Goal: Task Accomplishment & Management: Complete application form

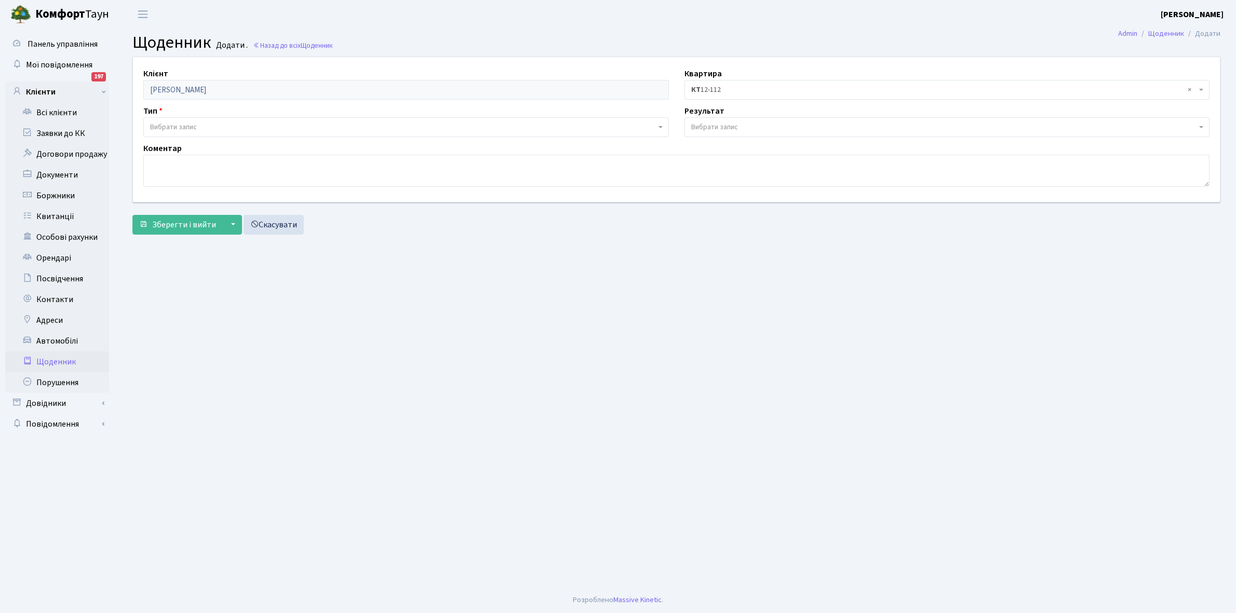
click at [164, 128] on span "Вибрати запис" at bounding box center [173, 127] width 47 height 10
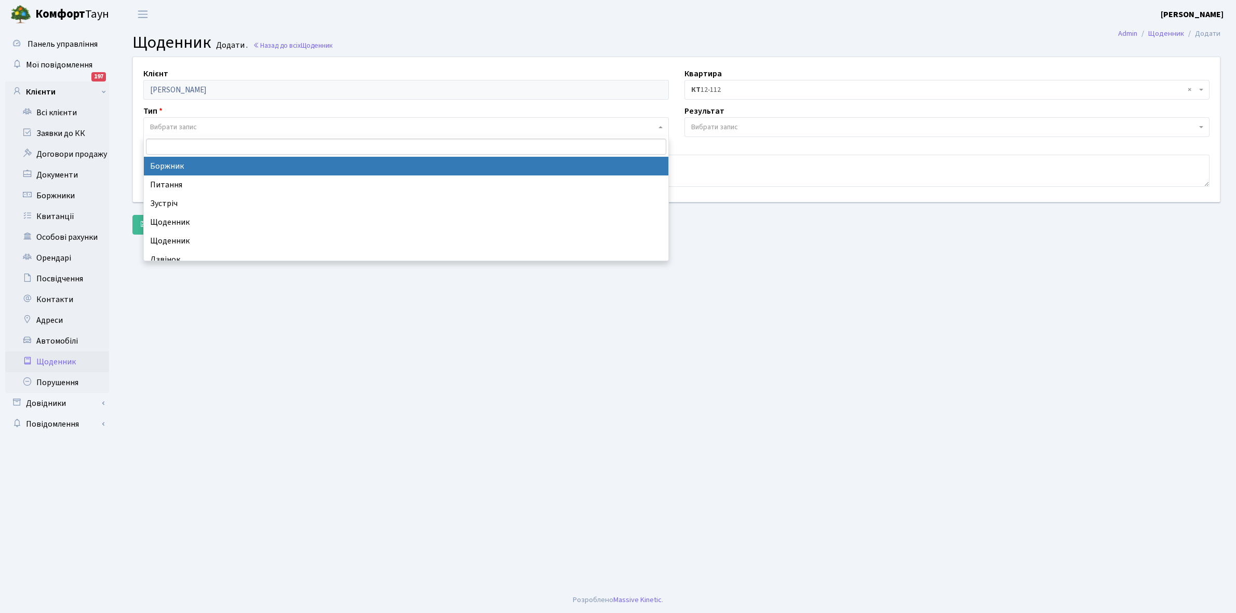
select select "189"
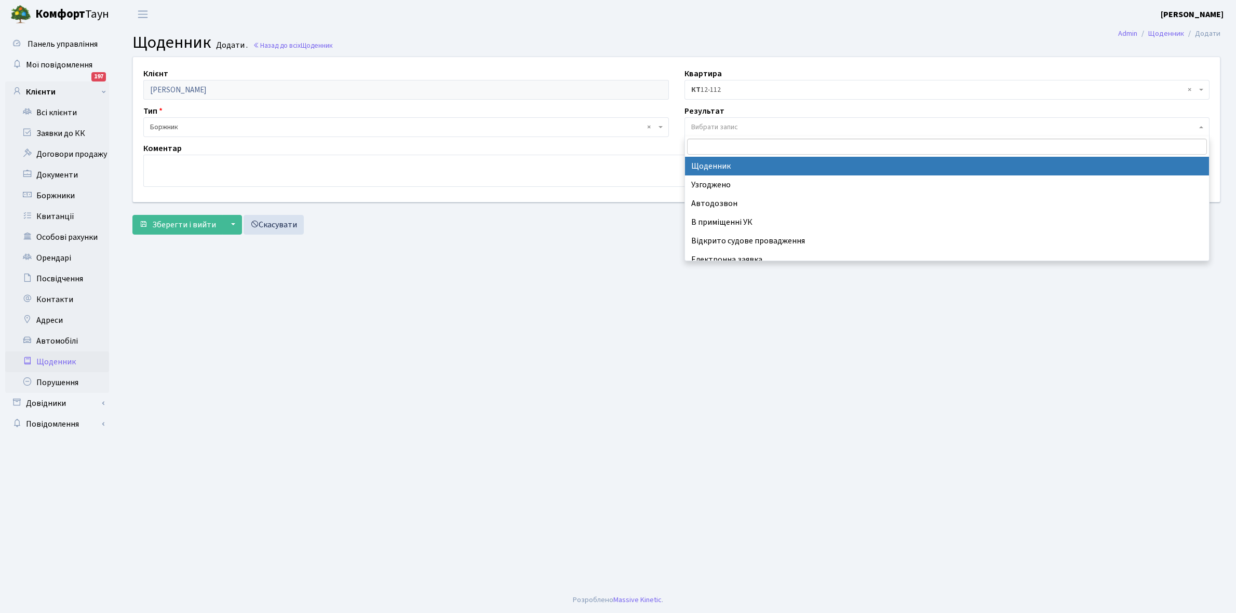
click at [739, 125] on span "Вибрати запис" at bounding box center [944, 127] width 506 height 10
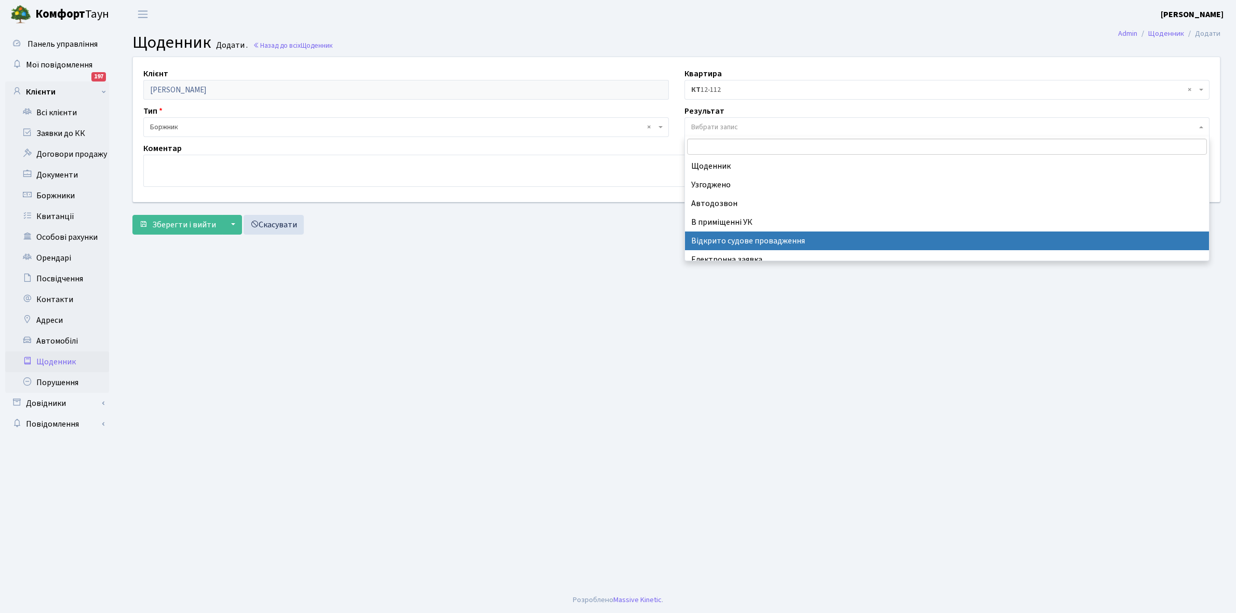
select select "201"
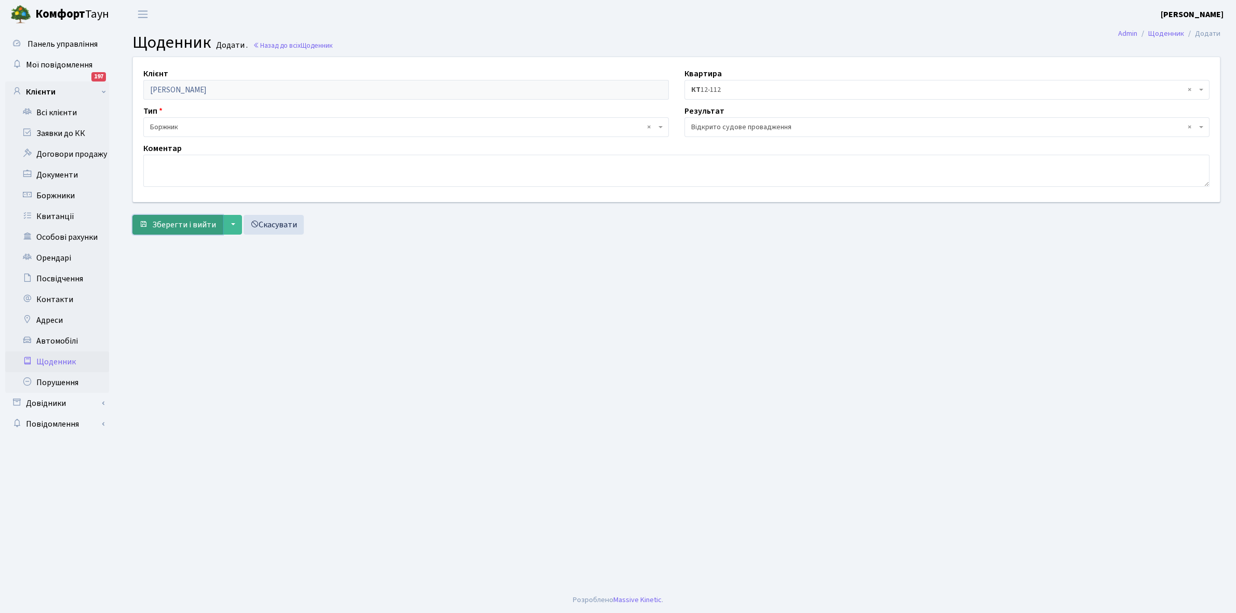
click at [185, 221] on span "Зберегти і вийти" at bounding box center [184, 224] width 64 height 11
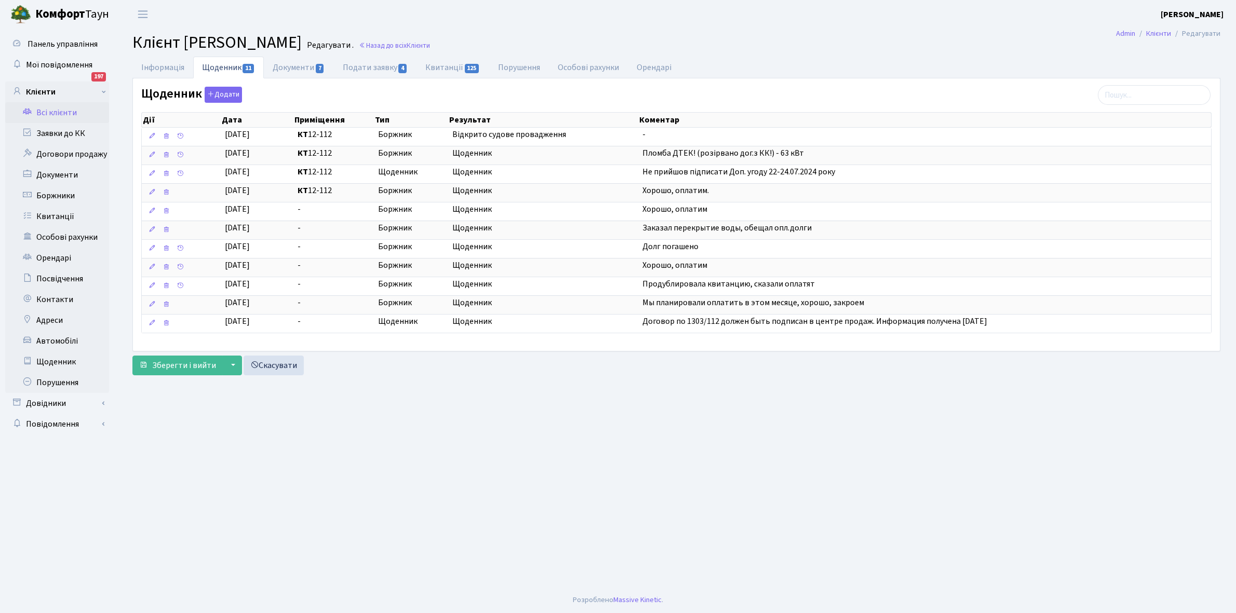
click at [58, 114] on link "Всі клієнти" at bounding box center [57, 112] width 104 height 21
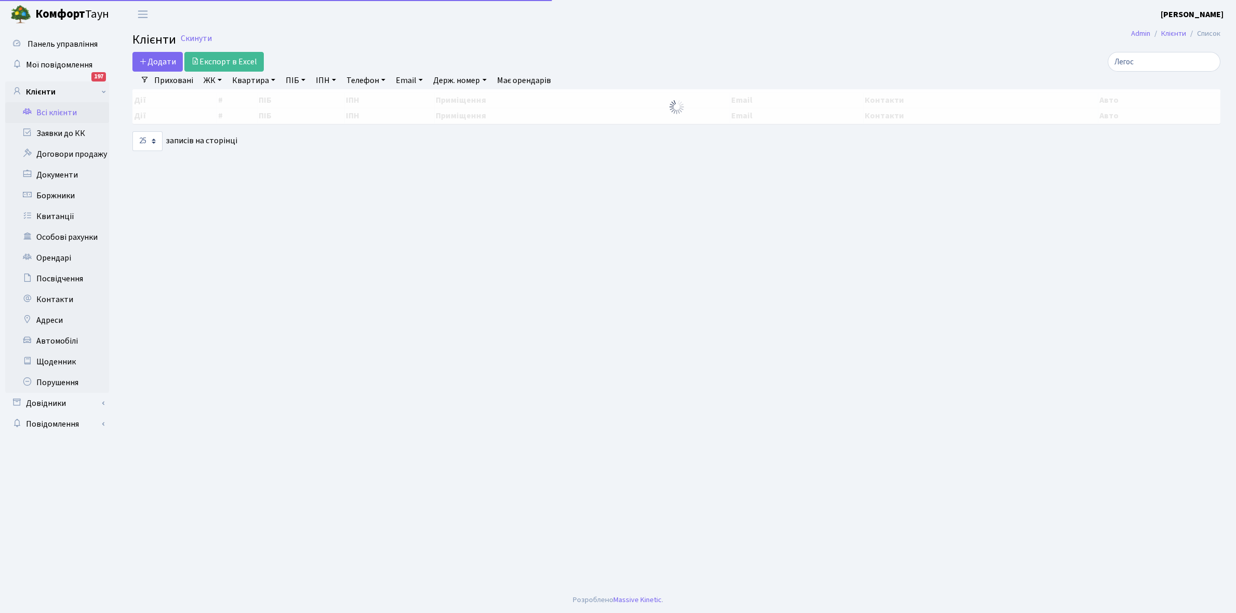
select select "25"
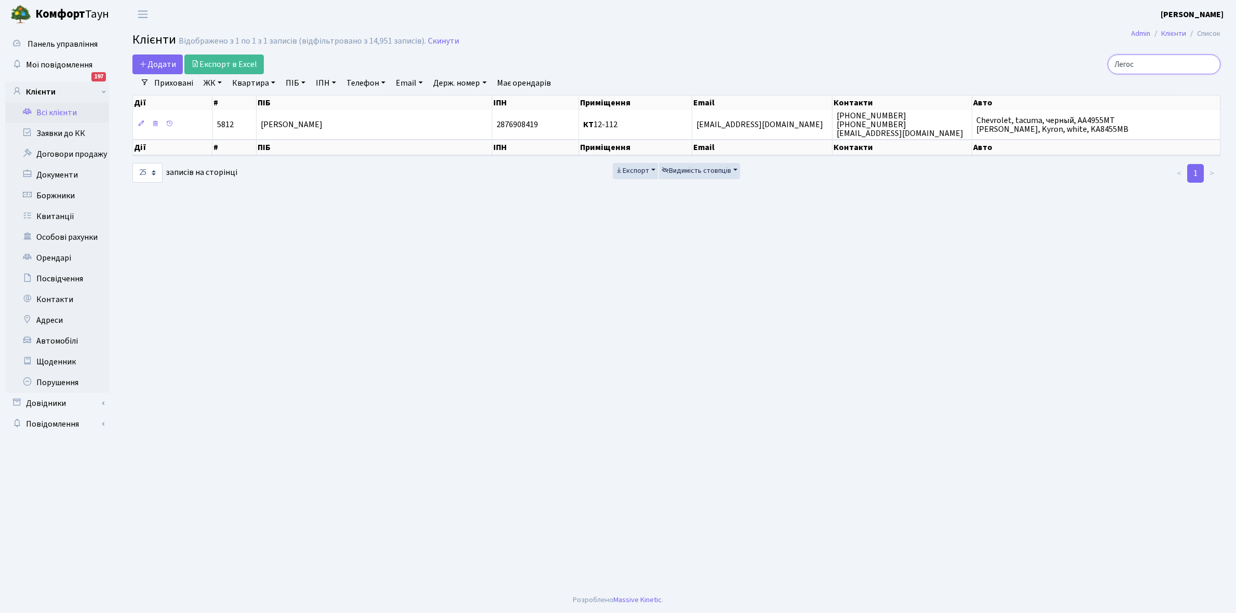
click at [1157, 60] on input "Легос" at bounding box center [1164, 65] width 113 height 20
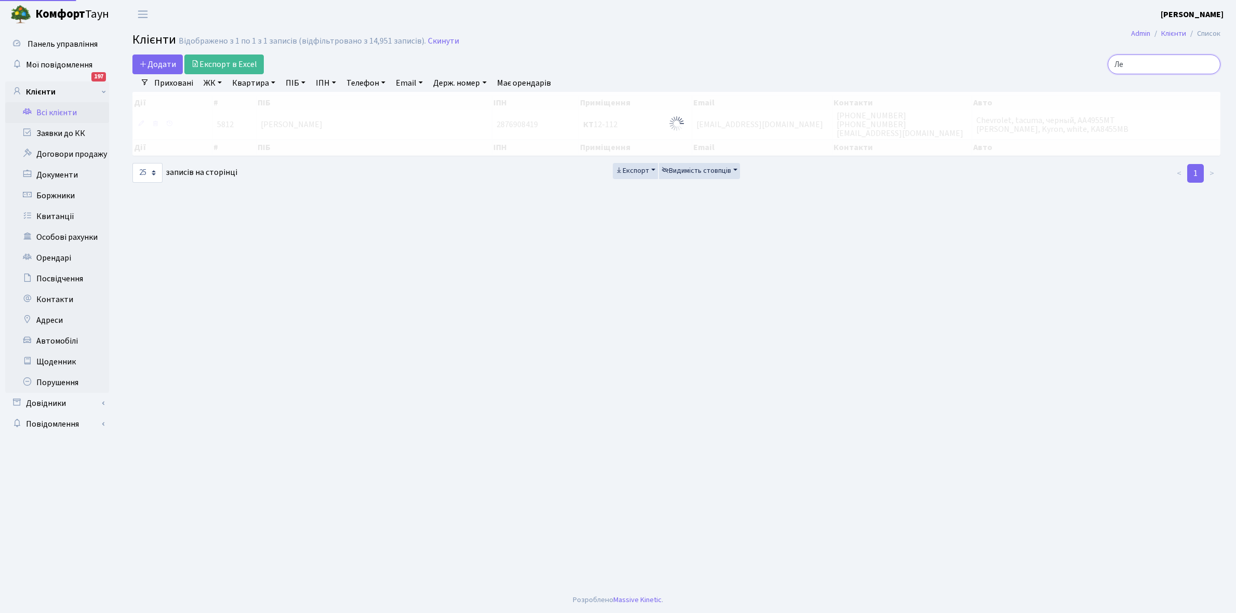
type input "[PERSON_NAME]"
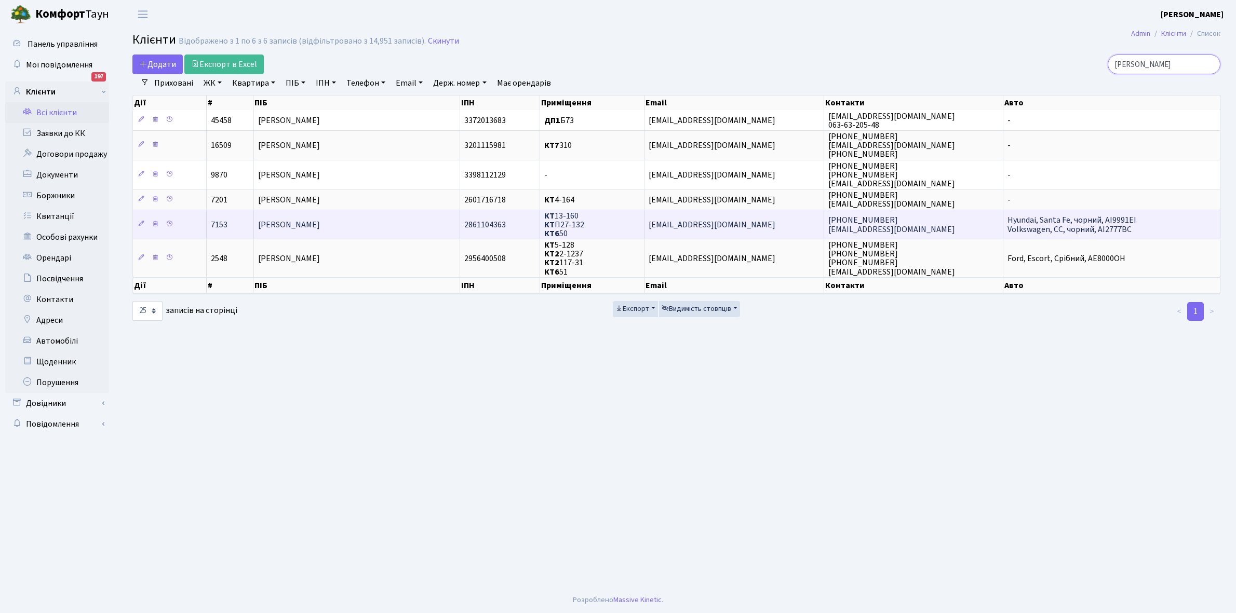
type input "[PERSON_NAME]"
click at [320, 221] on span "[PERSON_NAME]" at bounding box center [289, 224] width 62 height 11
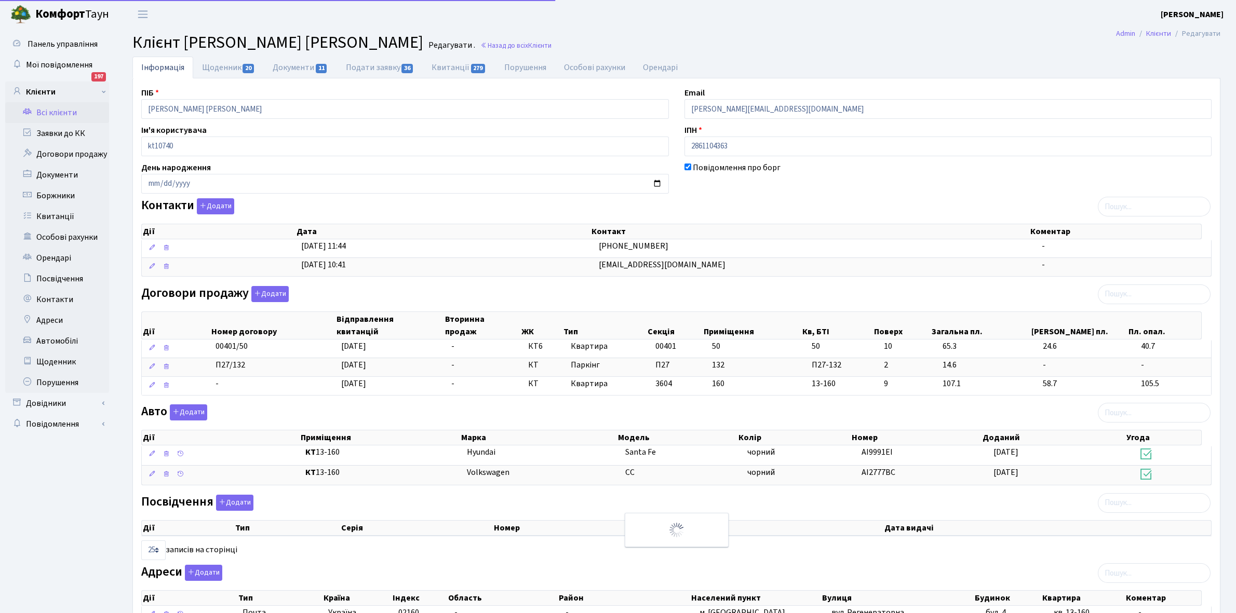
select select "25"
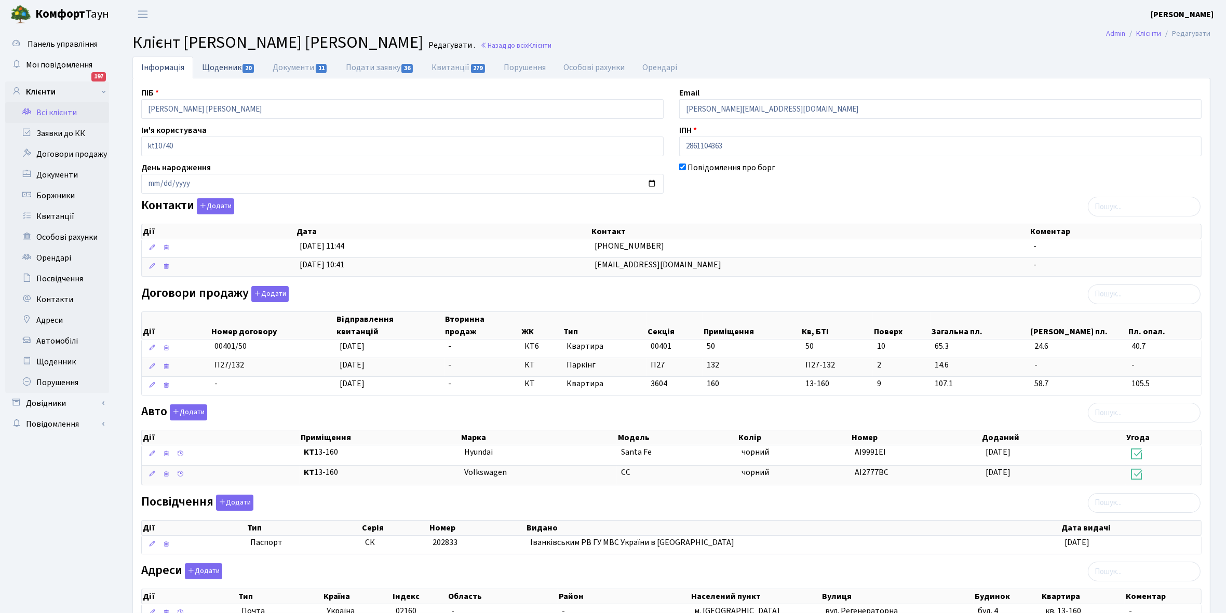
click at [209, 68] on link "Щоденник 20" at bounding box center [228, 67] width 71 height 21
select select "25"
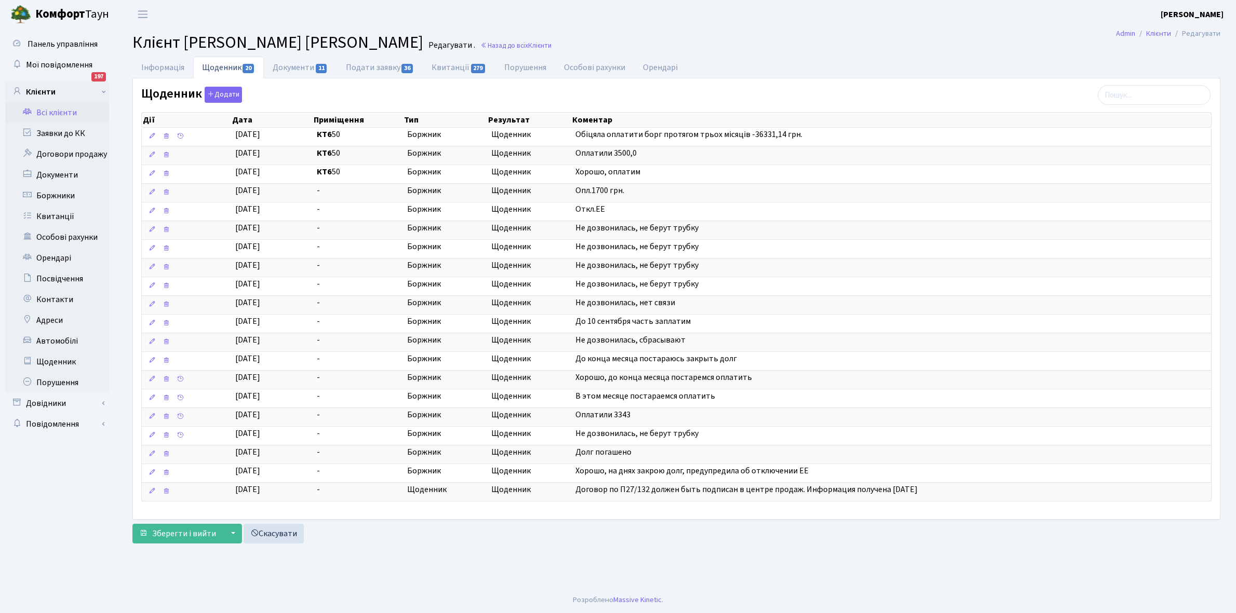
click at [58, 111] on link "Всі клієнти" at bounding box center [57, 112] width 104 height 21
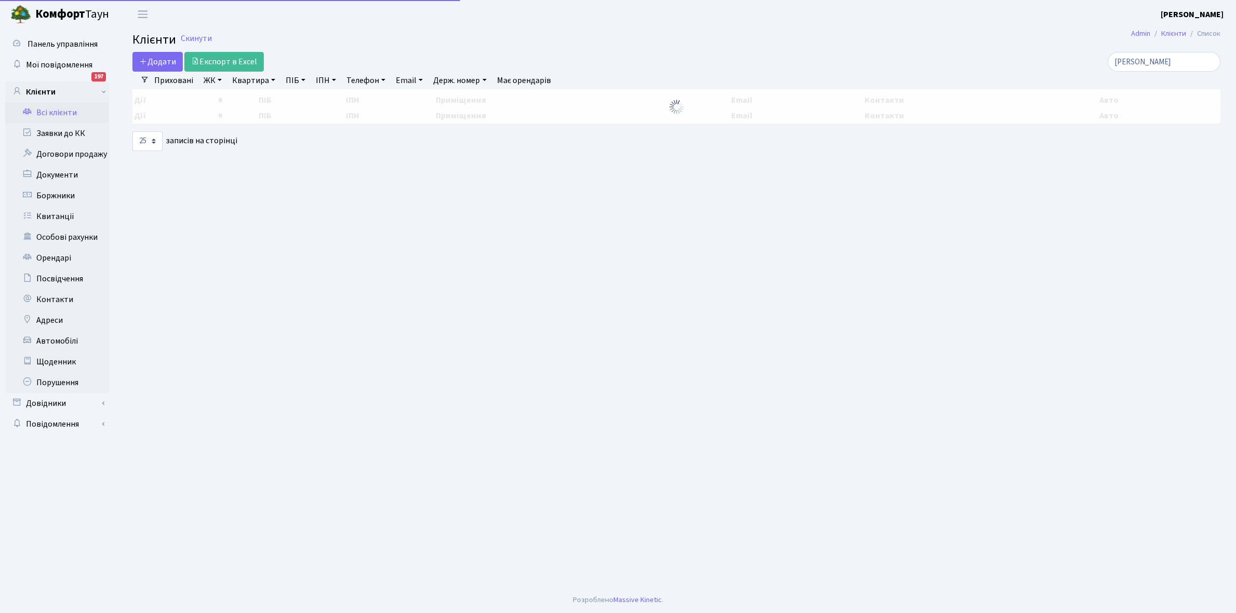
select select "25"
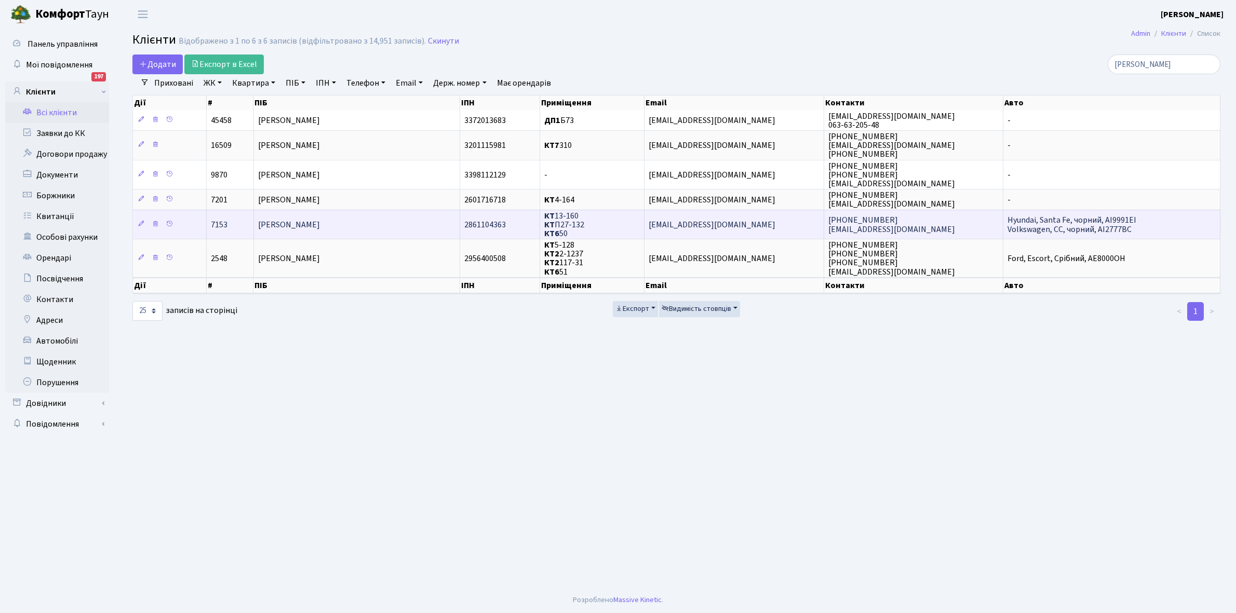
click at [369, 224] on td "[PERSON_NAME]" at bounding box center [357, 224] width 206 height 29
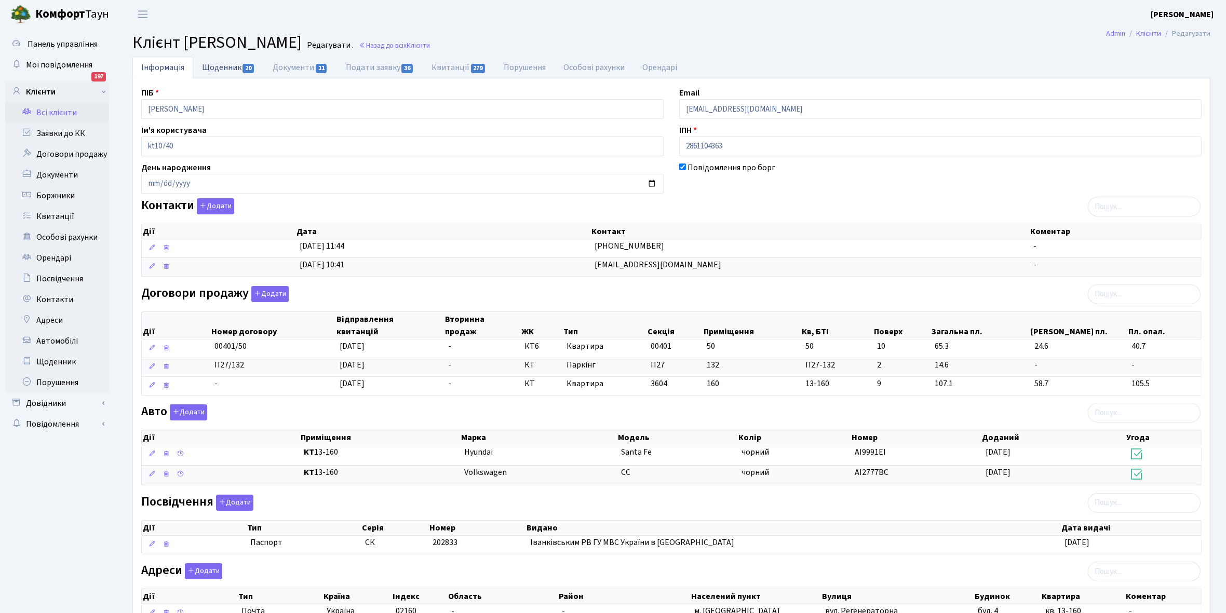
click at [213, 68] on link "Щоденник 20" at bounding box center [228, 67] width 71 height 21
select select "25"
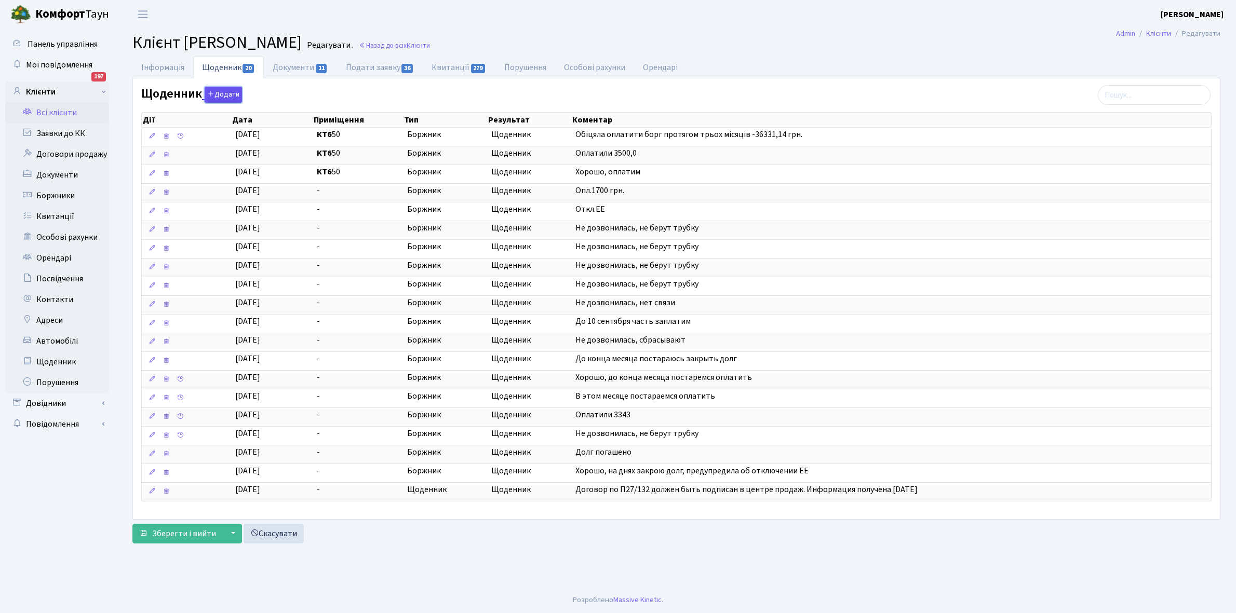
click at [226, 93] on button "Додати" at bounding box center [223, 95] width 37 height 16
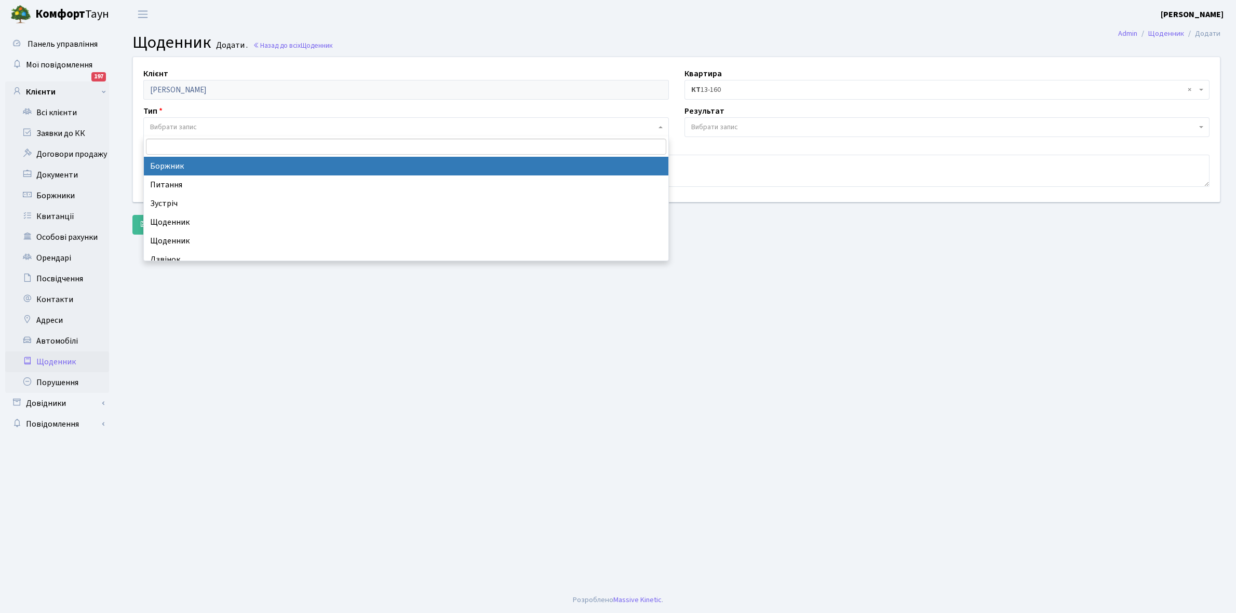
click at [204, 120] on span "Вибрати запис" at bounding box center [405, 127] width 525 height 20
select select "189"
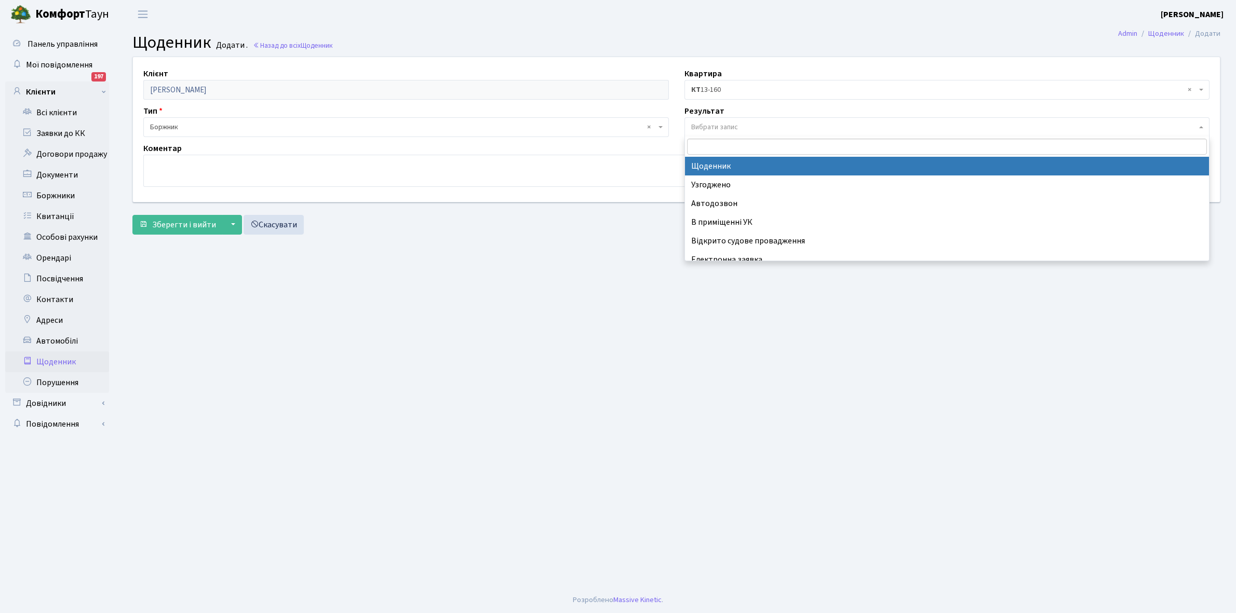
click at [731, 127] on span "Вибрати запис" at bounding box center [714, 127] width 47 height 10
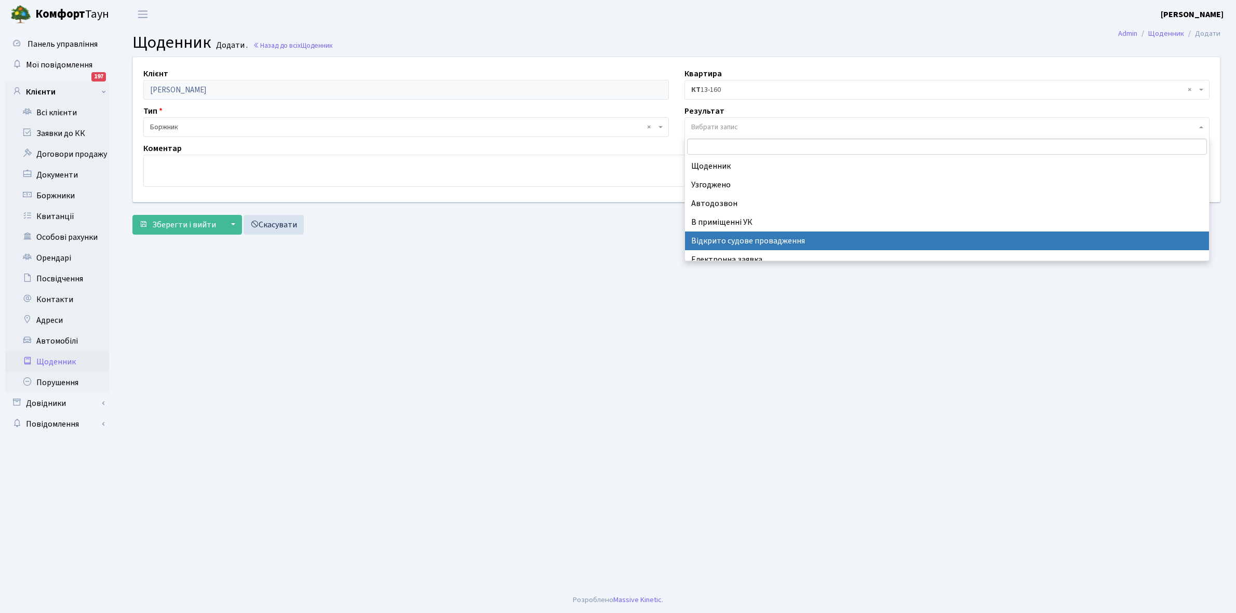
select select "201"
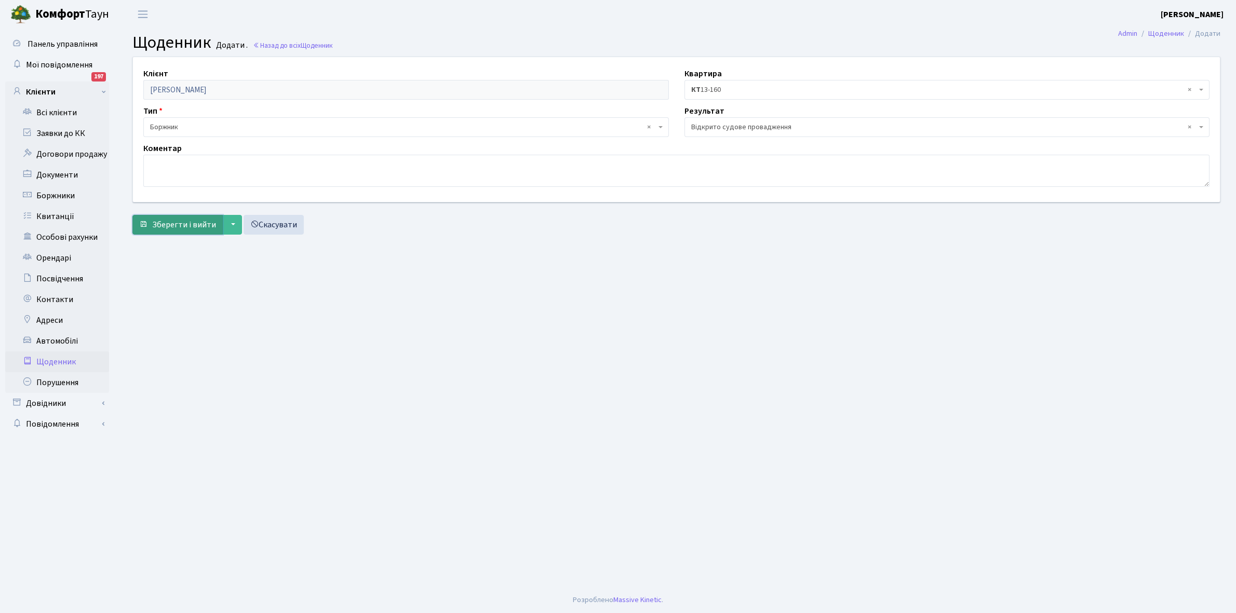
click at [187, 222] on span "Зберегти і вийти" at bounding box center [184, 224] width 64 height 11
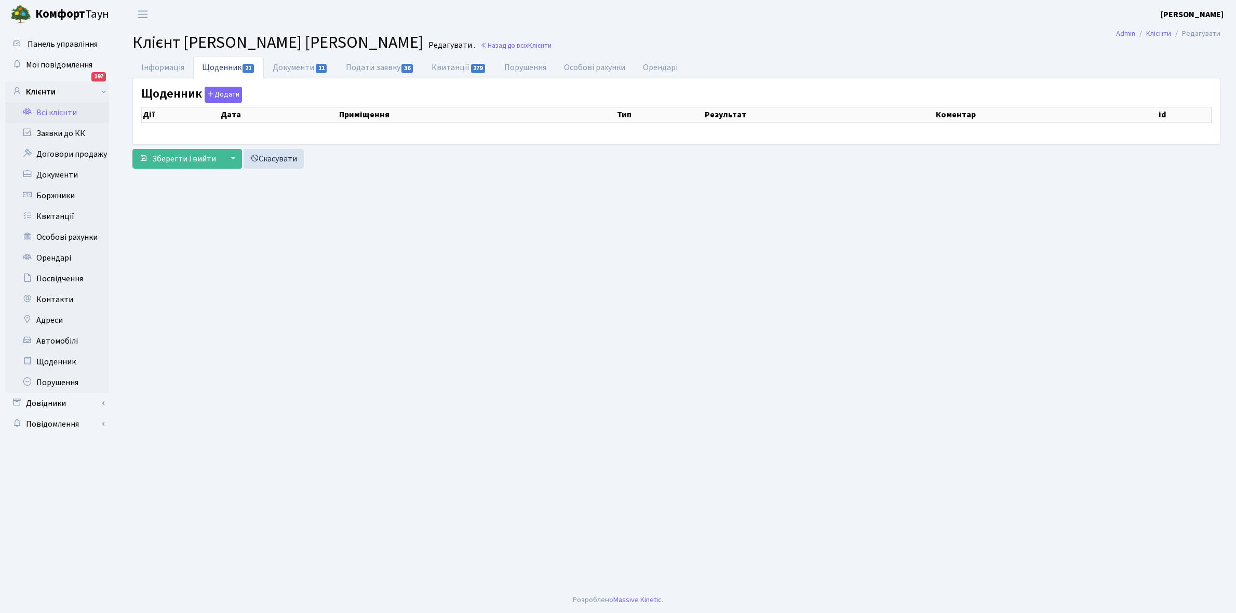
select select "25"
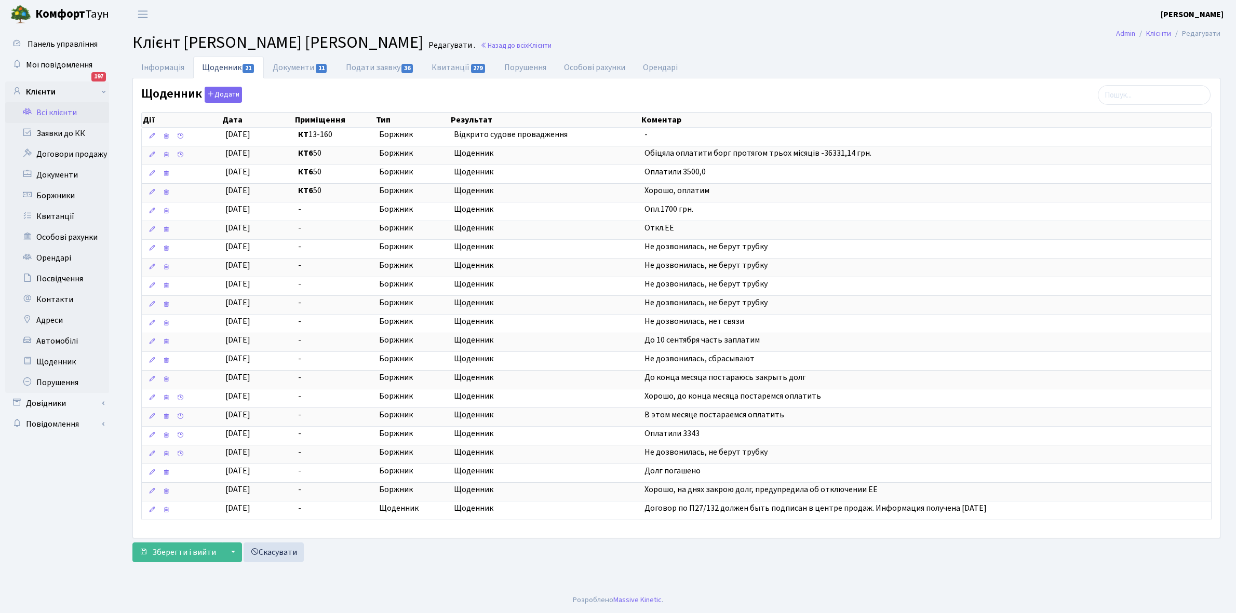
click at [50, 108] on link "Всі клієнти" at bounding box center [57, 112] width 104 height 21
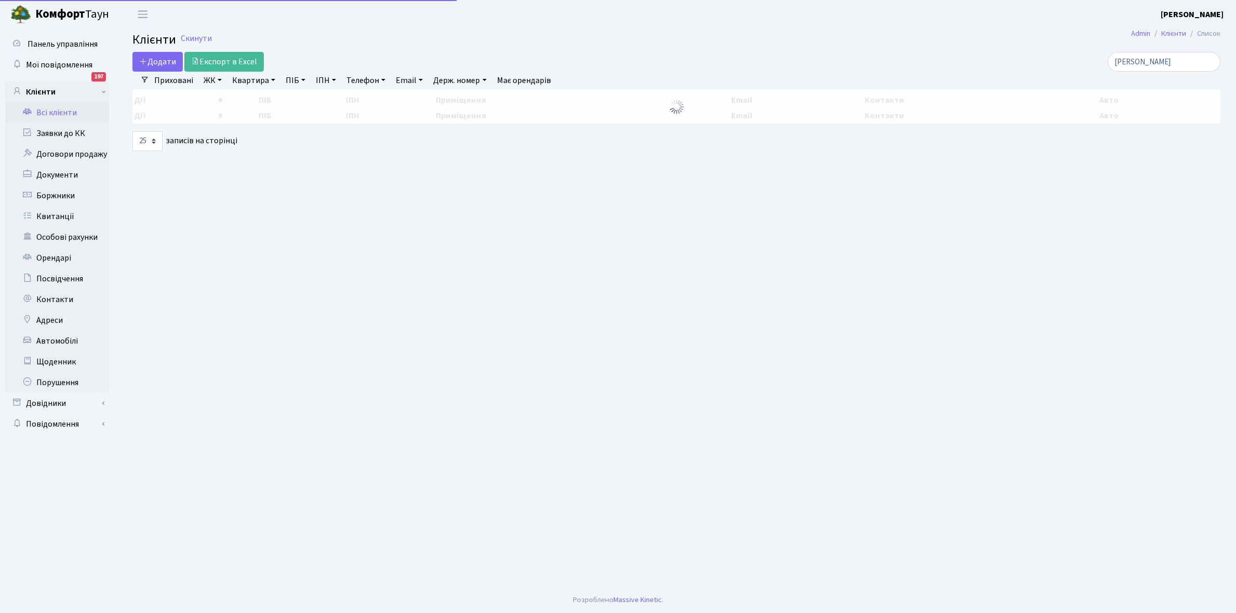
select select "25"
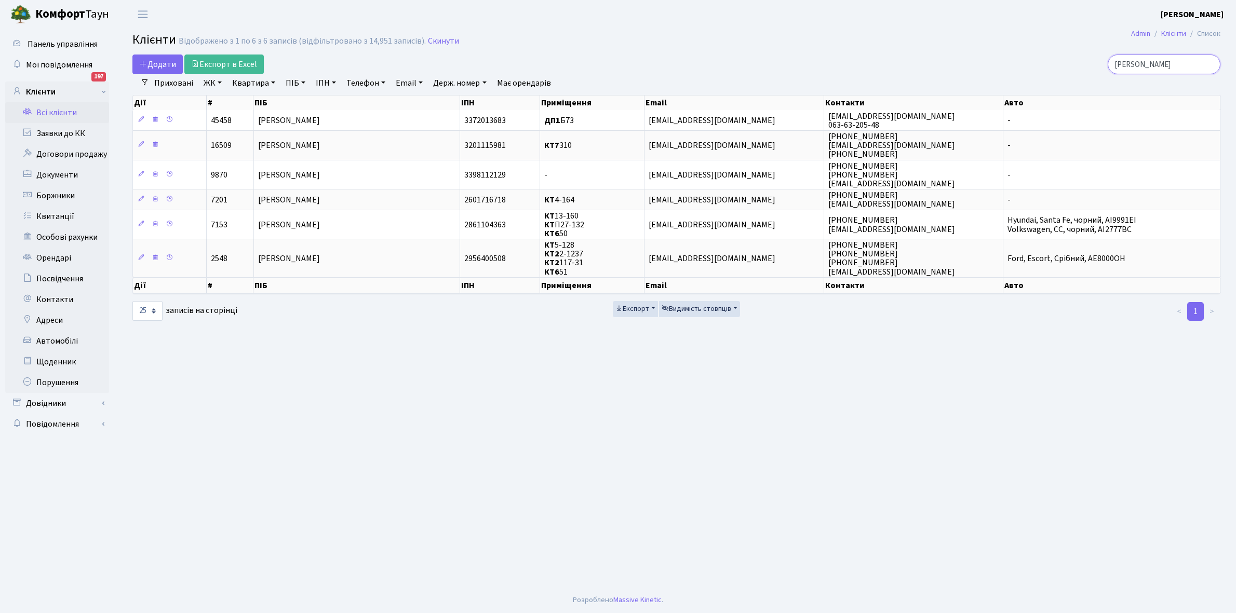
click at [1171, 68] on input "Зайченко" at bounding box center [1164, 65] width 113 height 20
type input "З"
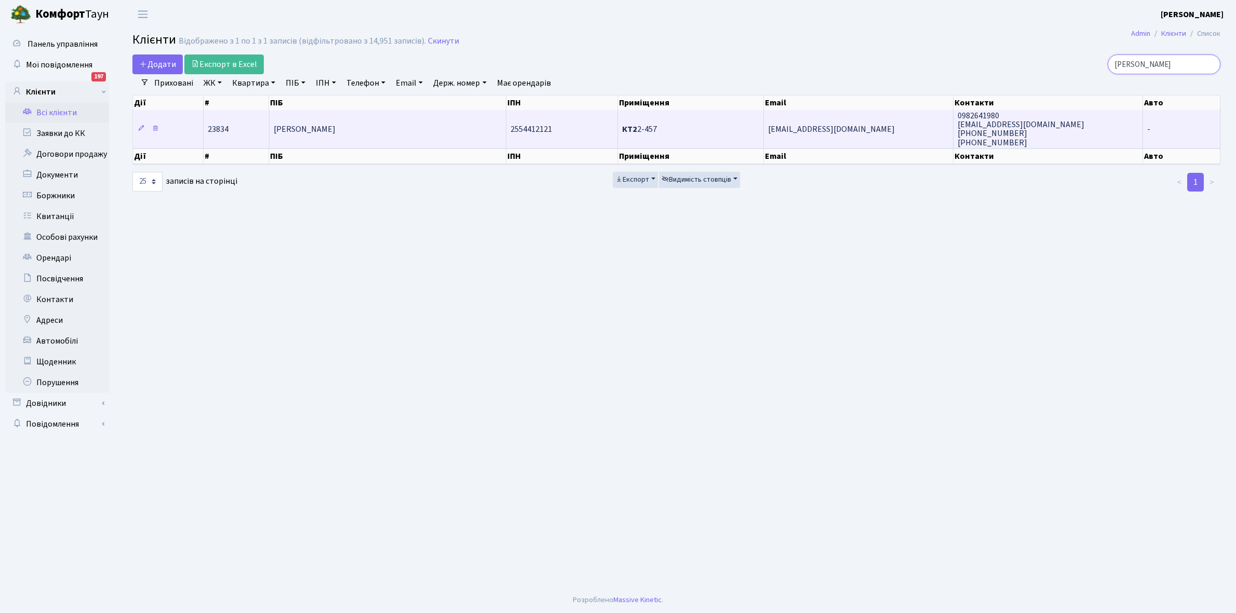
type input "Отто"
click at [335, 131] on span "[PERSON_NAME]" at bounding box center [305, 129] width 62 height 11
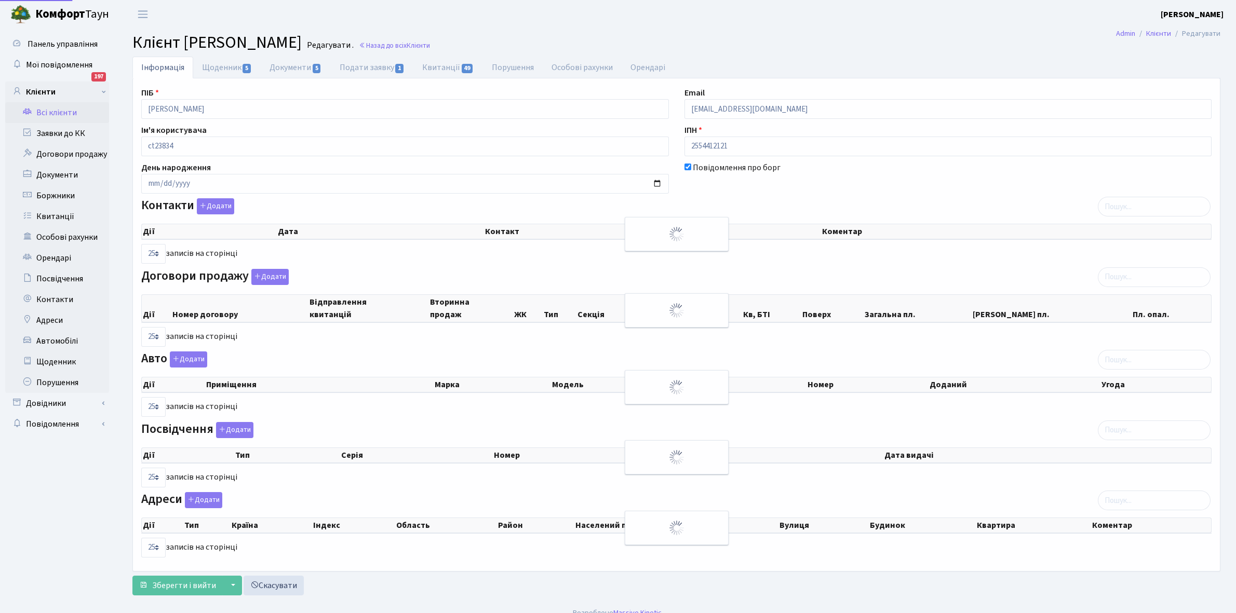
select select "25"
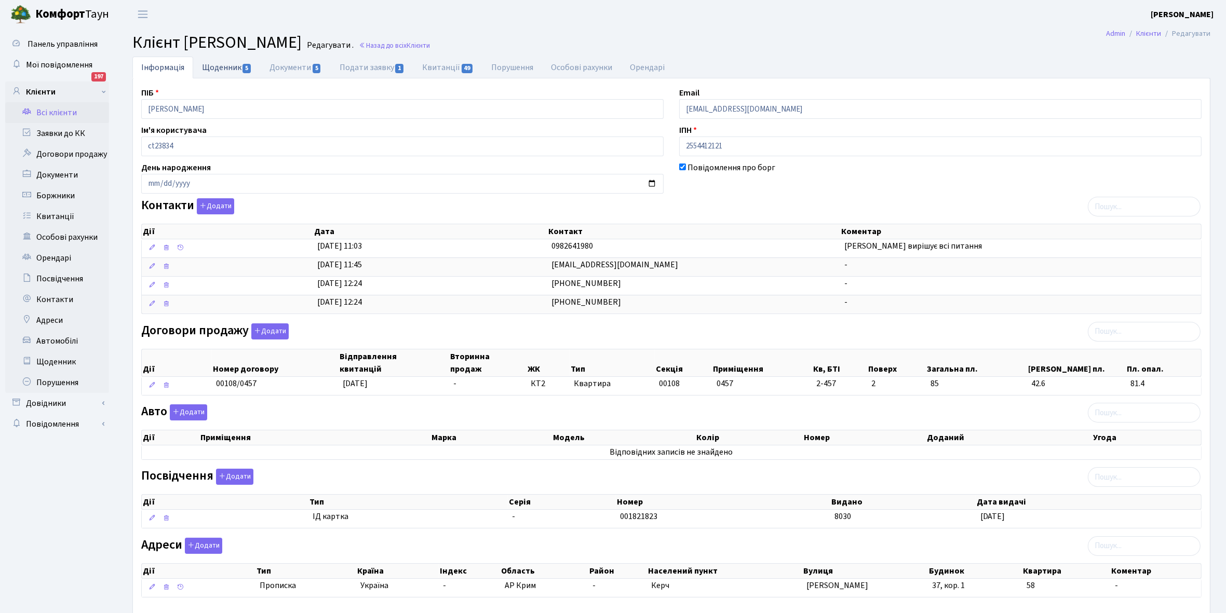
click at [224, 70] on link "Щоденник 5" at bounding box center [227, 67] width 68 height 21
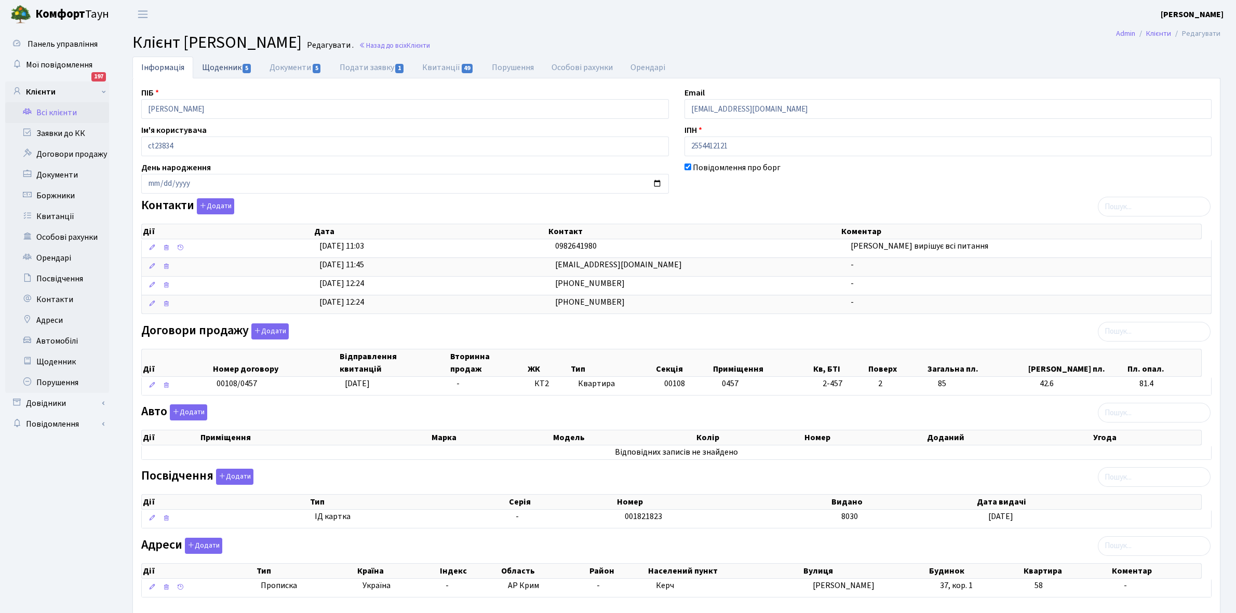
select select "25"
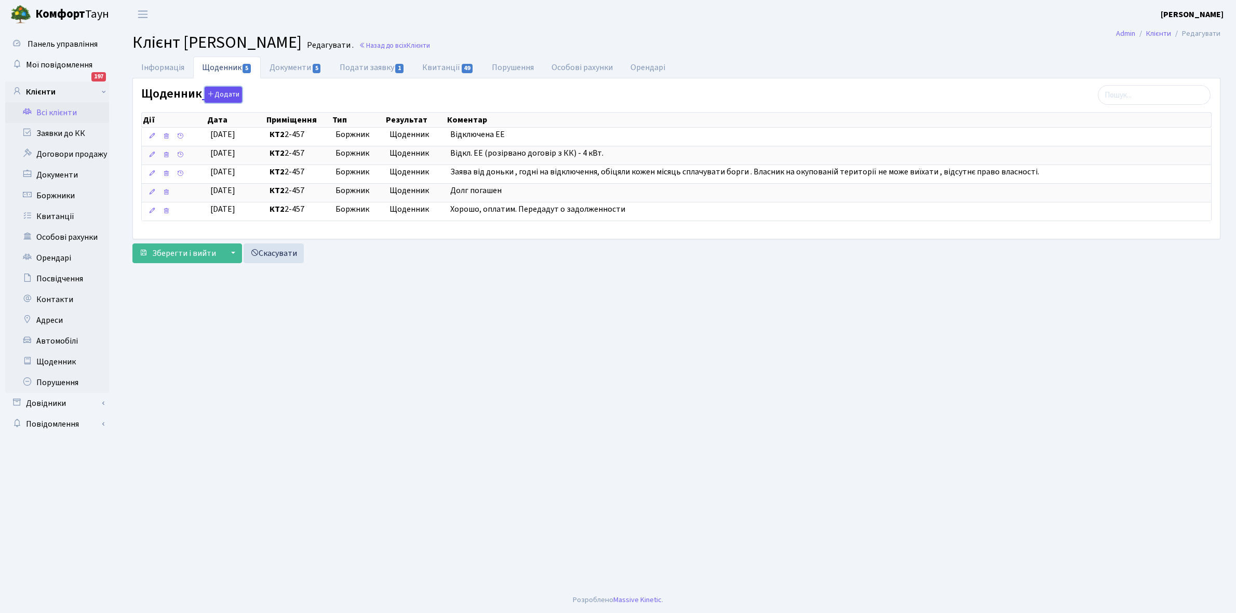
click at [222, 92] on button "Додати" at bounding box center [223, 95] width 37 height 16
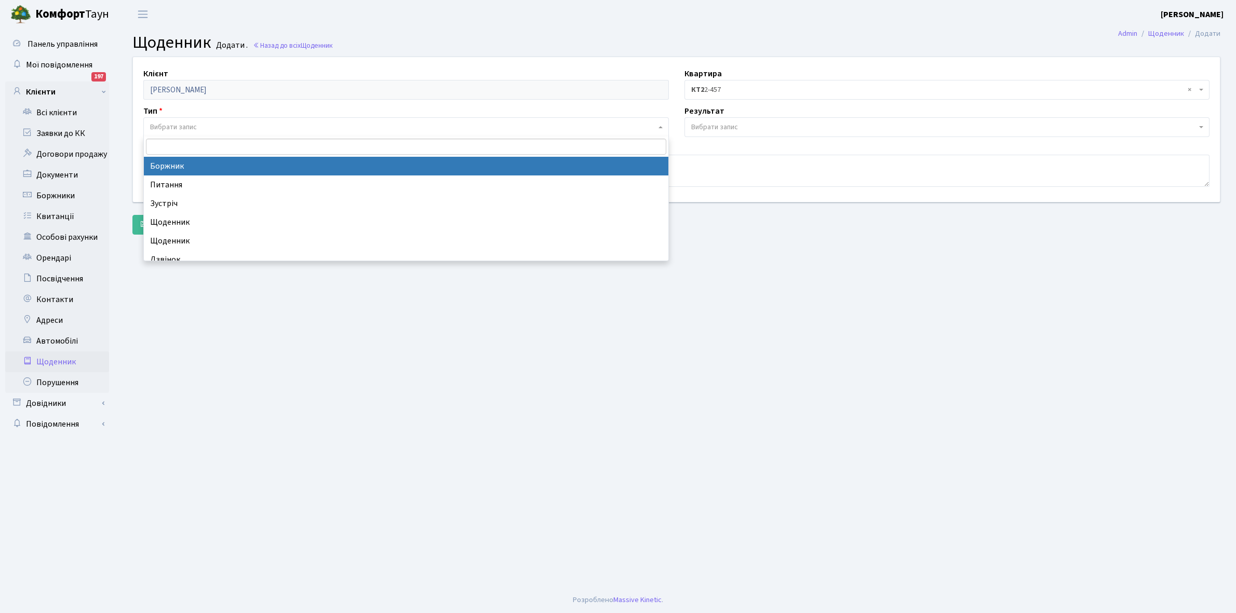
click at [220, 128] on span "Вибрати запис" at bounding box center [403, 127] width 506 height 10
select select "189"
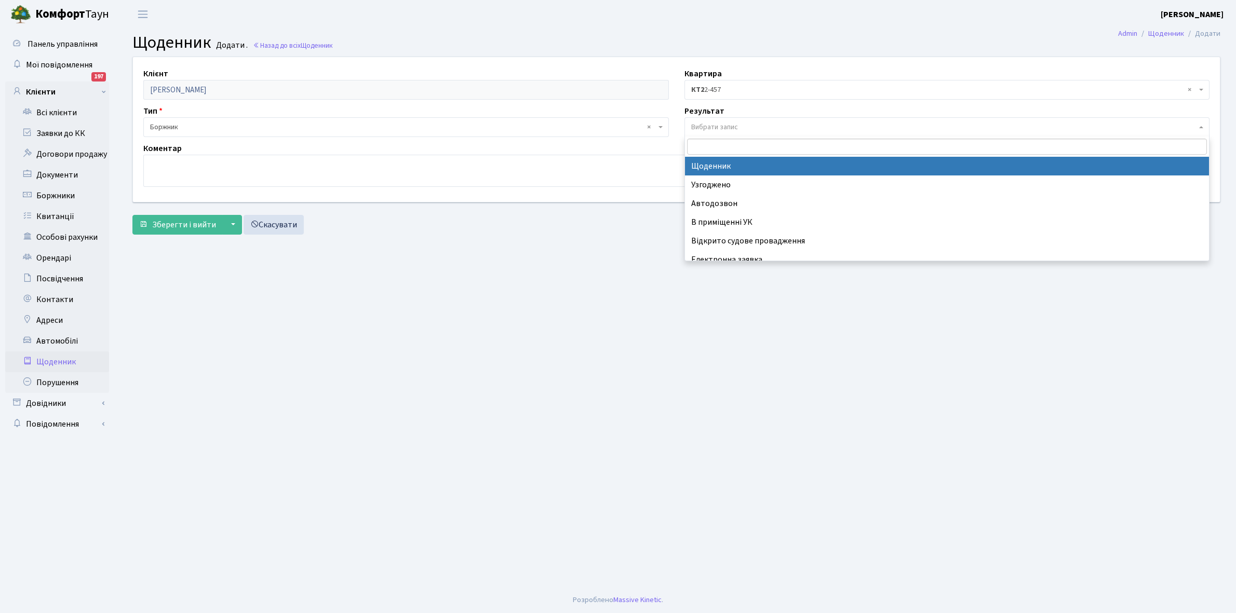
click at [710, 123] on span "Вибрати запис" at bounding box center [714, 127] width 47 height 10
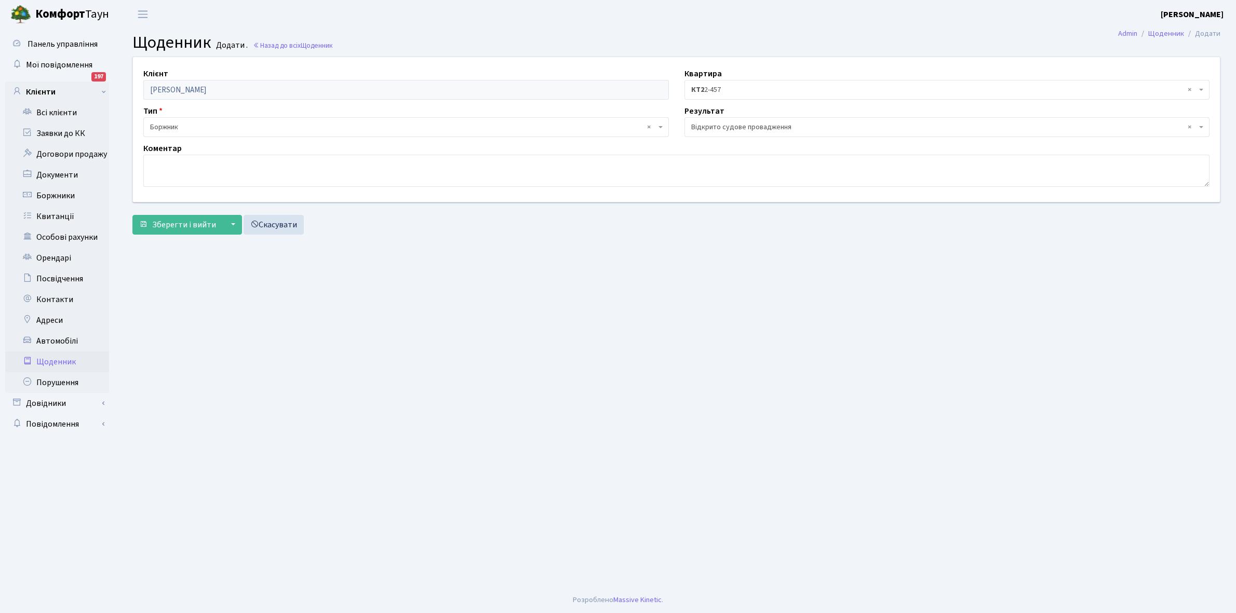
select select "201"
click at [187, 219] on span "Зберегти і вийти" at bounding box center [184, 224] width 64 height 11
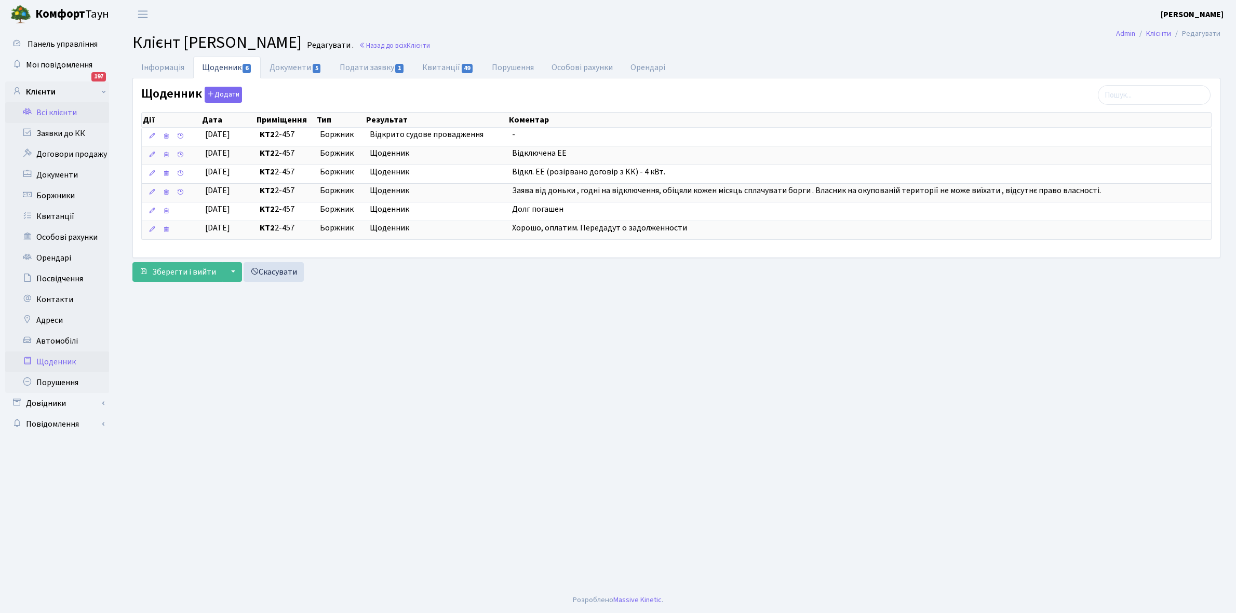
click at [46, 358] on link "Щоденник" at bounding box center [57, 362] width 104 height 21
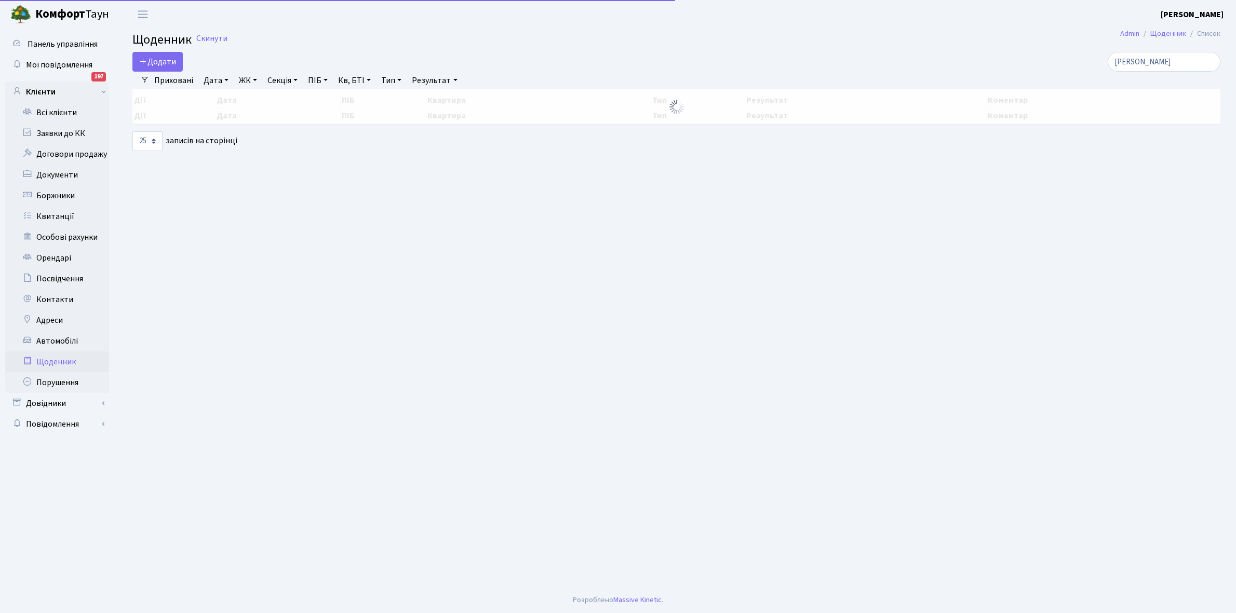
select select "25"
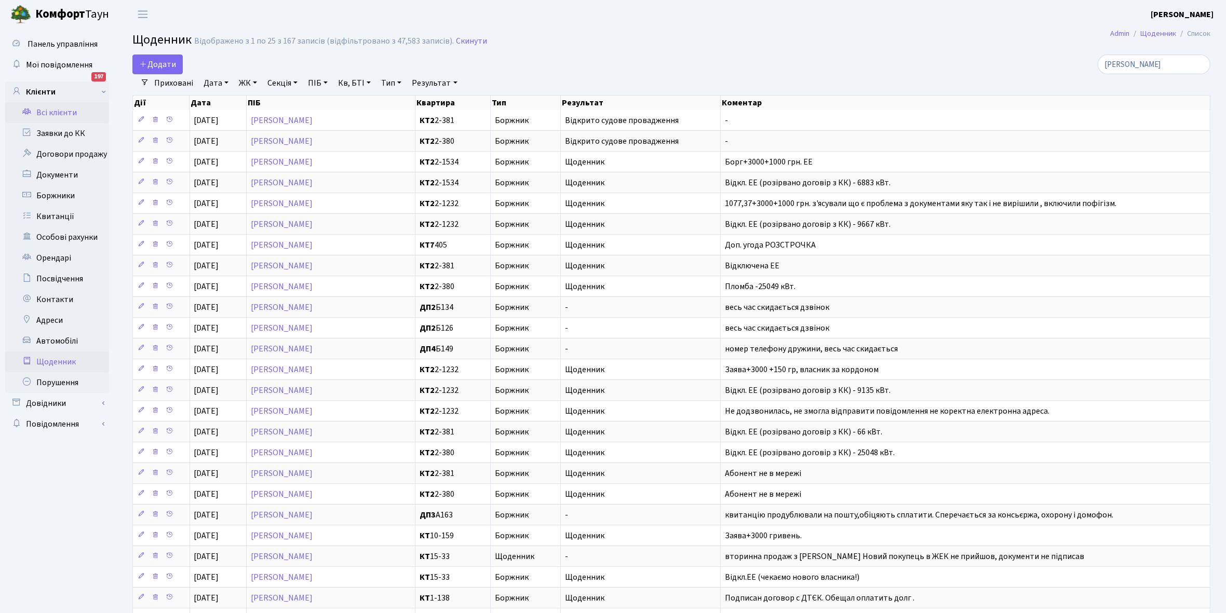
click at [60, 111] on link "Всі клієнти" at bounding box center [57, 112] width 104 height 21
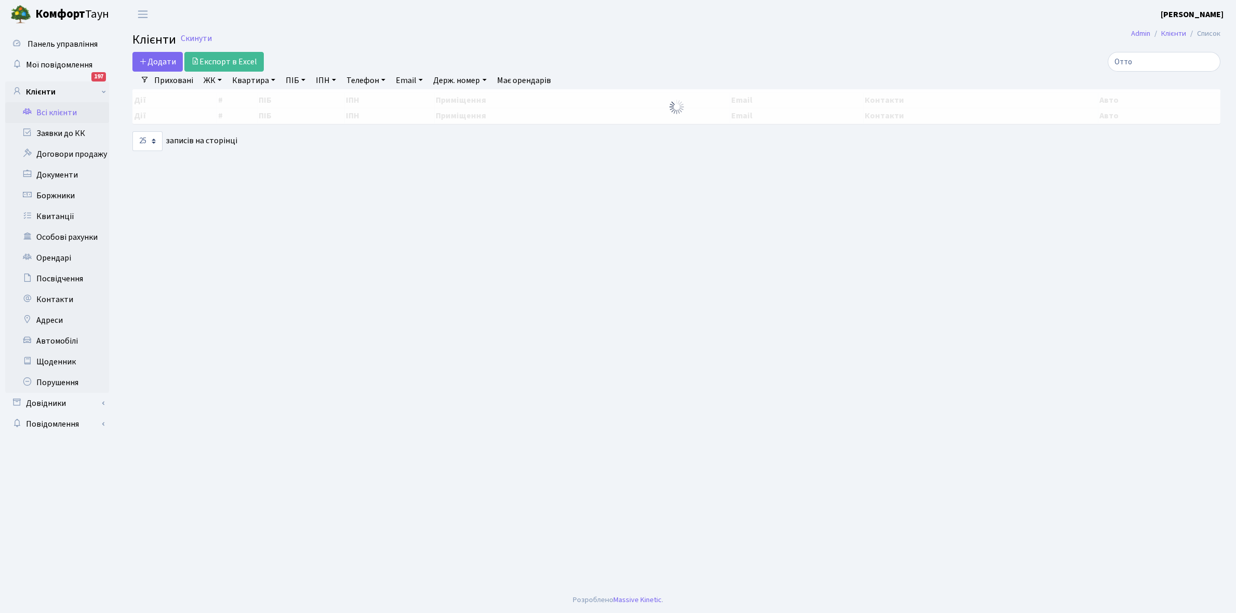
select select
select select "25"
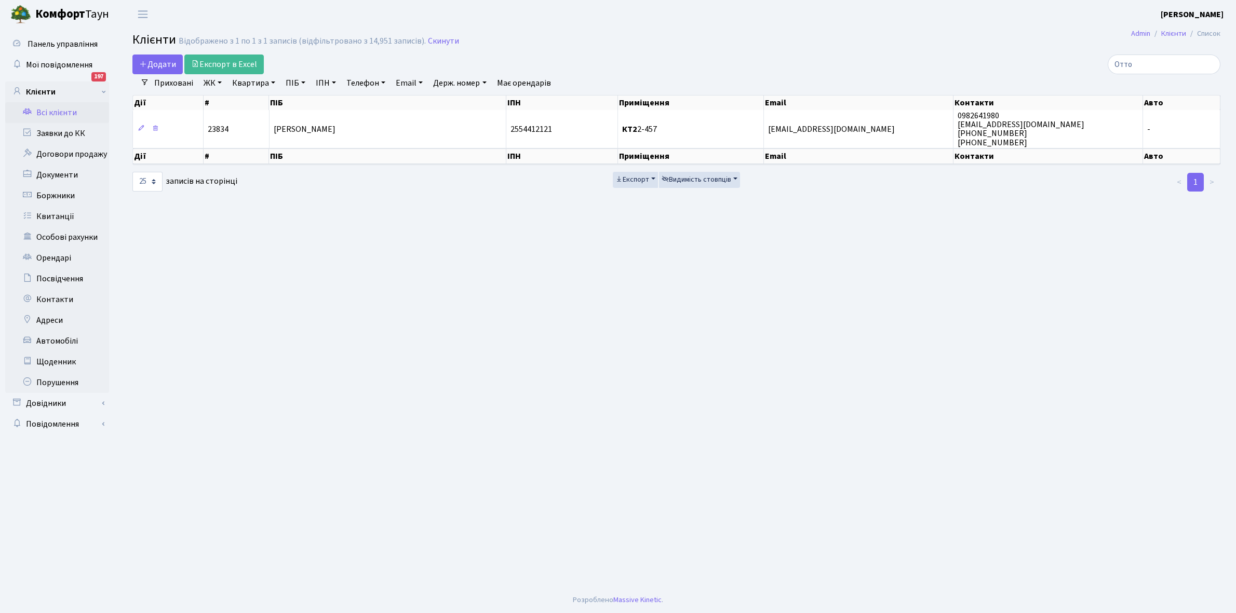
click at [219, 82] on link "ЖК" at bounding box center [212, 83] width 26 height 18
click at [1159, 64] on input "Отто" at bounding box center [1164, 65] width 113 height 20
type input "О"
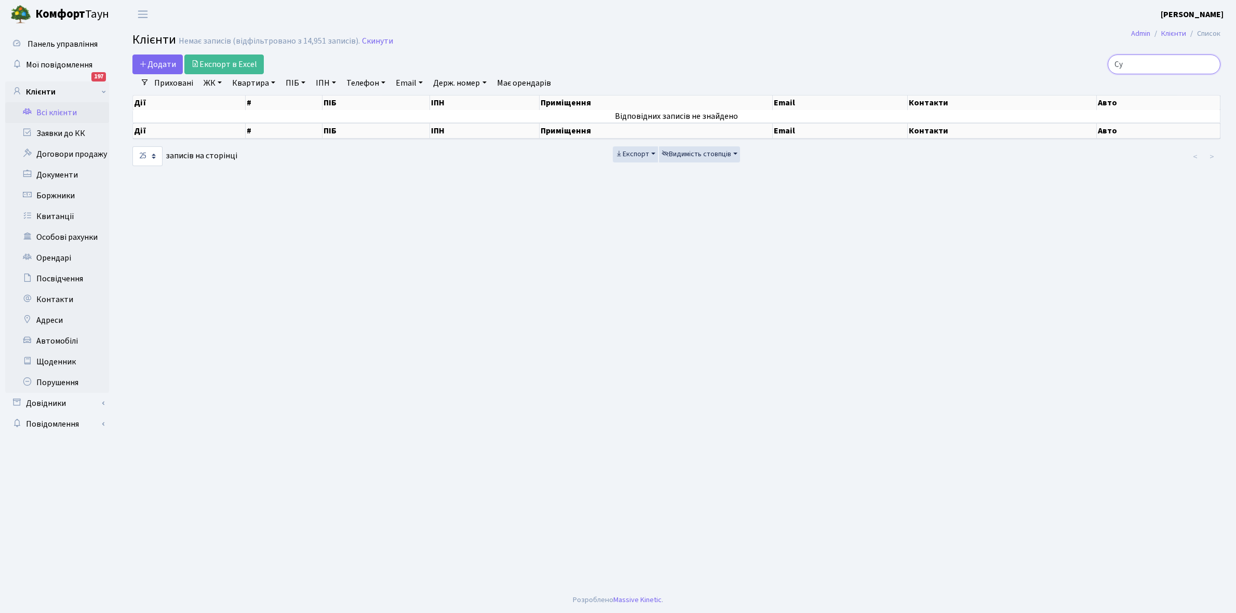
type input "С"
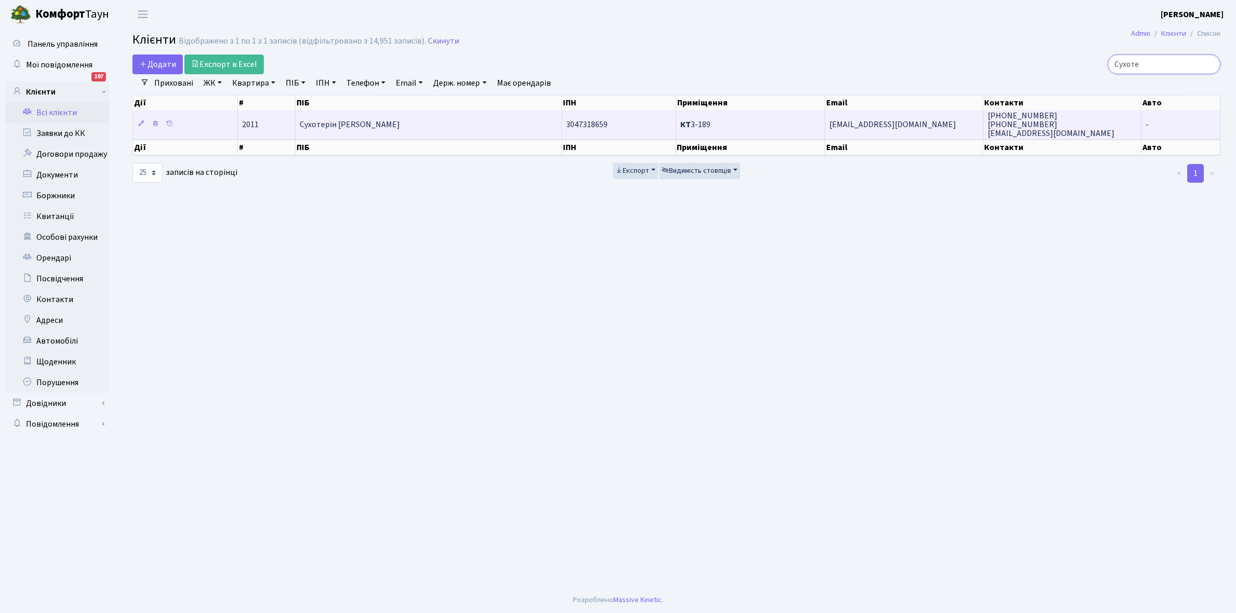
type input "Сухоте"
click at [399, 130] on span "[PERSON_NAME]" at bounding box center [350, 124] width 100 height 11
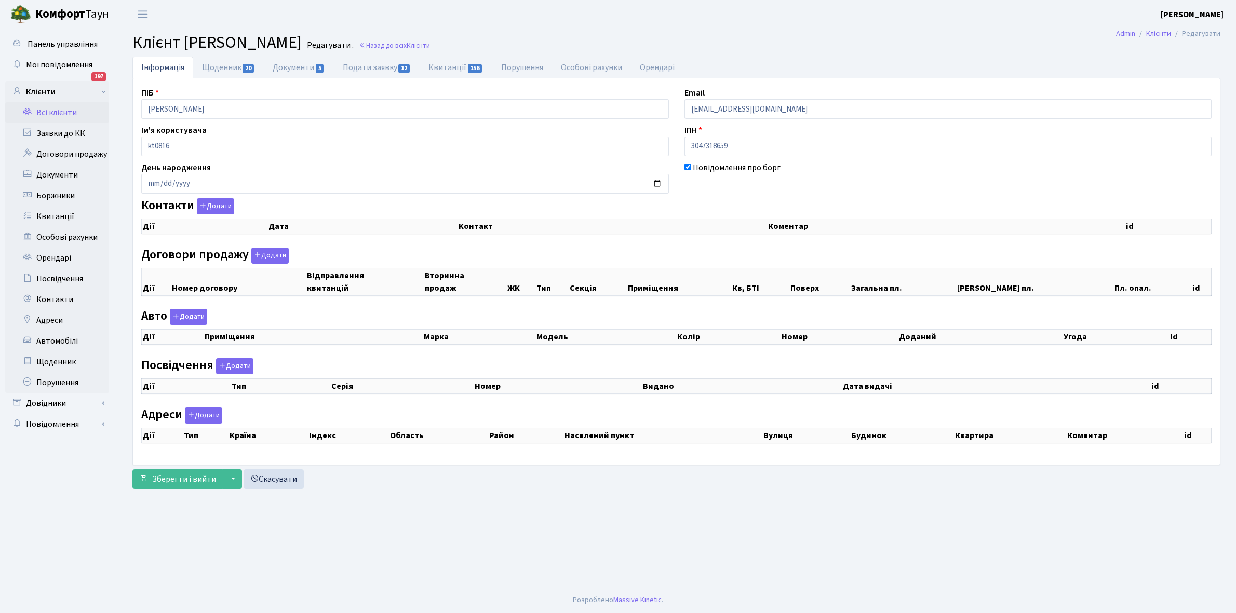
select select "25"
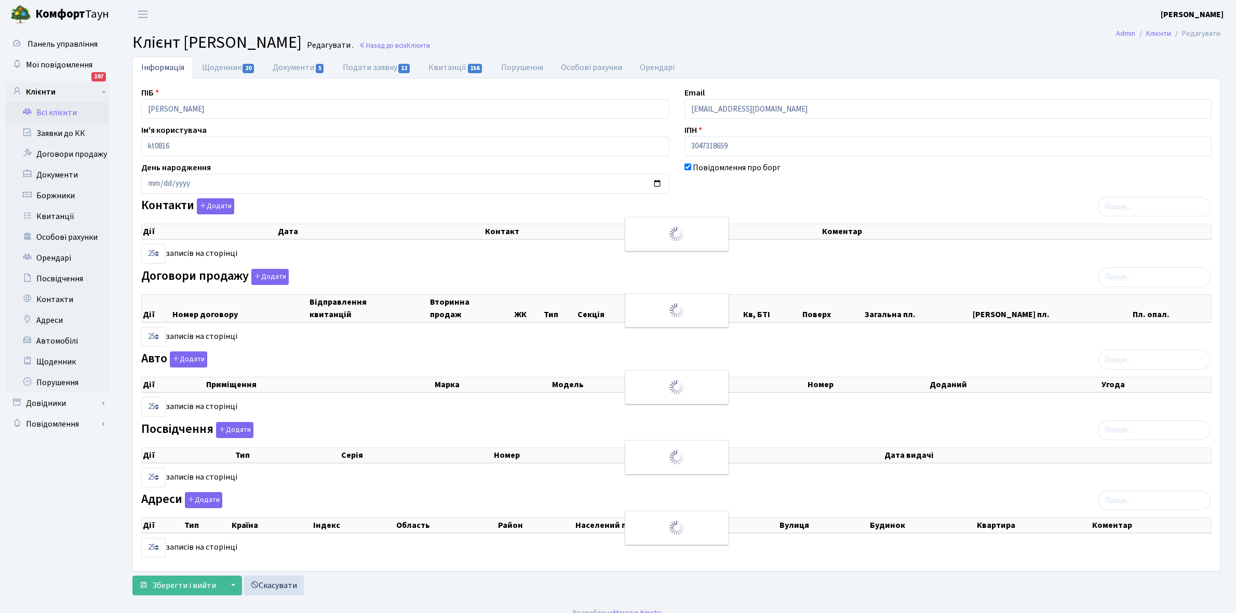
checkbox input "true"
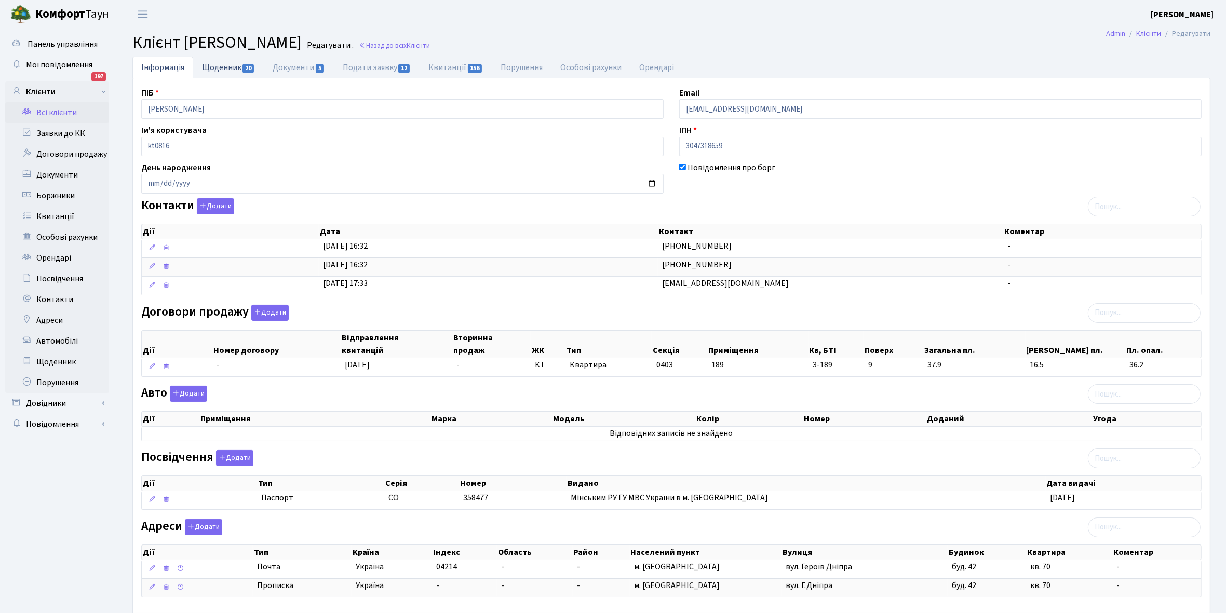
click at [227, 66] on link "Щоденник 20" at bounding box center [228, 67] width 71 height 21
select select "25"
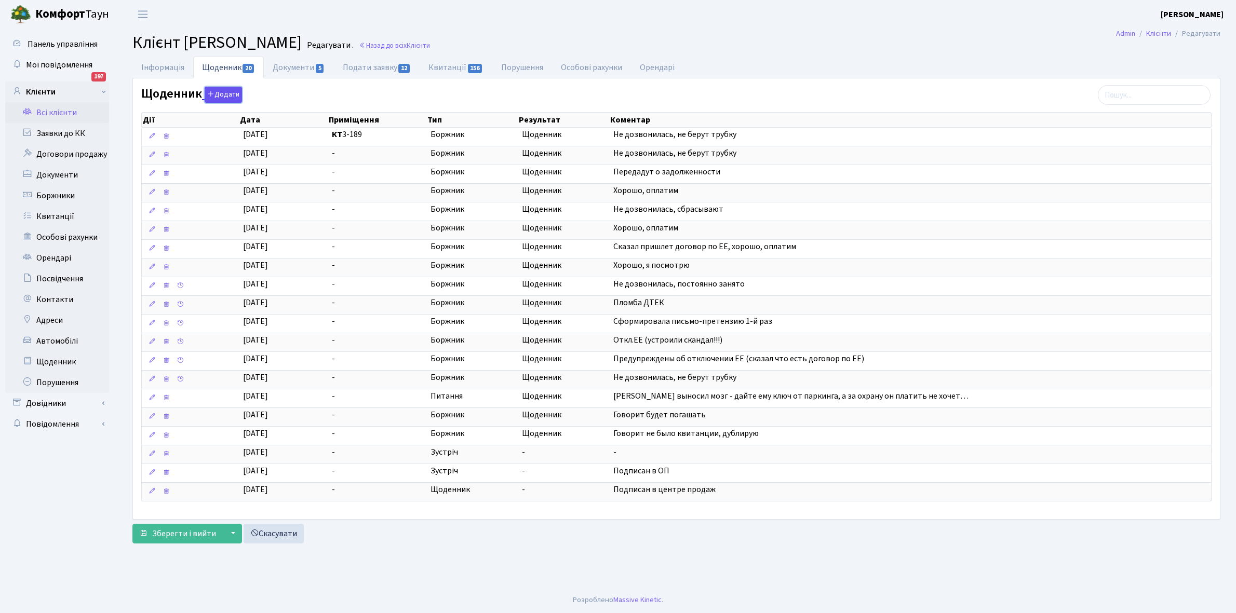
click at [222, 98] on button "Додати" at bounding box center [223, 95] width 37 height 16
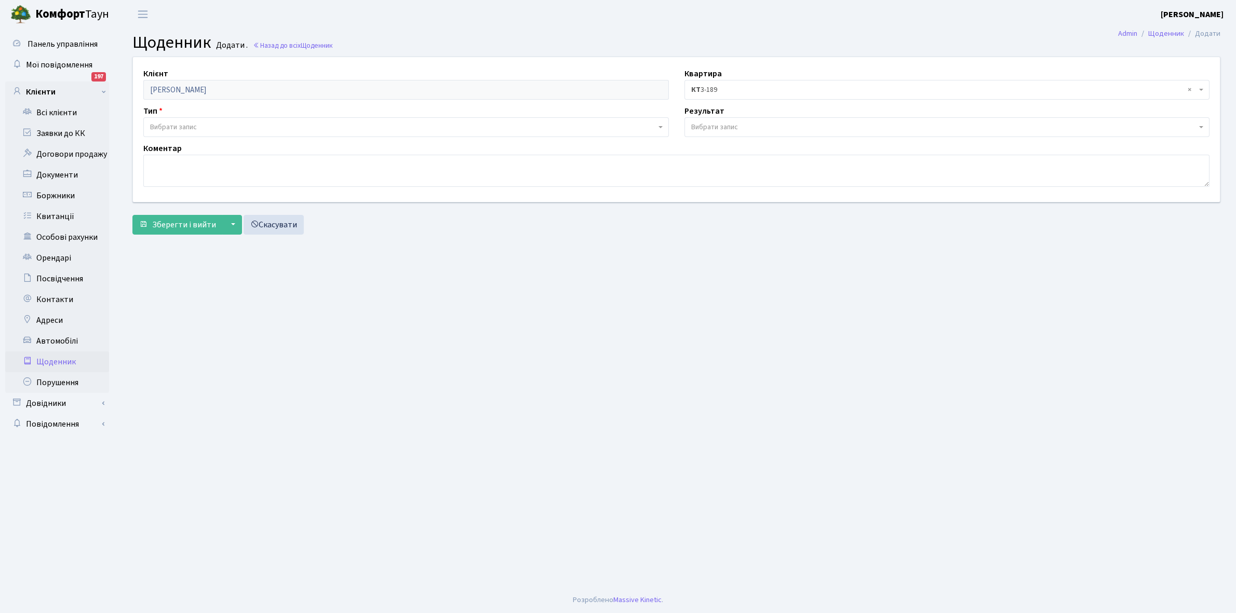
click at [219, 120] on span "Вибрати запис" at bounding box center [405, 127] width 525 height 20
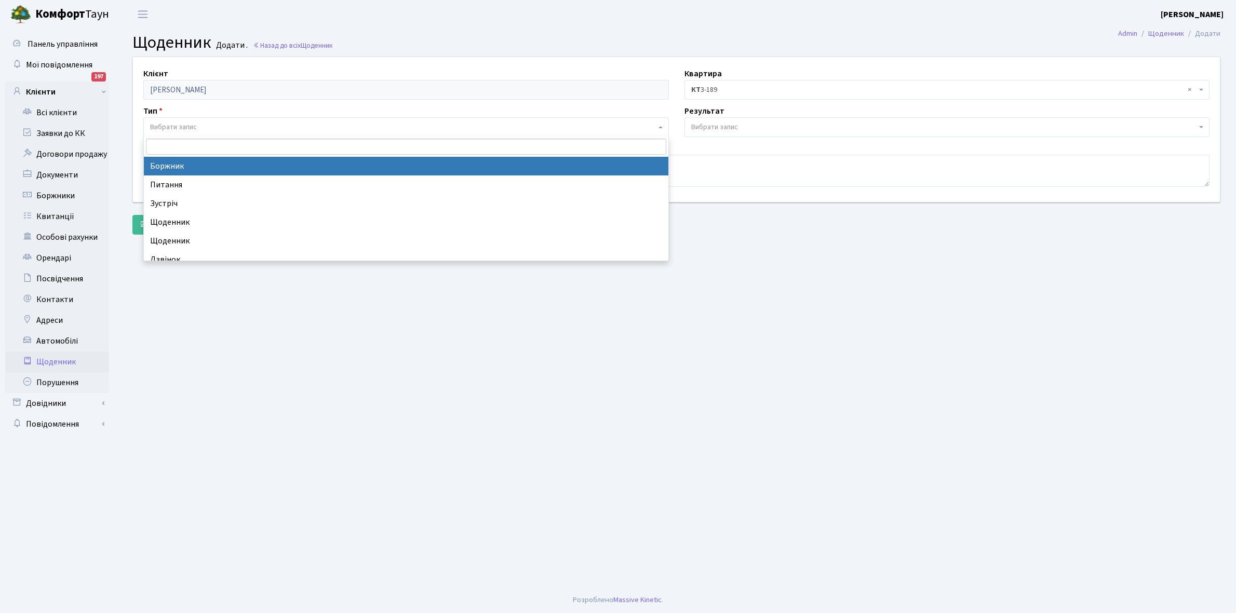
select select "189"
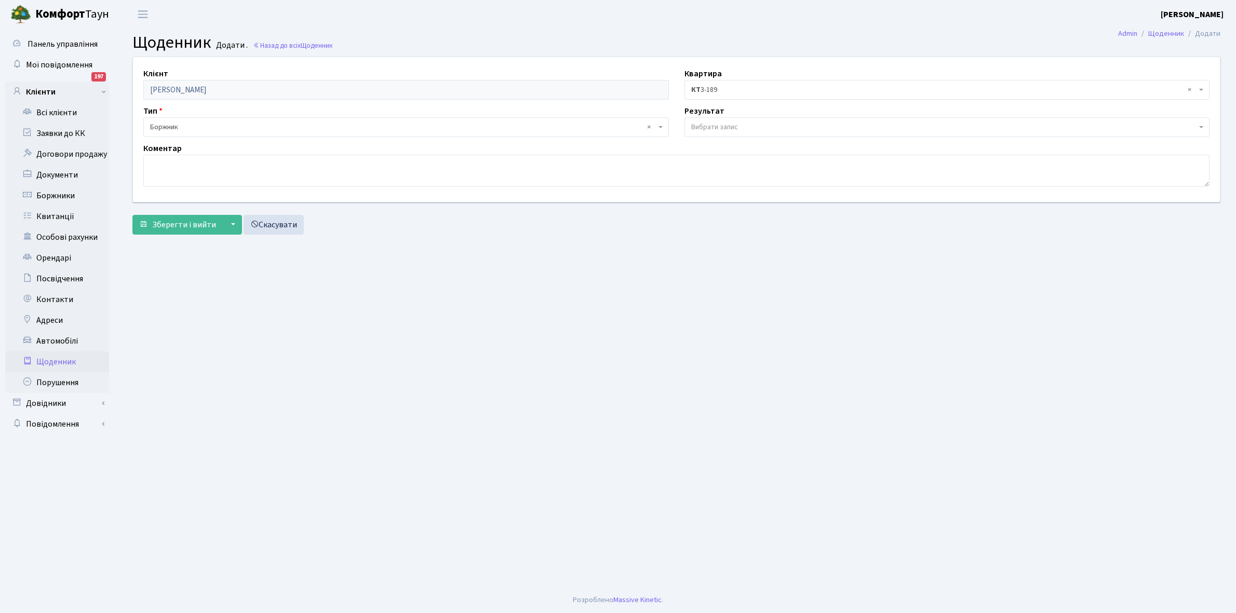
click at [737, 127] on span "Вибрати запис" at bounding box center [714, 127] width 47 height 10
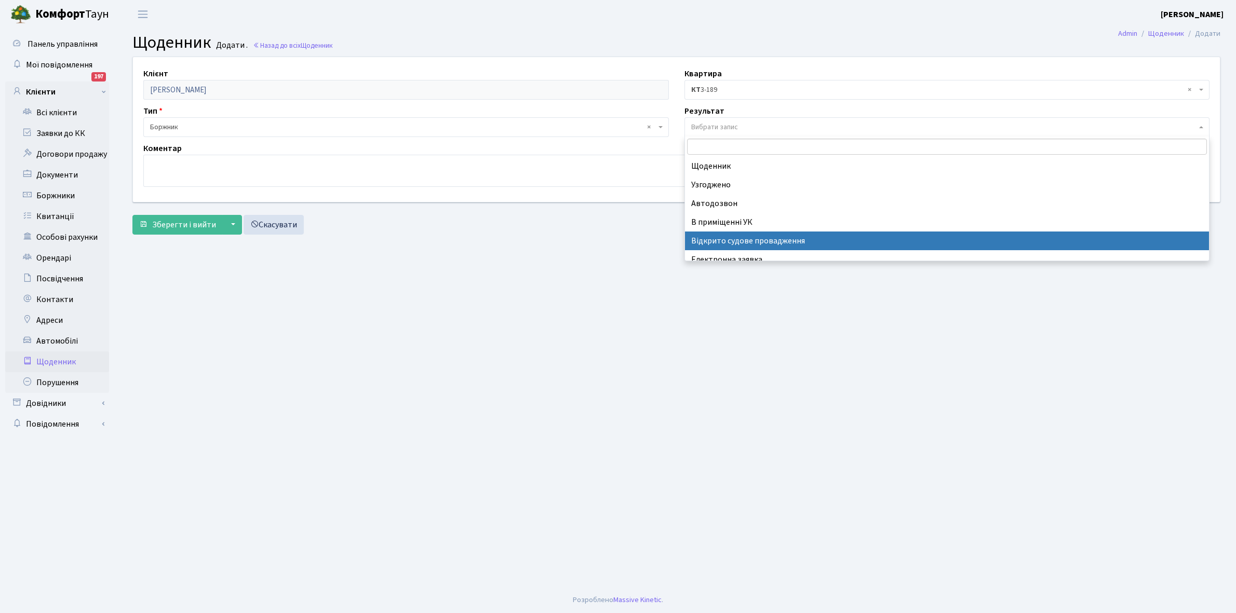
select select "201"
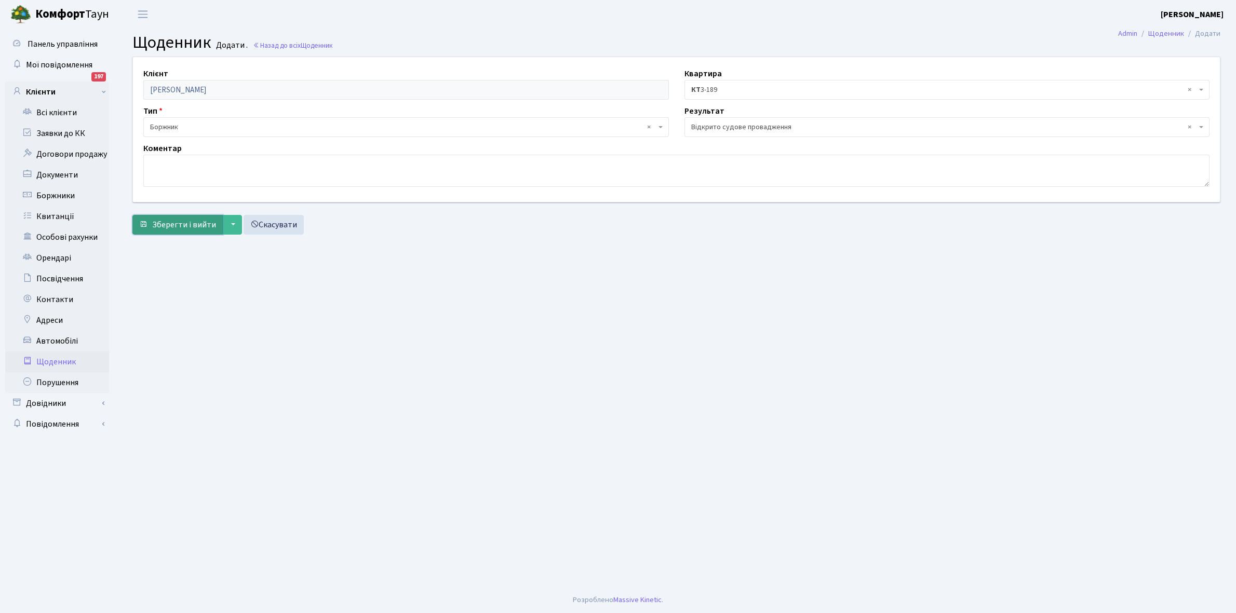
click at [182, 222] on span "Зберегти і вийти" at bounding box center [184, 224] width 64 height 11
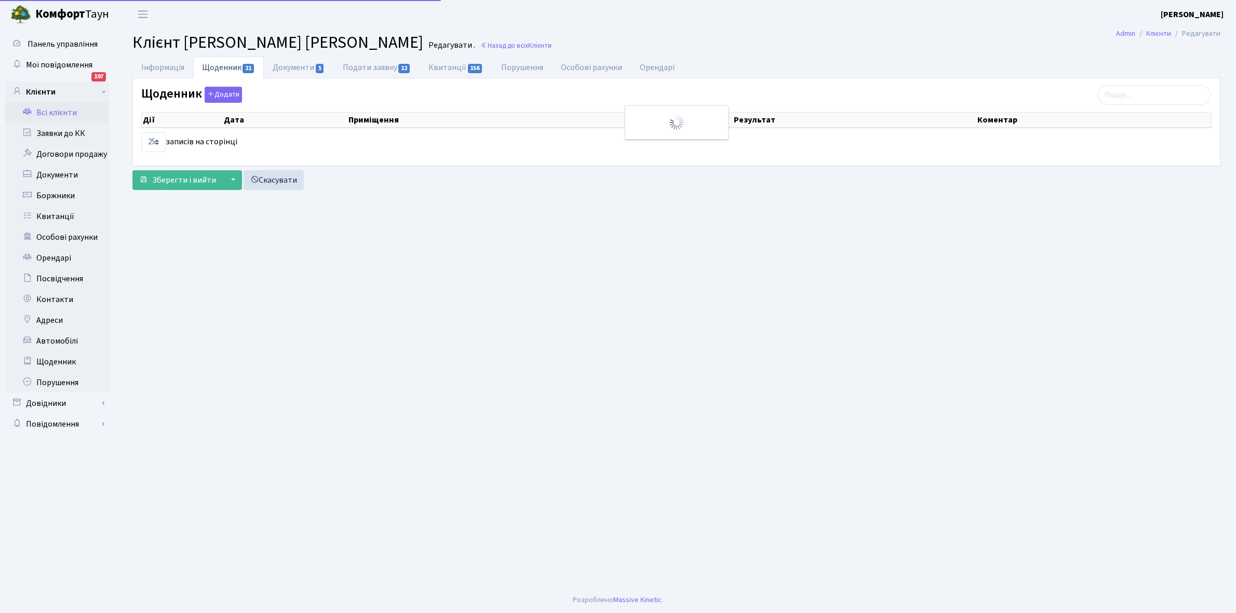
select select "25"
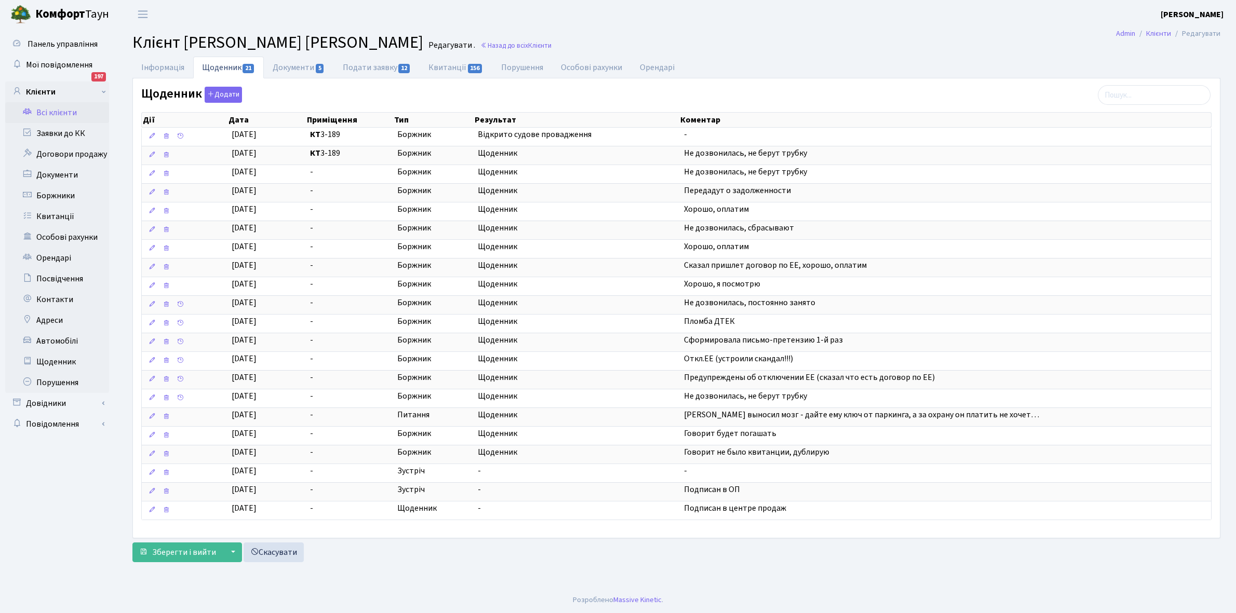
click at [63, 110] on link "Всі клієнти" at bounding box center [57, 112] width 104 height 21
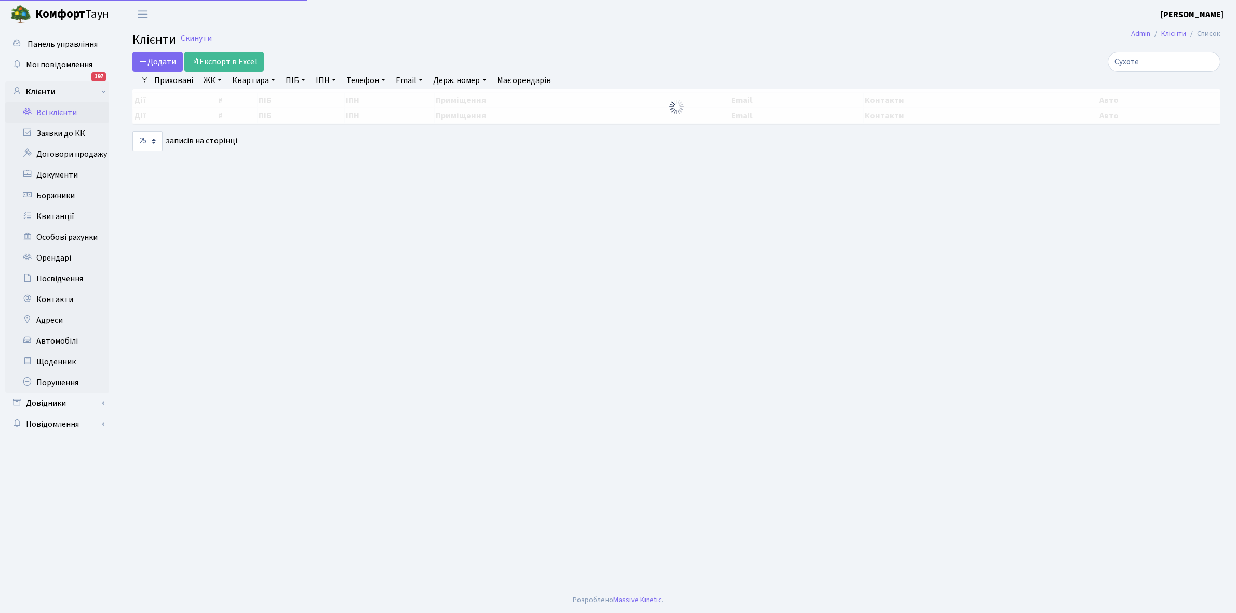
select select "25"
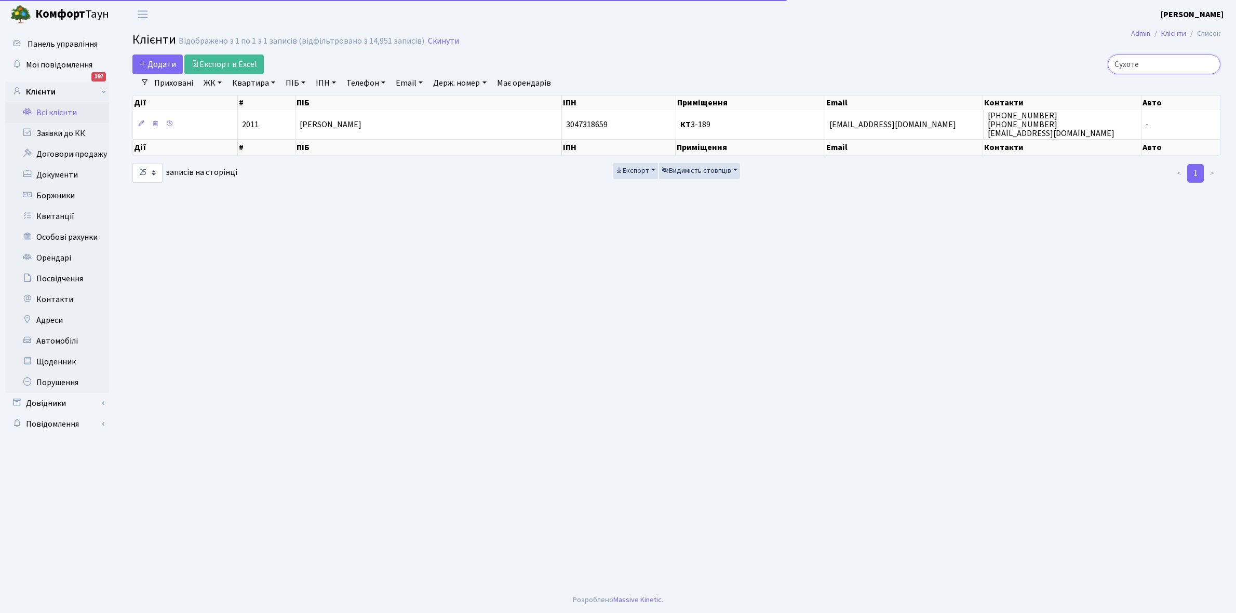
click at [1167, 61] on input "Сухоте" at bounding box center [1164, 65] width 113 height 20
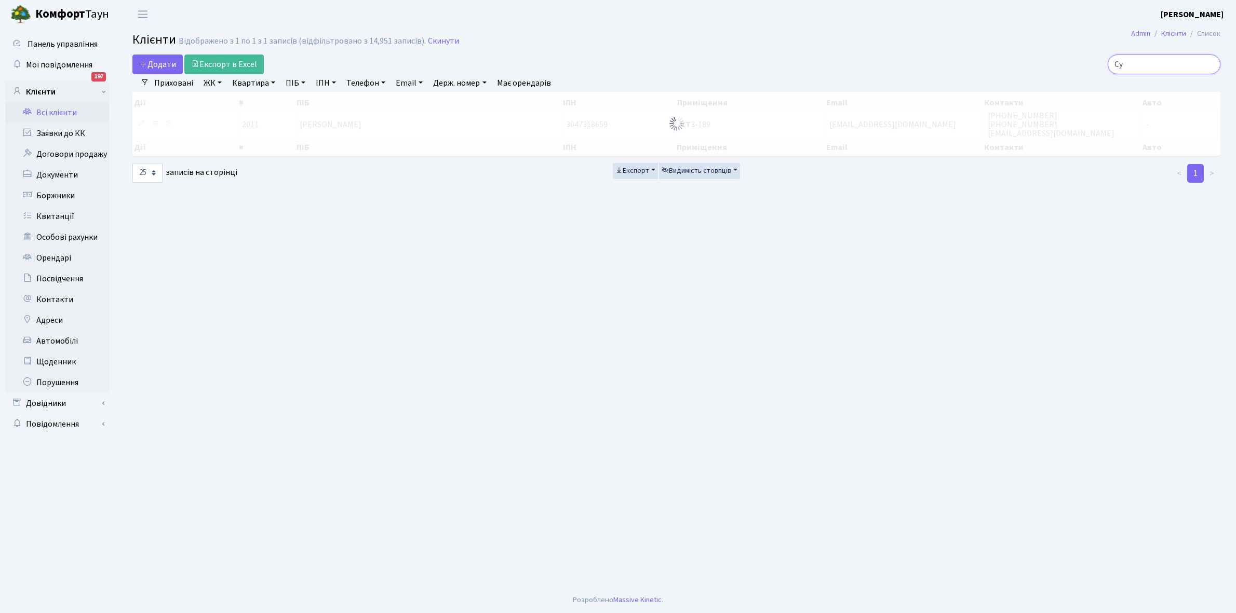
type input "С"
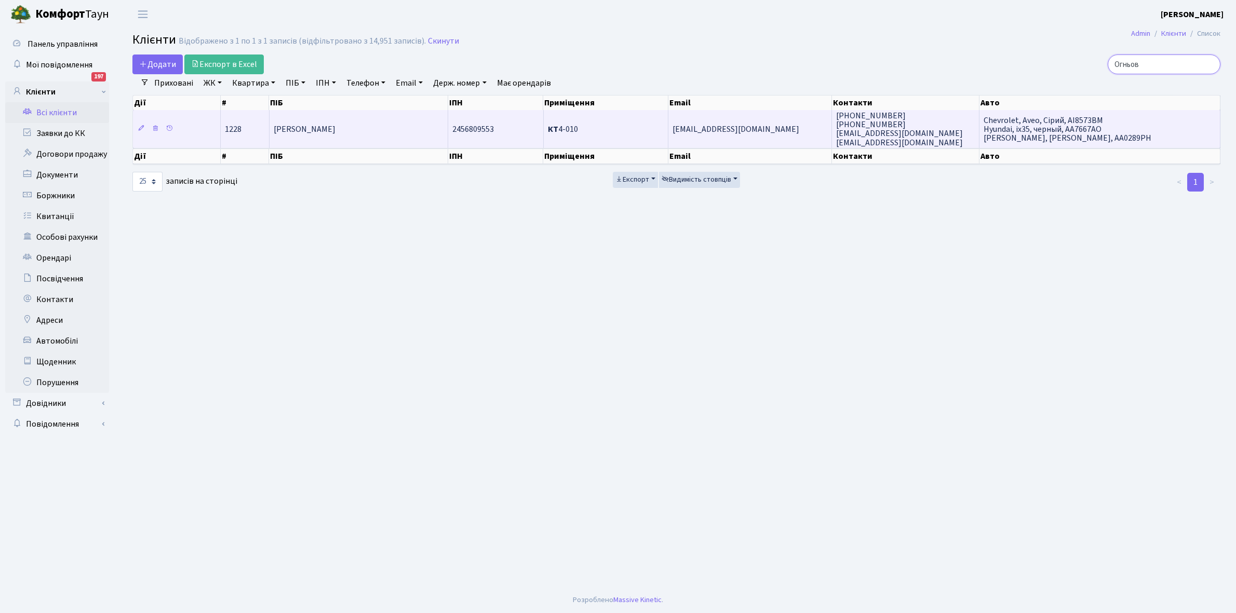
type input "Огньов"
click at [335, 130] on span "[PERSON_NAME] [PERSON_NAME]" at bounding box center [305, 129] width 62 height 11
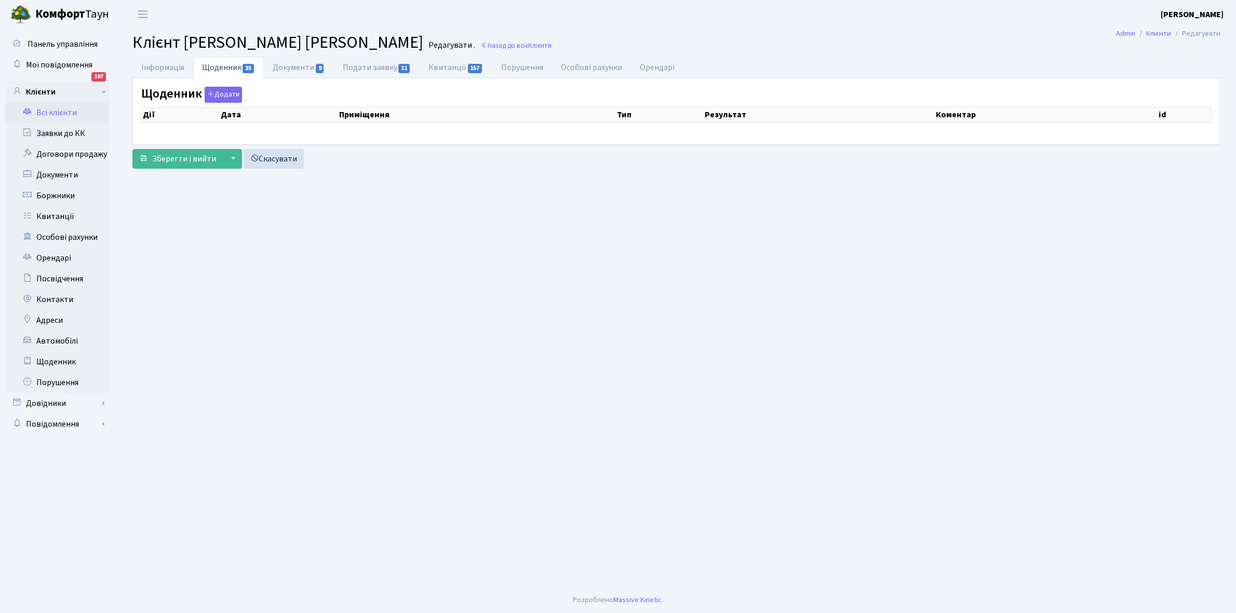
select select "25"
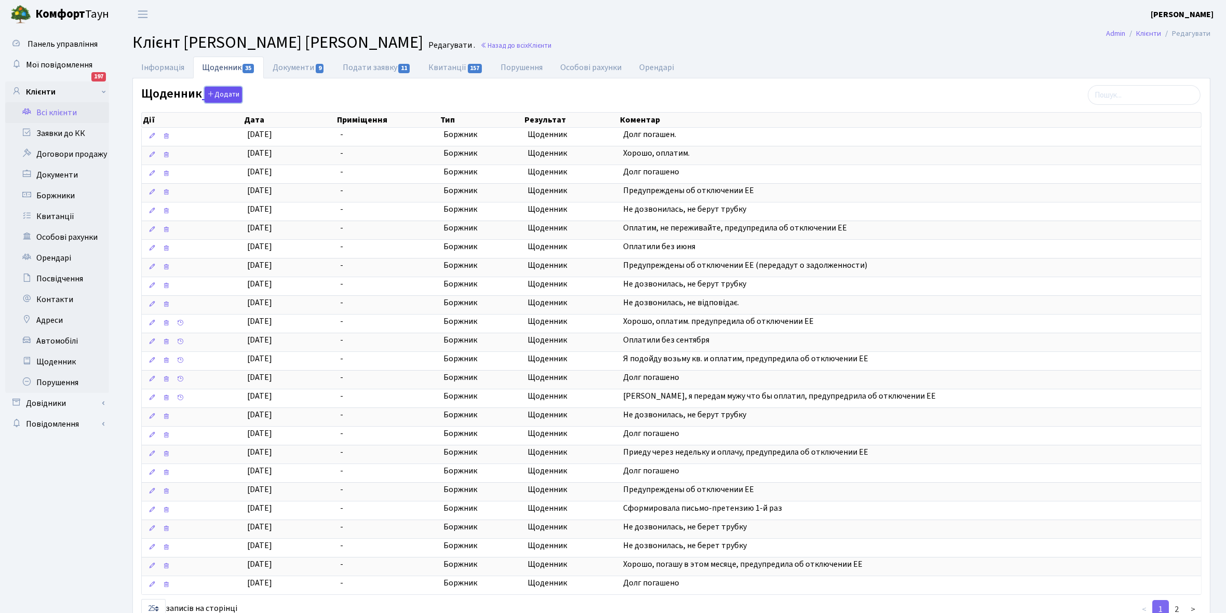
click at [227, 92] on button "Додати" at bounding box center [223, 95] width 37 height 16
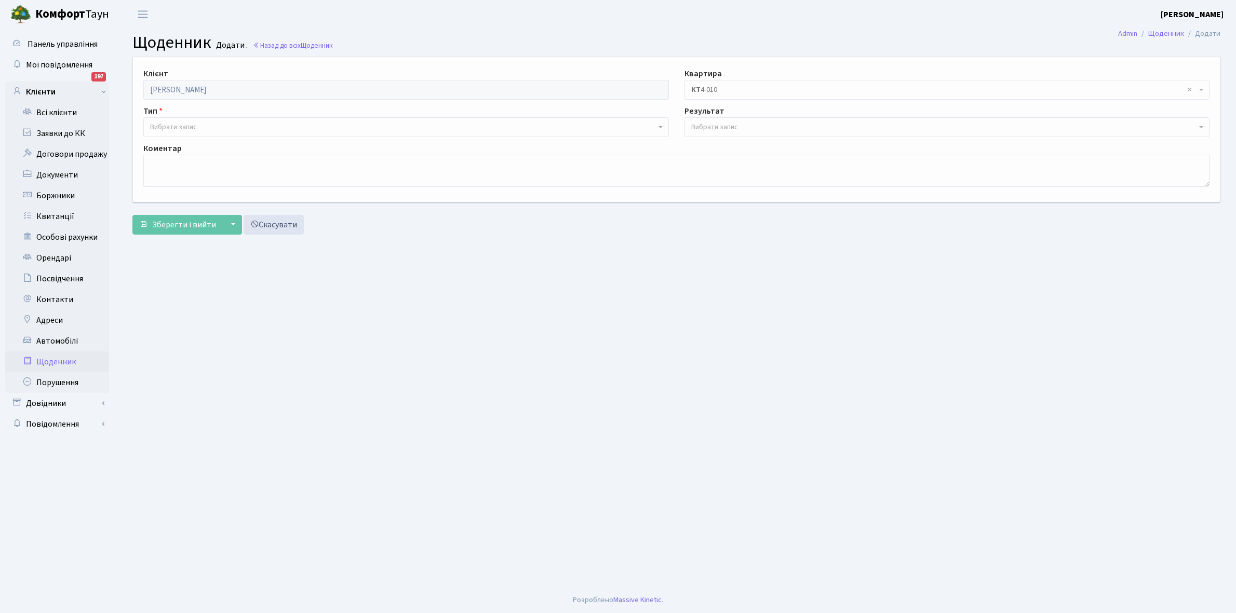
click at [188, 122] on span "Вибрати запис" at bounding box center [173, 127] width 47 height 10
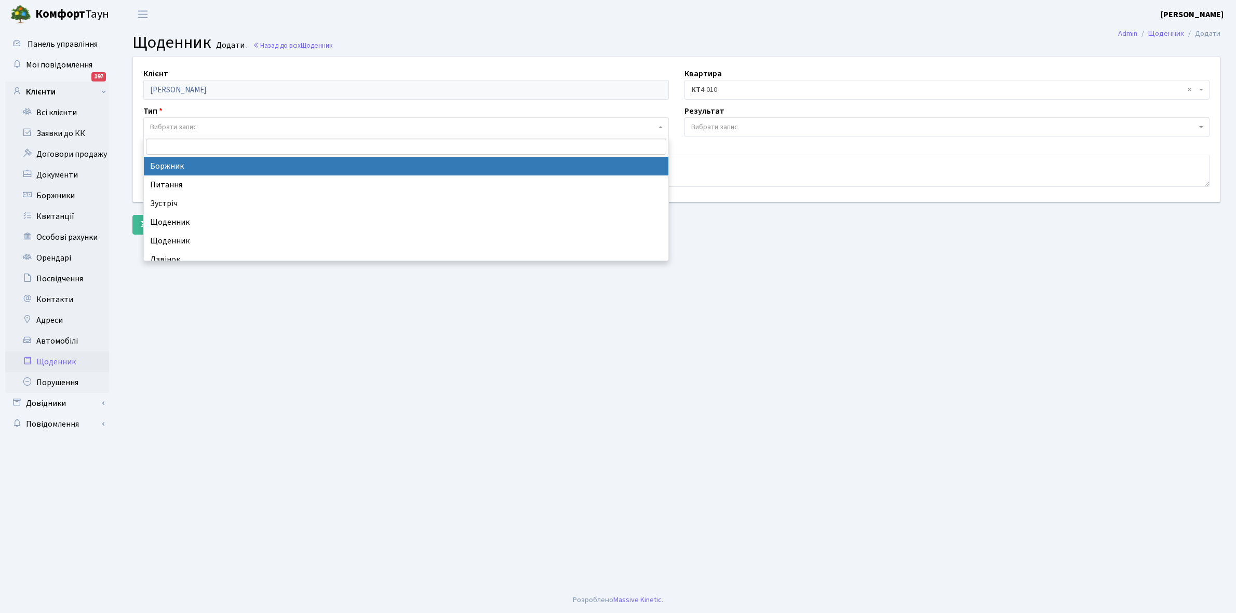
select select "189"
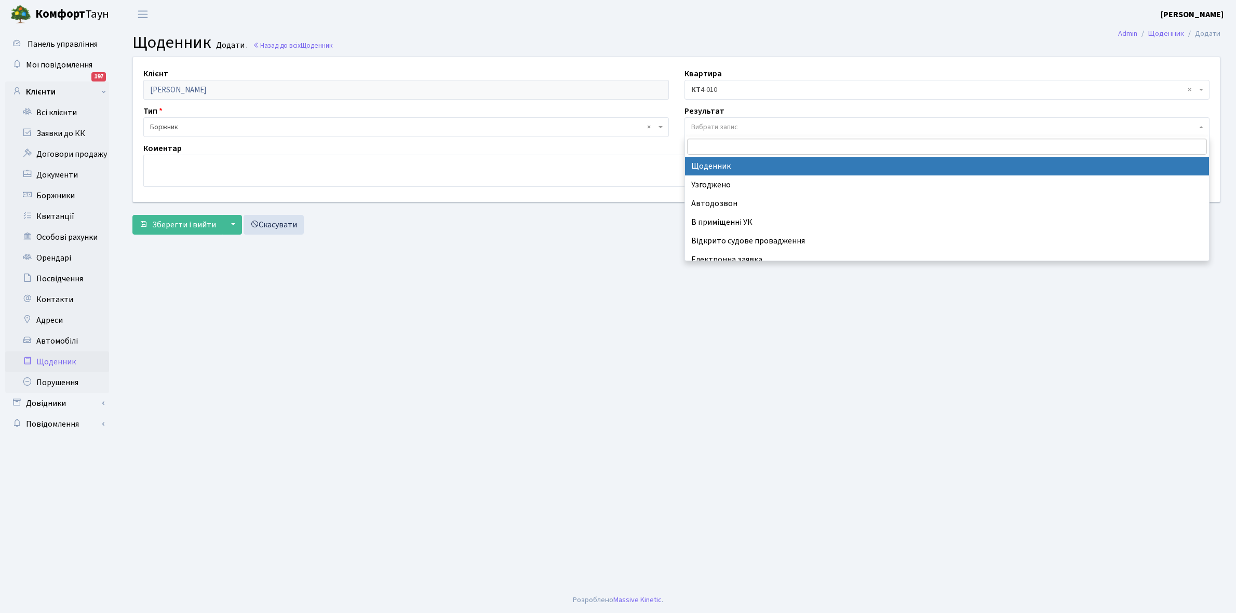
click at [718, 125] on span "Вибрати запис" at bounding box center [714, 127] width 47 height 10
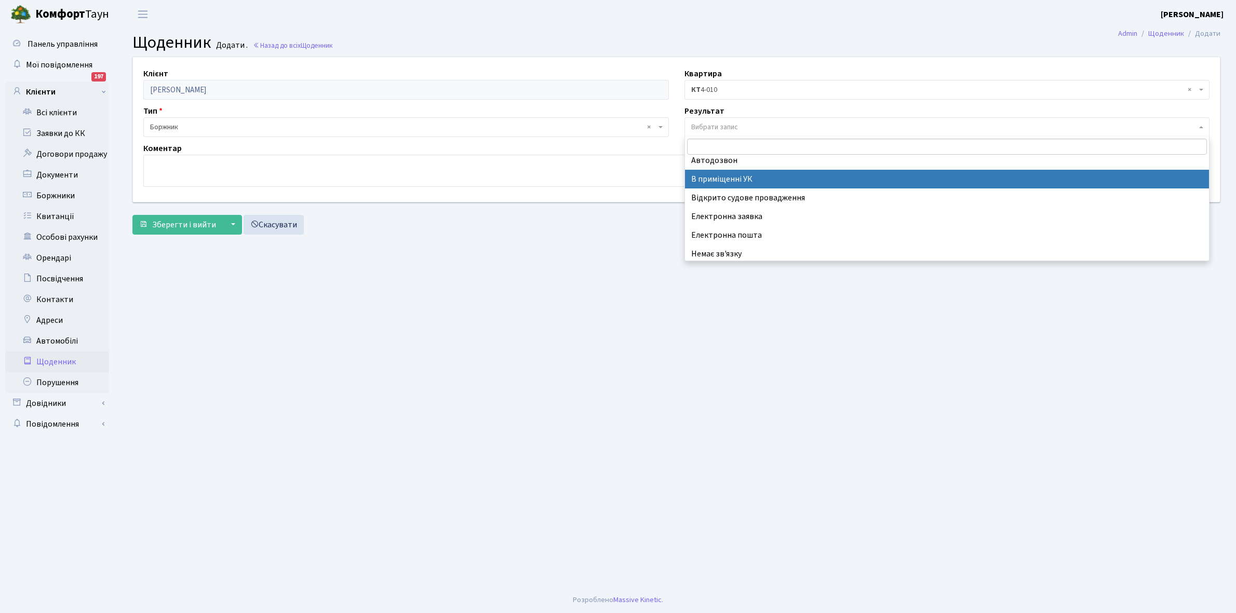
scroll to position [64, 0]
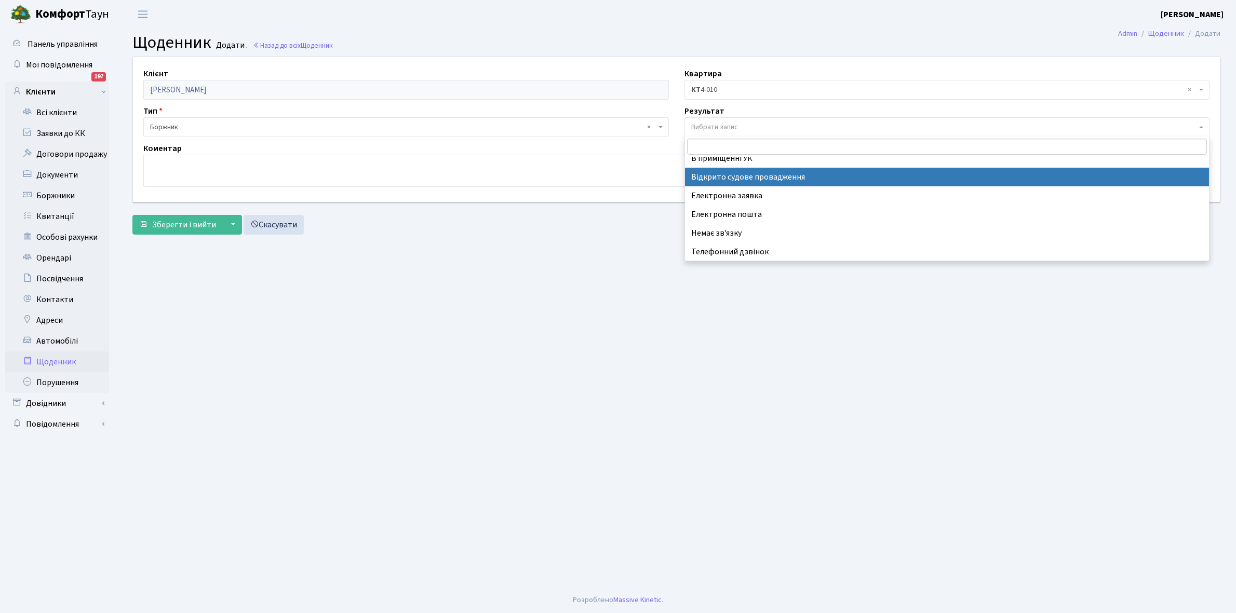
select select "201"
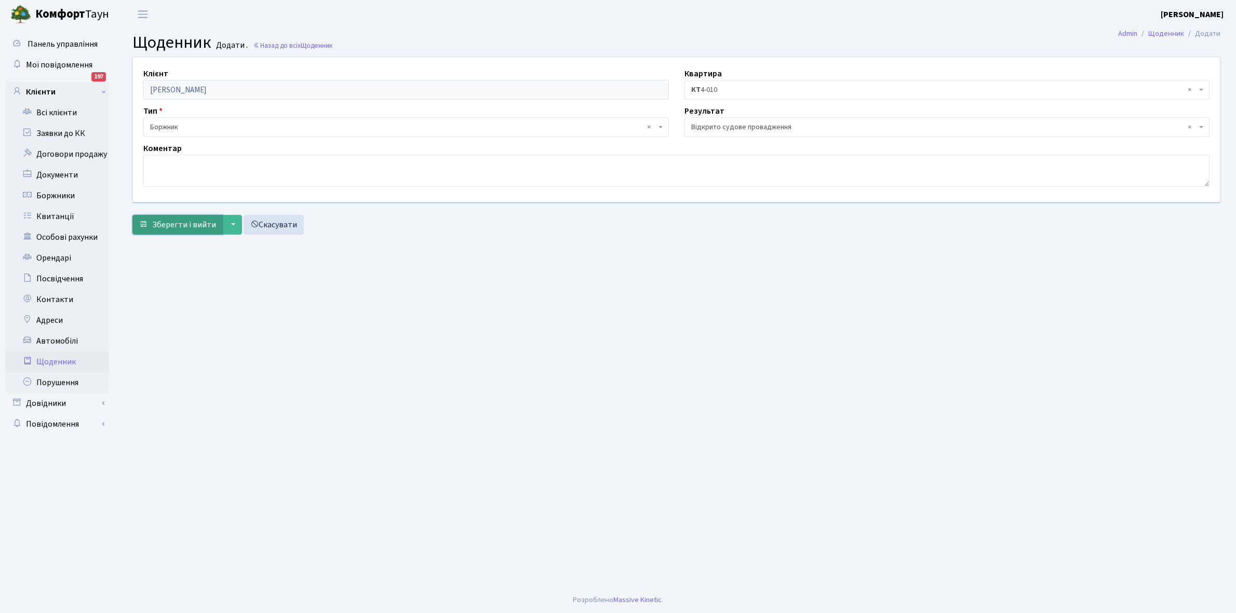
click at [167, 222] on span "Зберегти і вийти" at bounding box center [184, 224] width 64 height 11
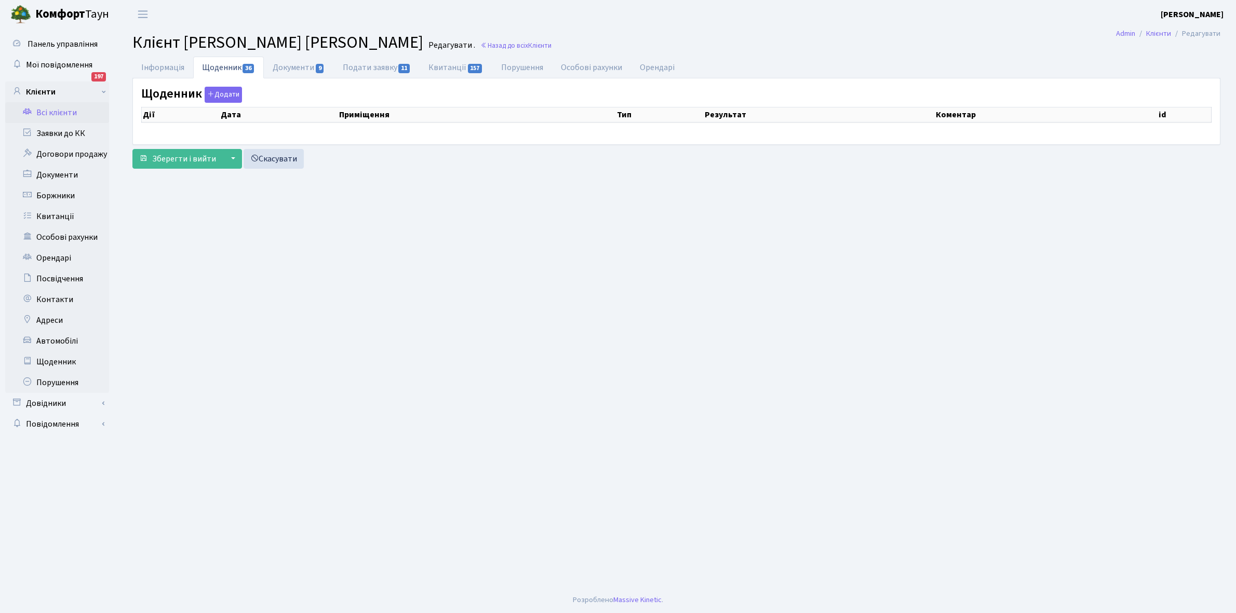
select select "25"
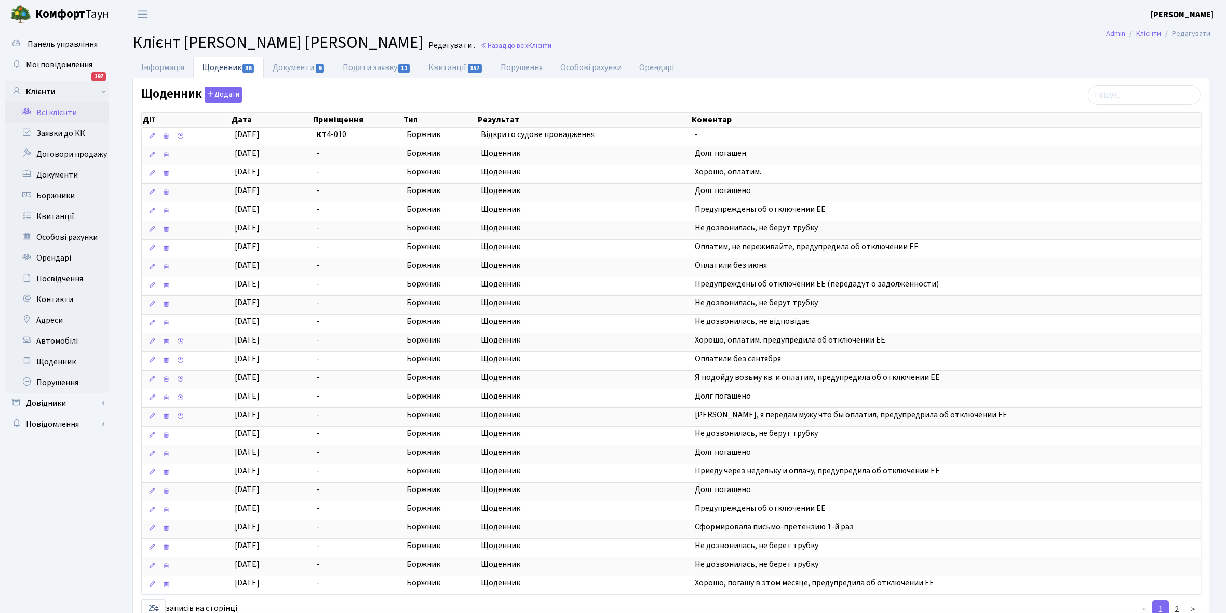
click at [63, 110] on link "Всі клієнти" at bounding box center [57, 112] width 104 height 21
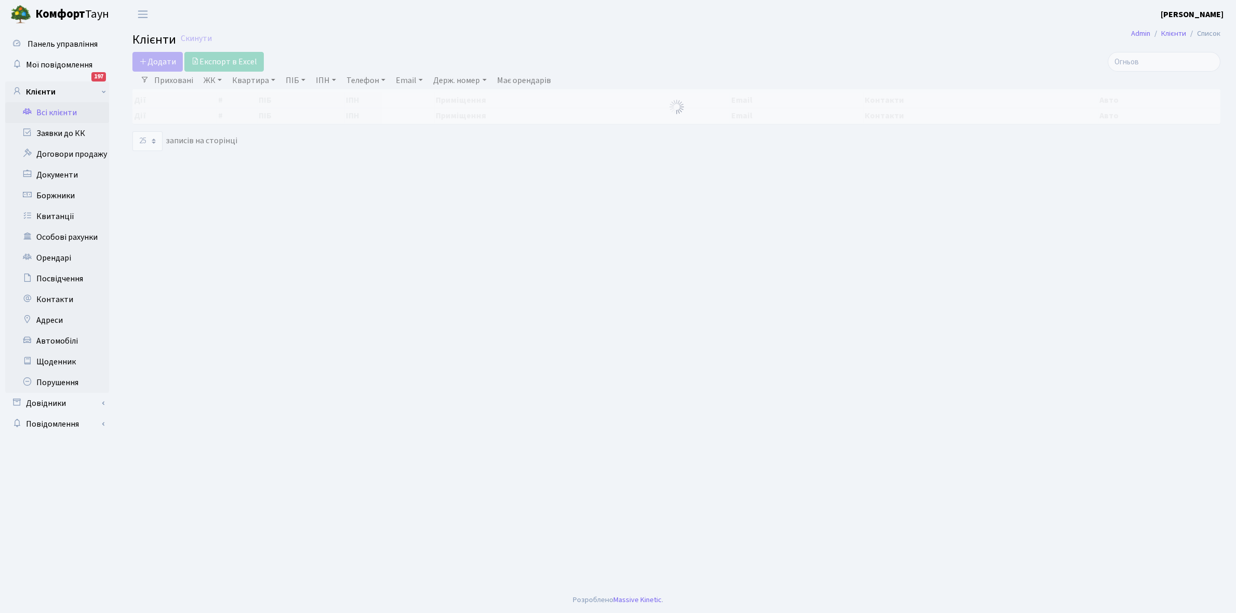
select select "25"
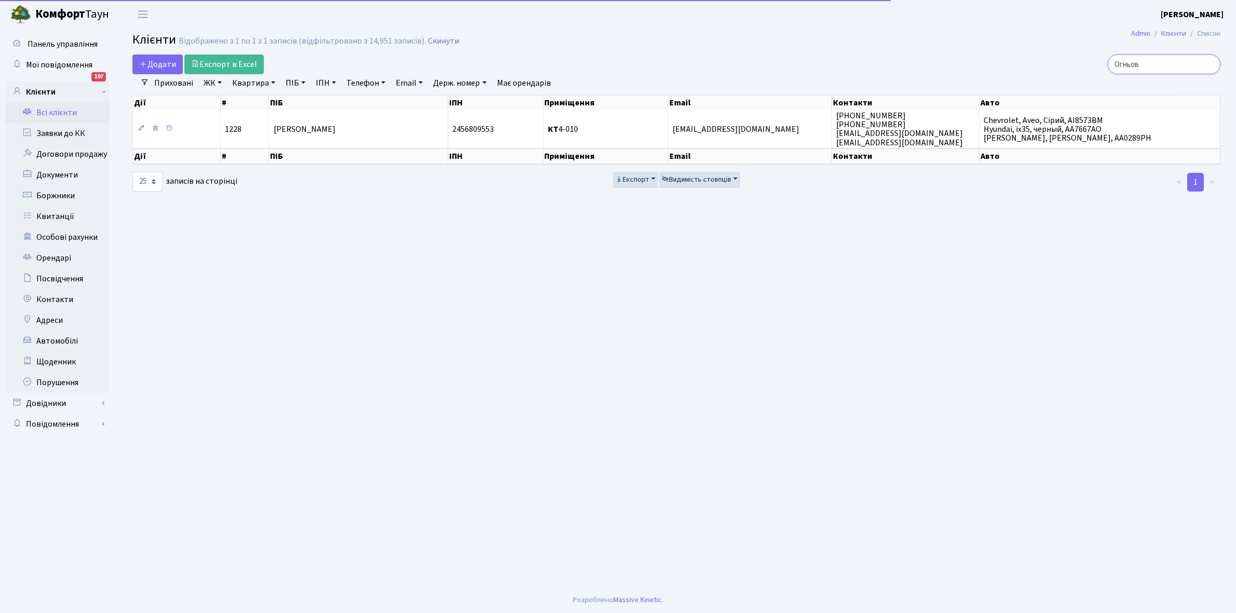
click at [1156, 64] on input "Огньов" at bounding box center [1164, 65] width 113 height 20
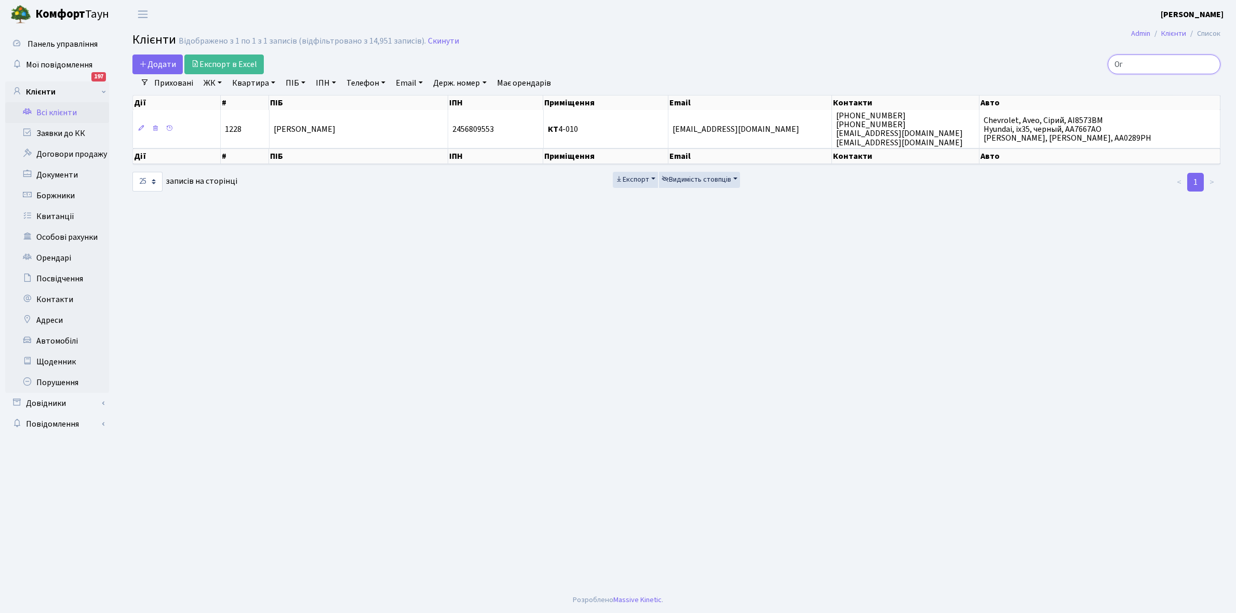
type input "О"
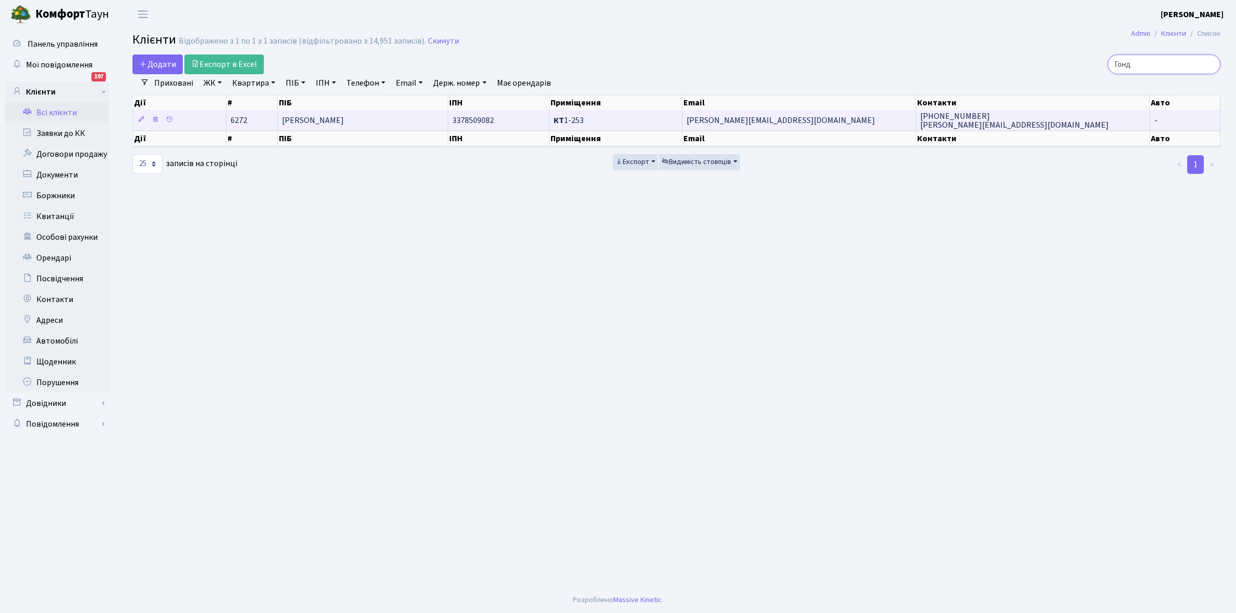
type input "Гонд"
click at [341, 113] on td "[PERSON_NAME]" at bounding box center [363, 120] width 170 height 20
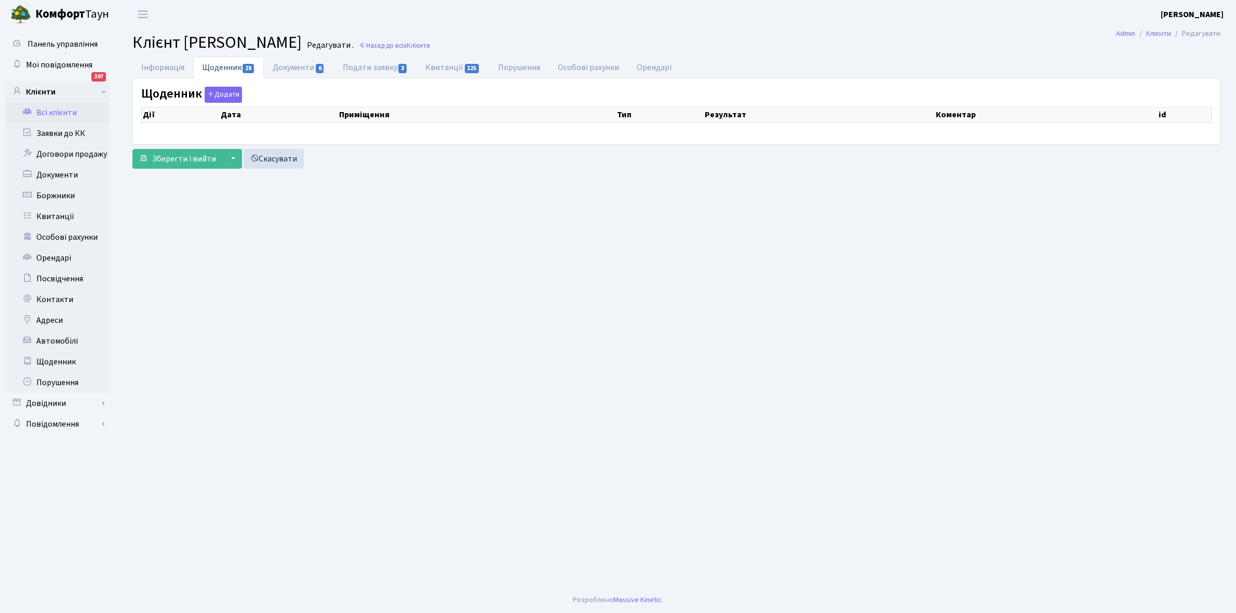
select select "25"
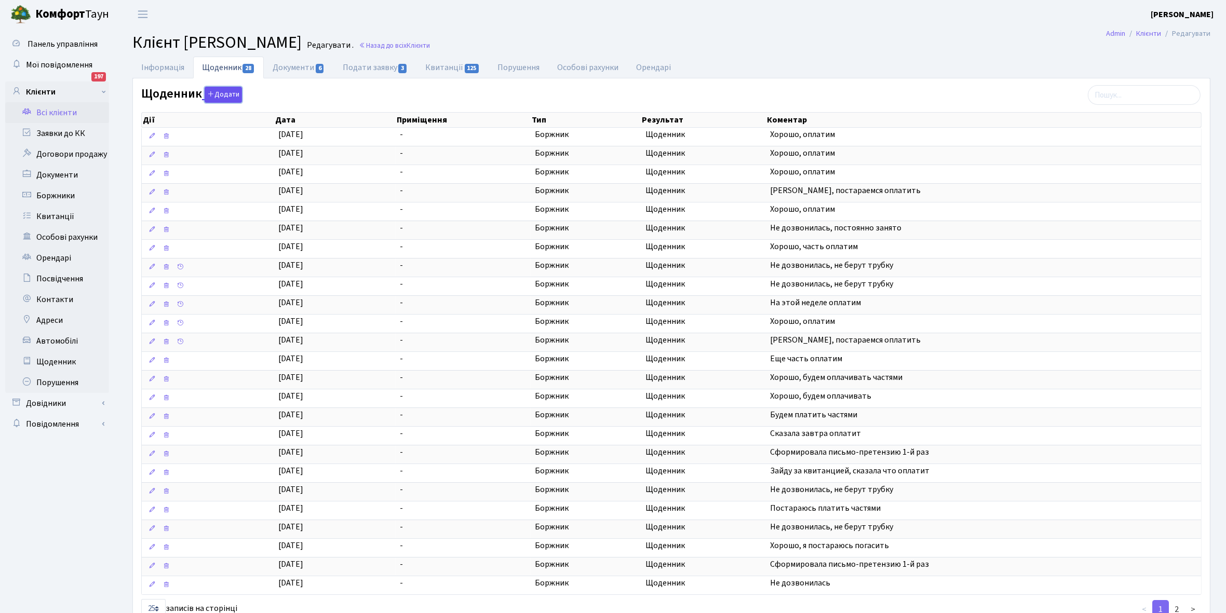
click at [228, 89] on button "Додати" at bounding box center [223, 95] width 37 height 16
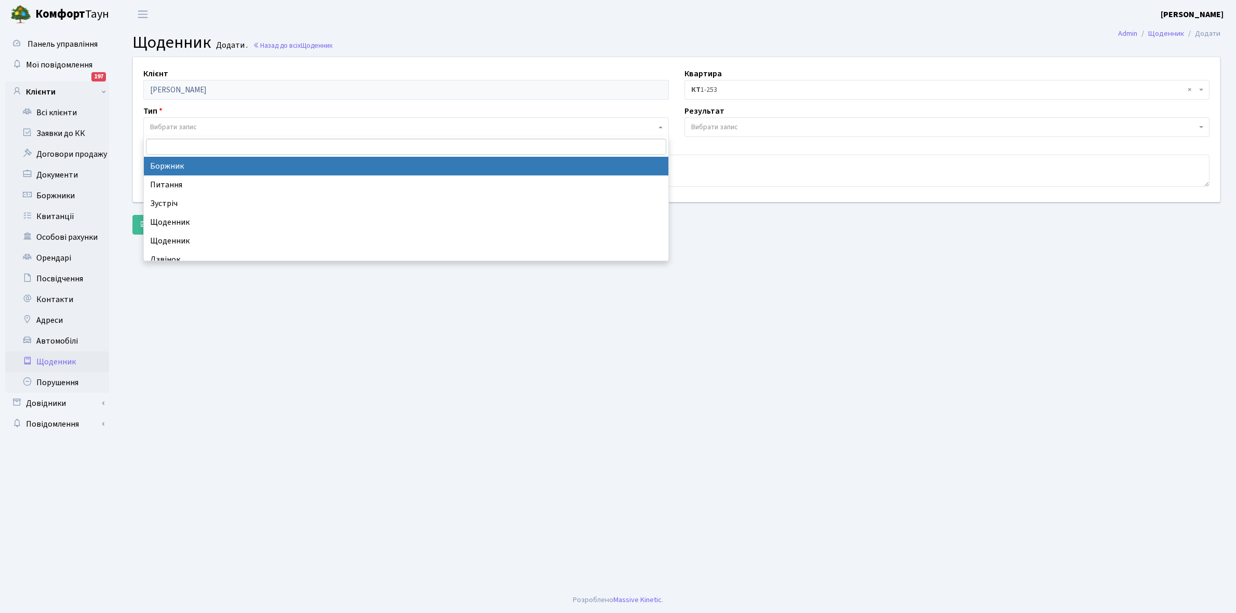
click at [186, 125] on span "Вибрати запис" at bounding box center [173, 127] width 47 height 10
select select "189"
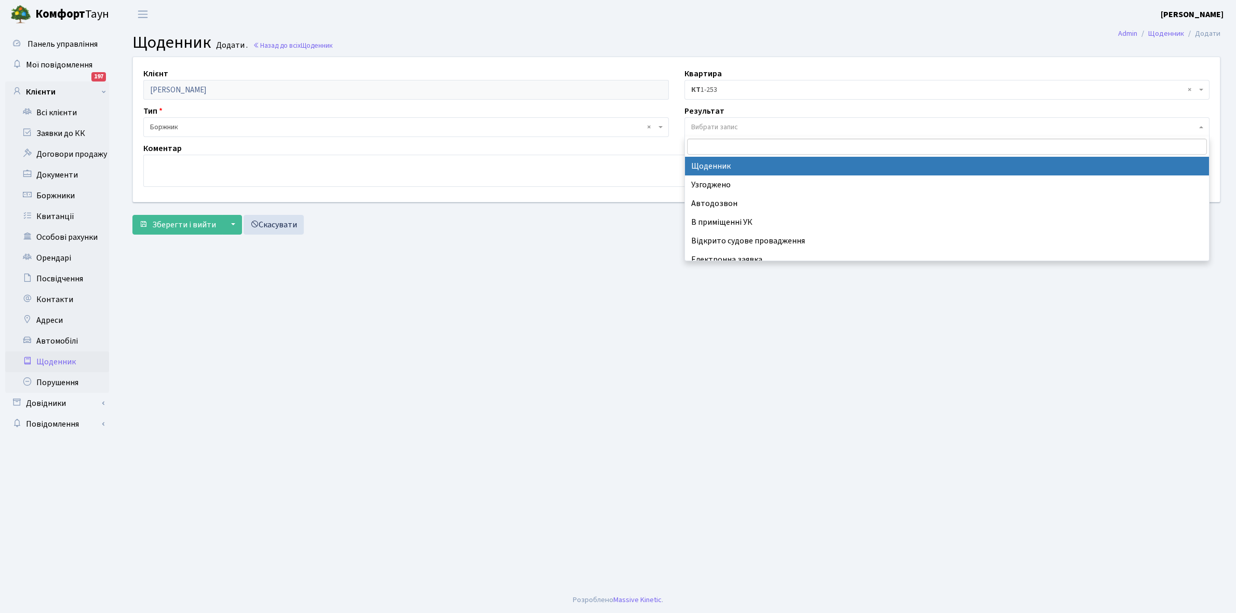
click at [736, 122] on span "Вибрати запис" at bounding box center [714, 127] width 47 height 10
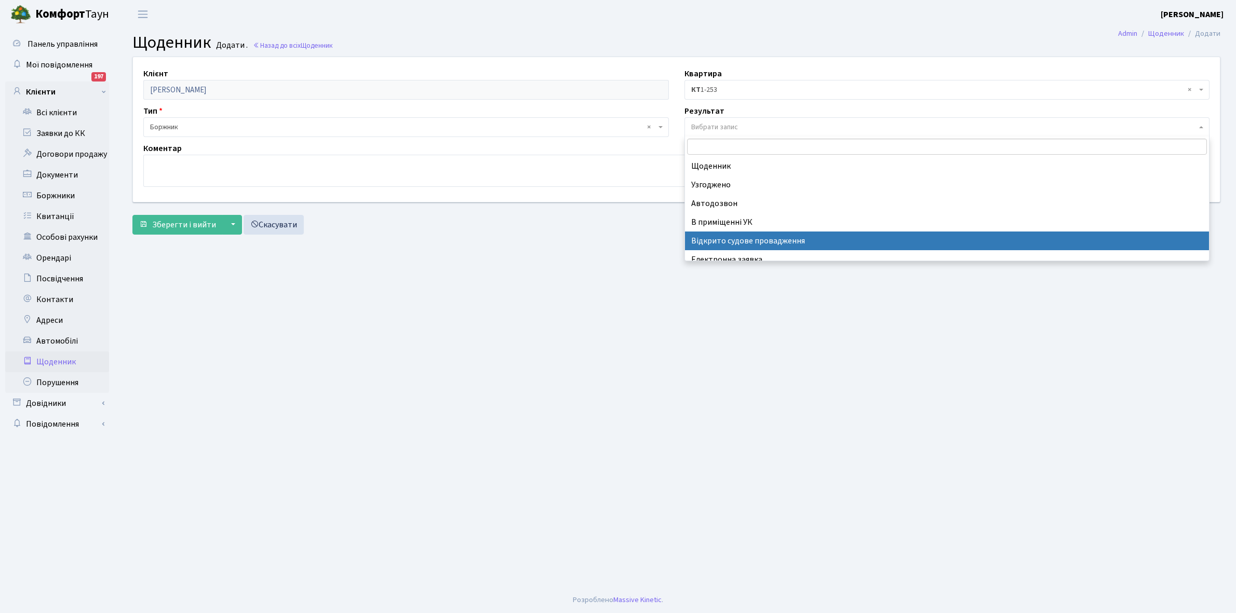
select select "201"
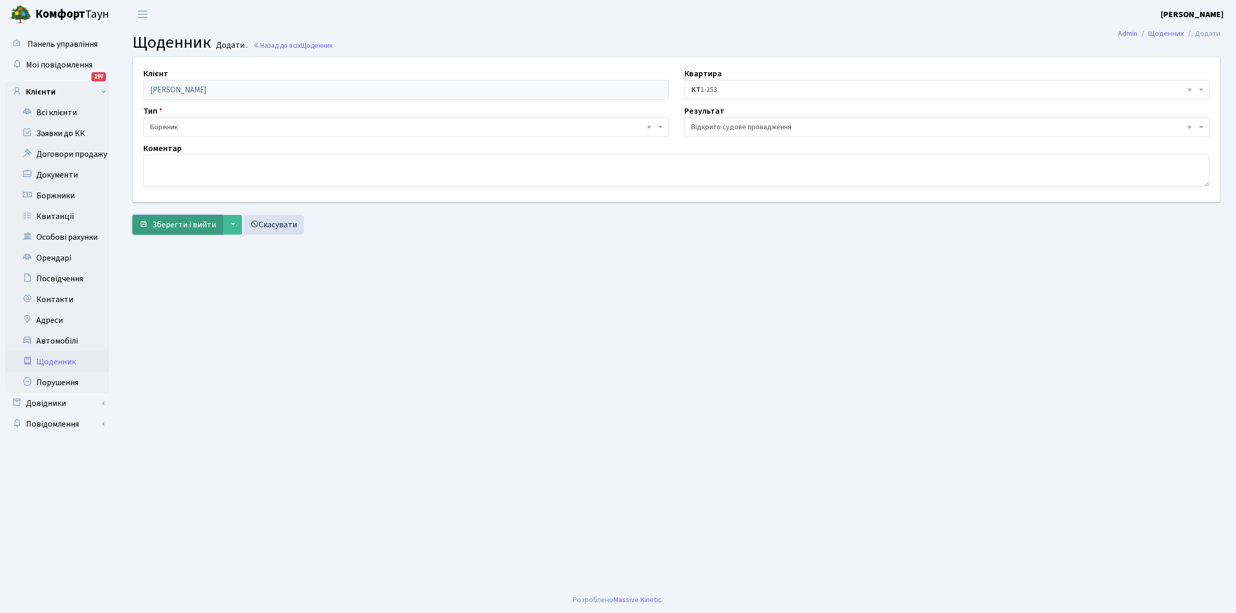
click at [192, 218] on button "Зберегти і вийти" at bounding box center [177, 225] width 90 height 20
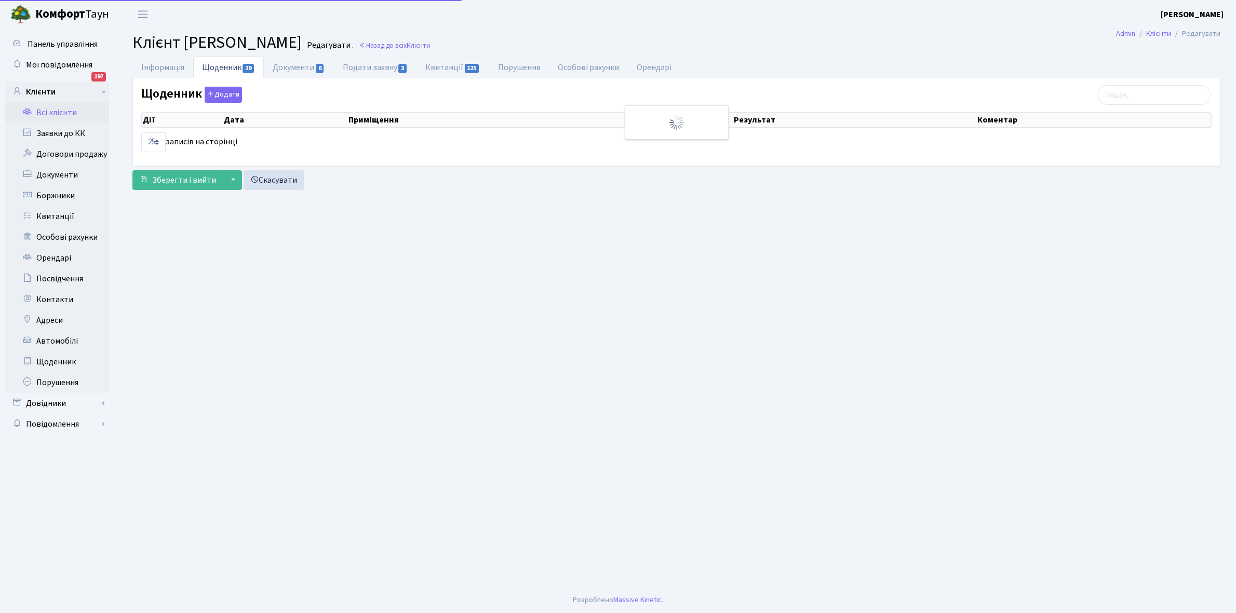
select select "25"
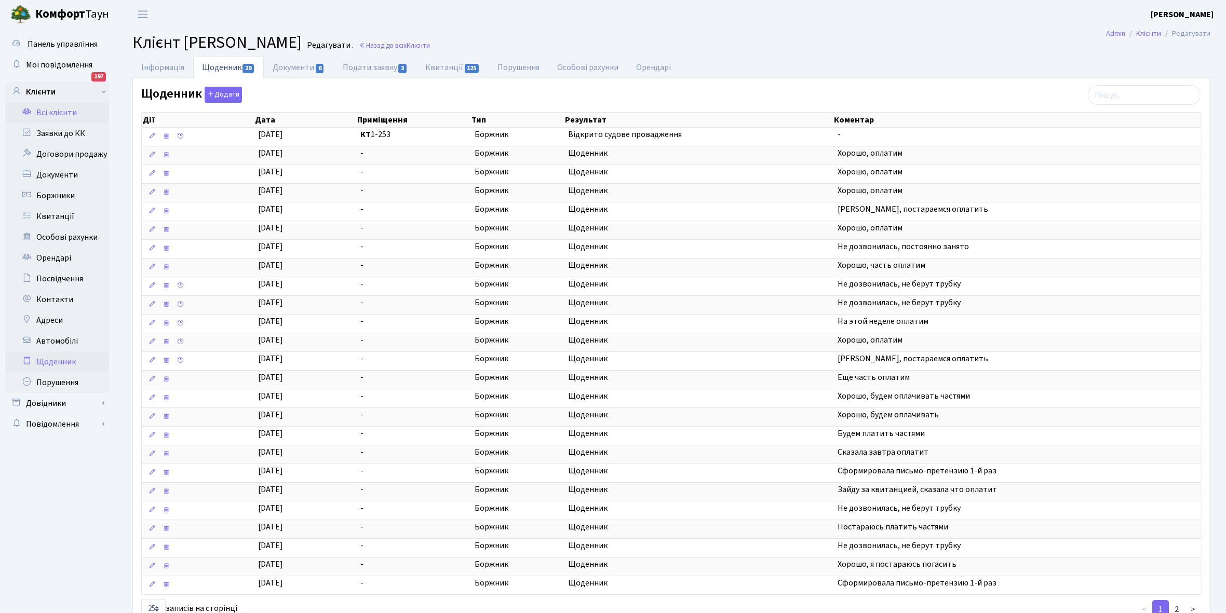
click at [62, 362] on link "Щоденник" at bounding box center [57, 362] width 104 height 21
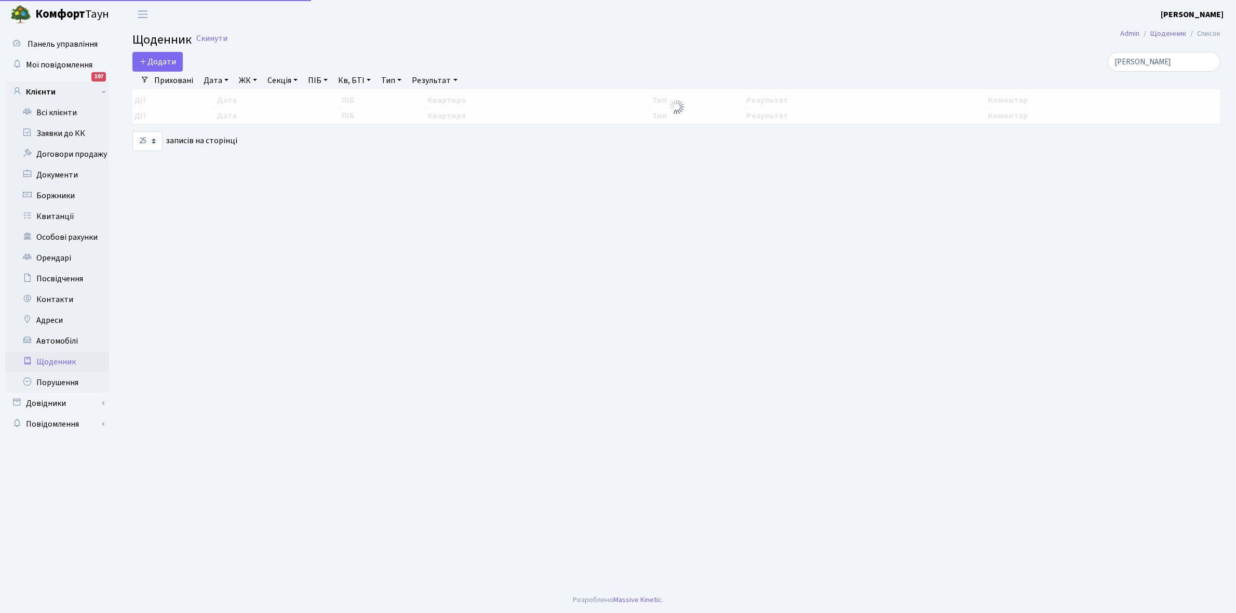
select select "25"
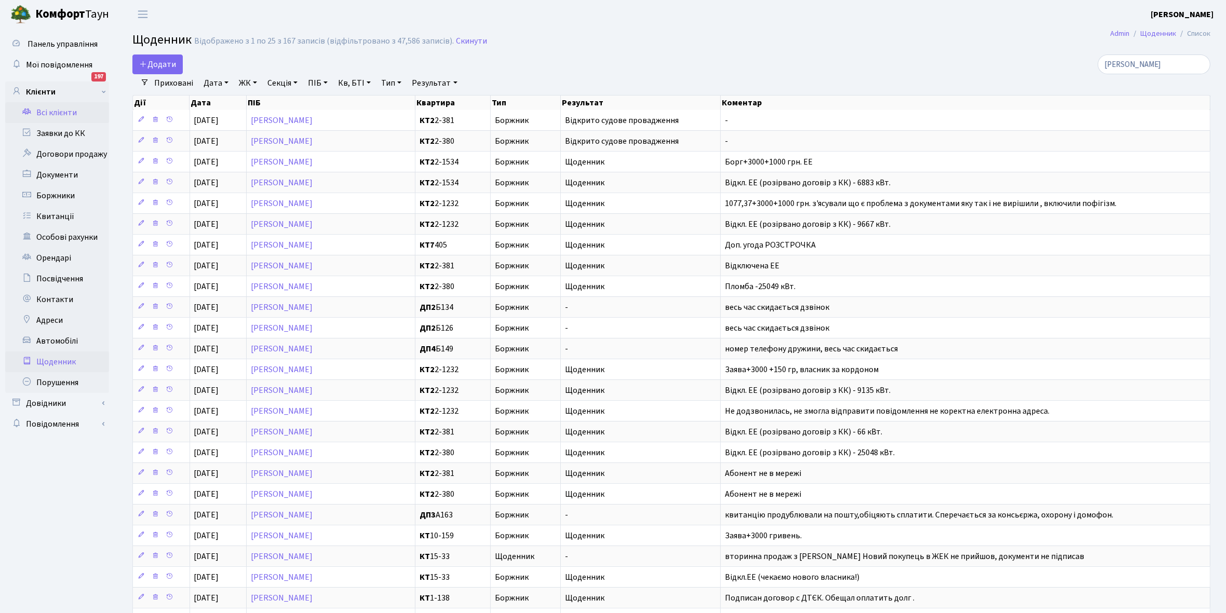
click at [60, 108] on link "Всі клієнти" at bounding box center [57, 112] width 104 height 21
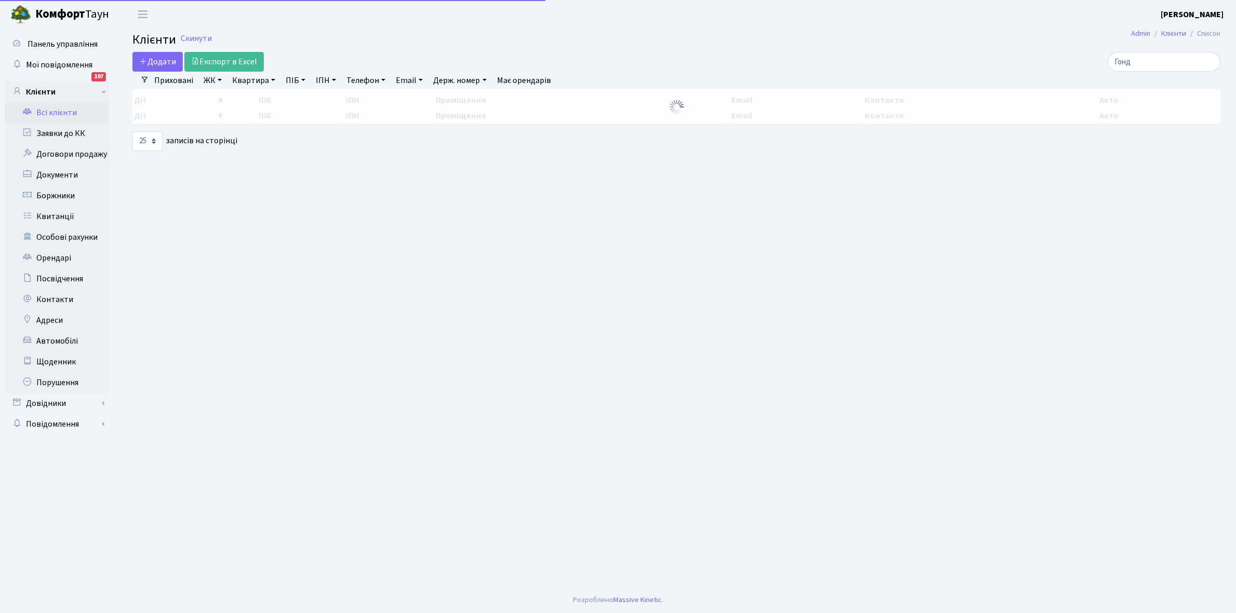
select select "25"
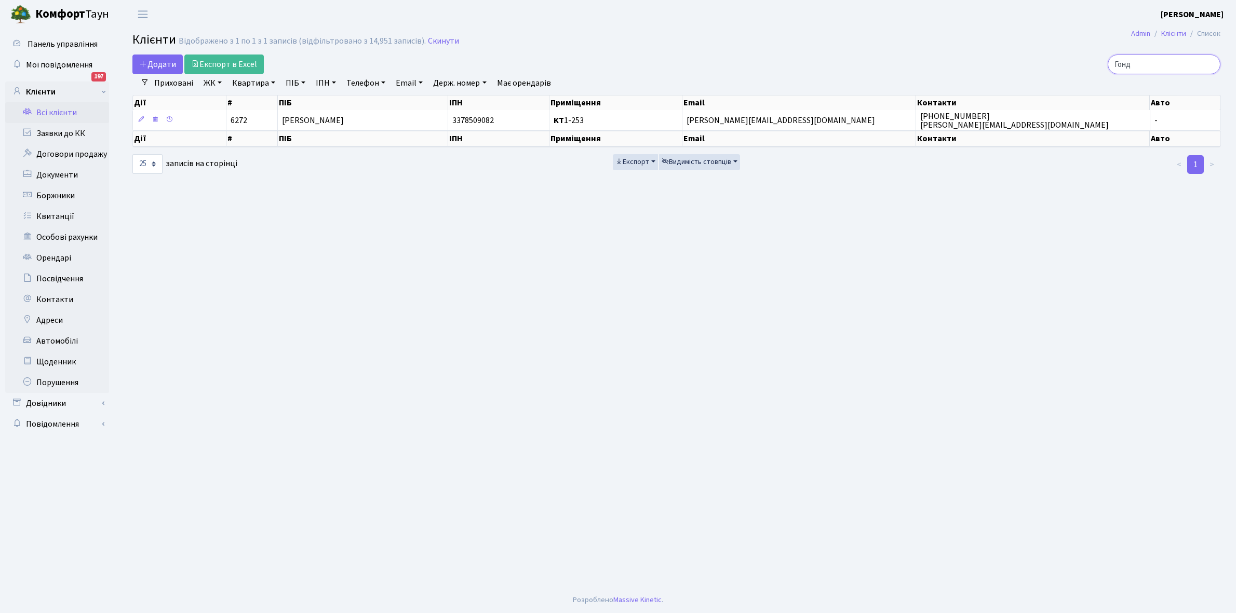
click at [1162, 66] on input "Гонд" at bounding box center [1164, 65] width 113 height 20
type input "Г"
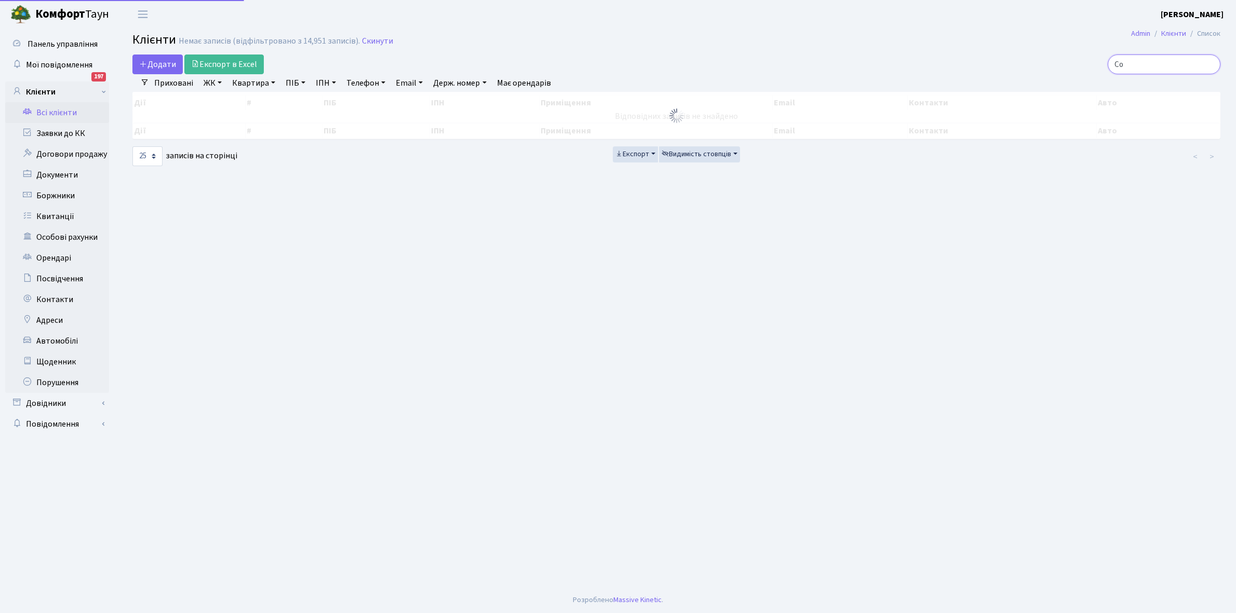
type input "С"
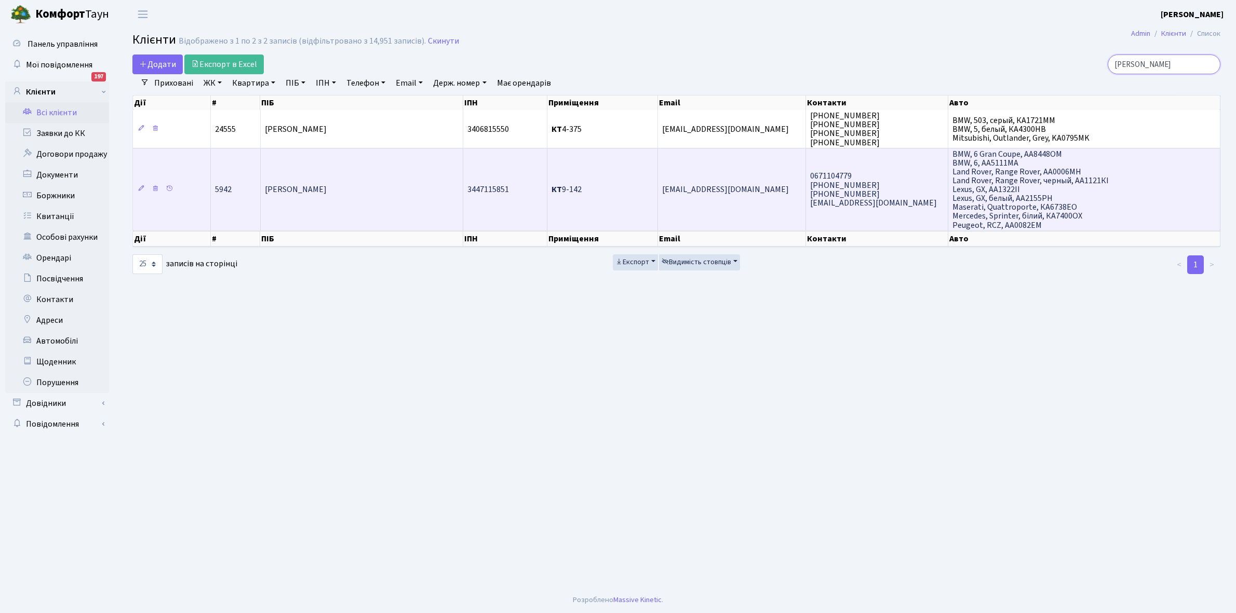
type input "Соболєв"
click at [327, 190] on span "Соболєв Данило Геннадійович" at bounding box center [296, 189] width 62 height 11
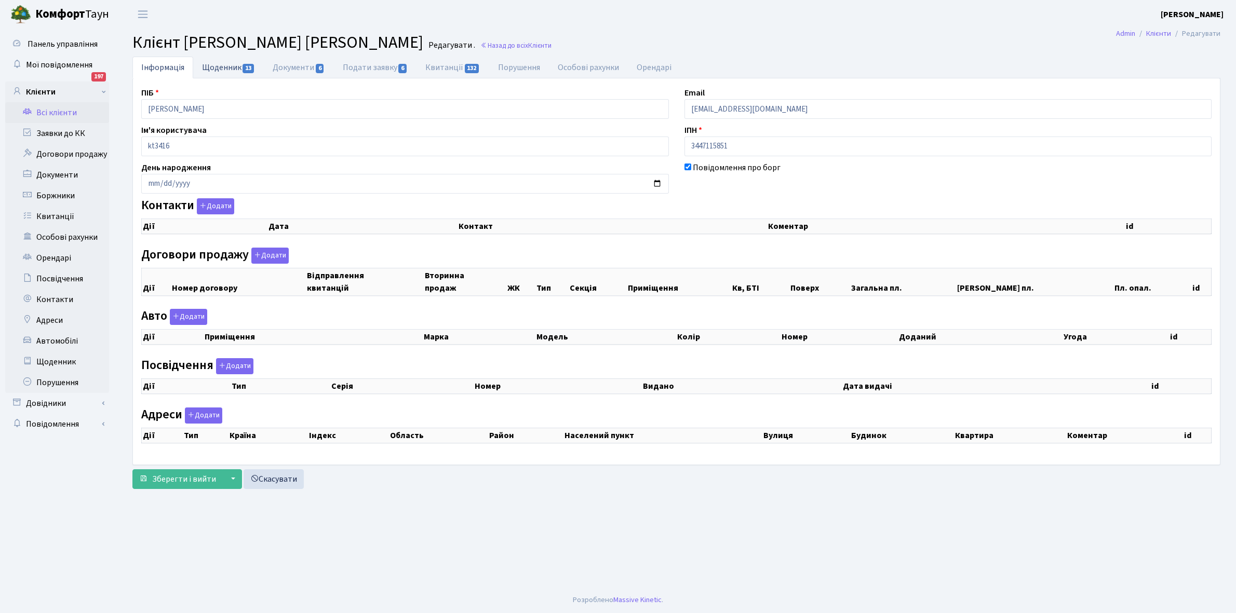
checkbox input "true"
select select "25"
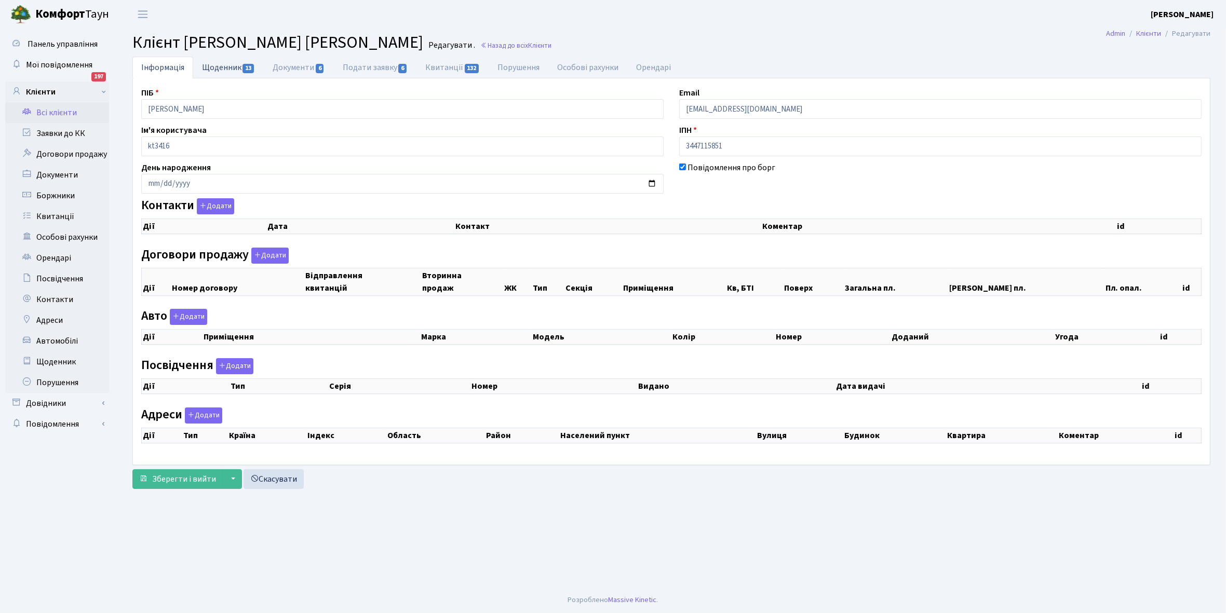
select select "25"
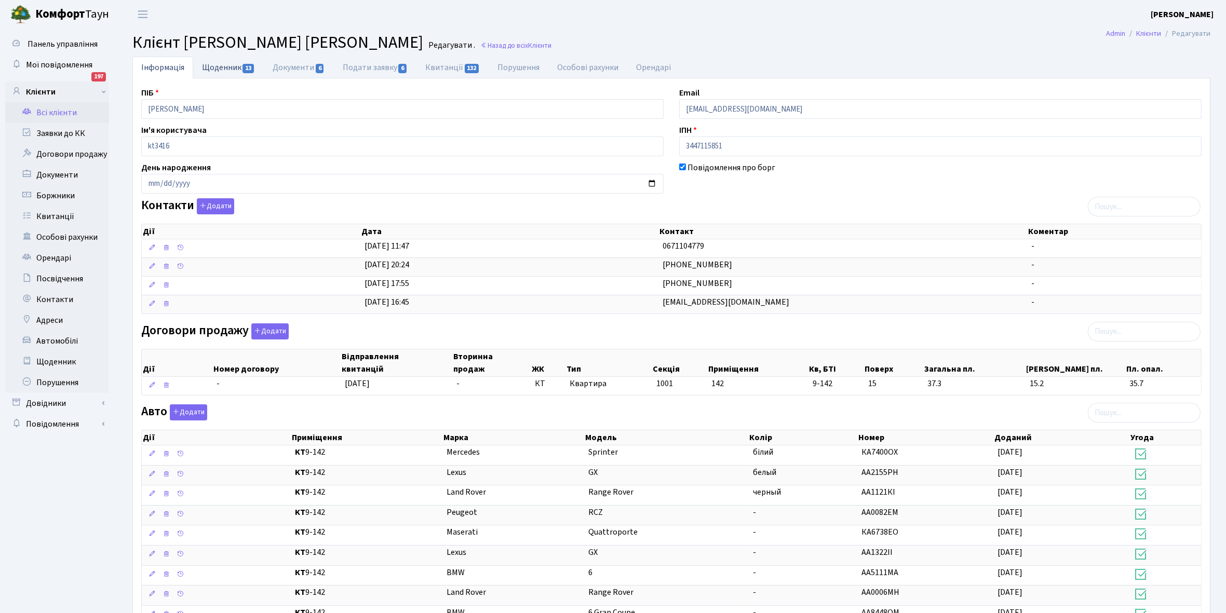
click at [219, 68] on link "Щоденник 13" at bounding box center [228, 67] width 71 height 21
select select "25"
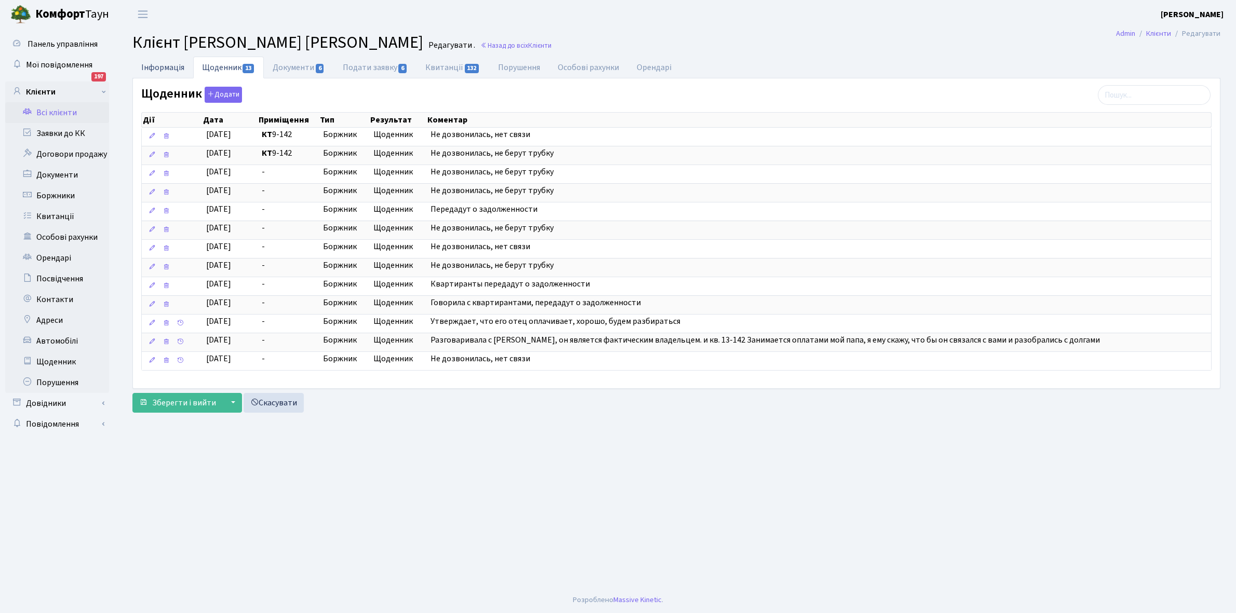
click at [157, 63] on link "Інформація" at bounding box center [162, 67] width 61 height 21
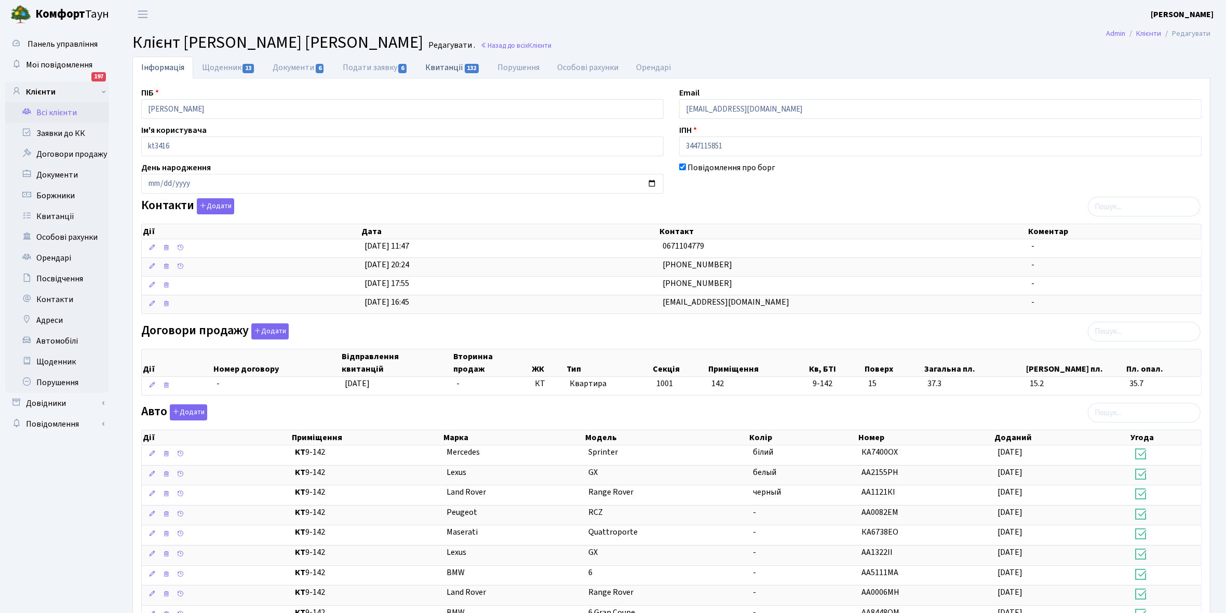
click at [445, 66] on link "Квитанції 132" at bounding box center [452, 67] width 72 height 21
select select "25"
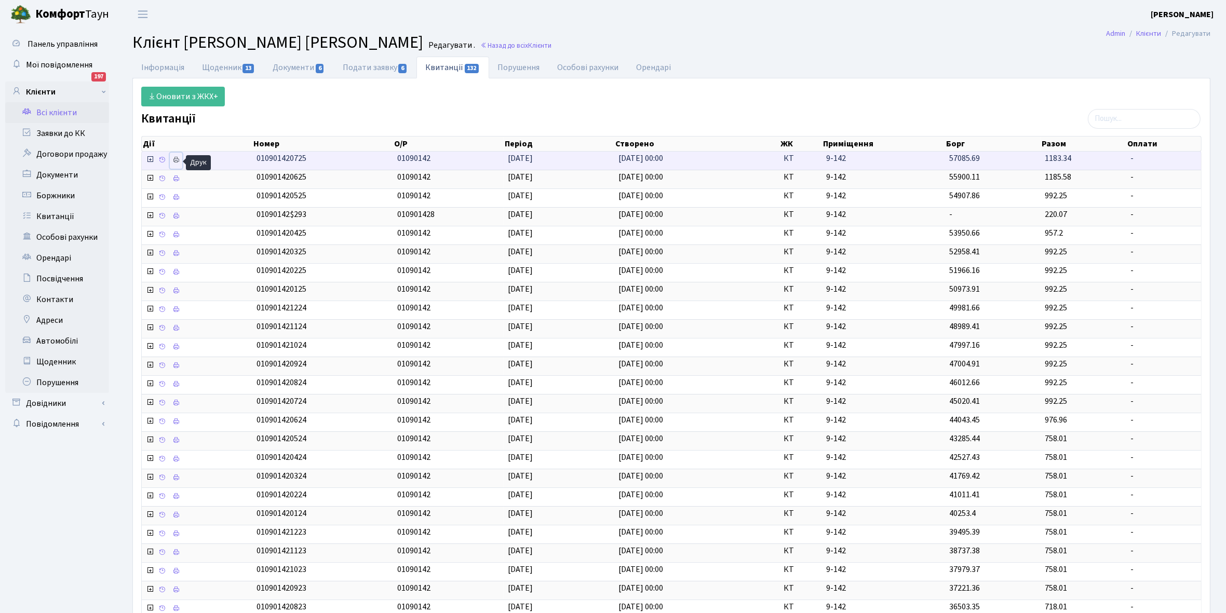
click at [179, 158] on icon at bounding box center [175, 159] width 7 height 7
click at [206, 66] on link "Щоденник 13" at bounding box center [228, 67] width 71 height 21
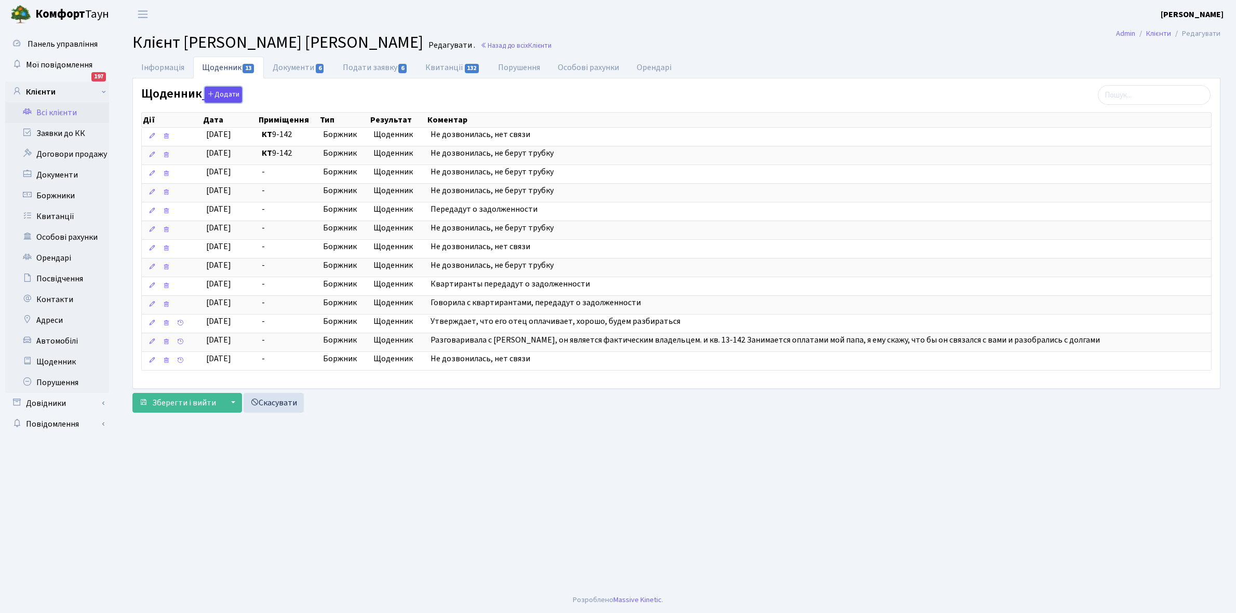
click at [223, 94] on button "Додати" at bounding box center [223, 95] width 37 height 16
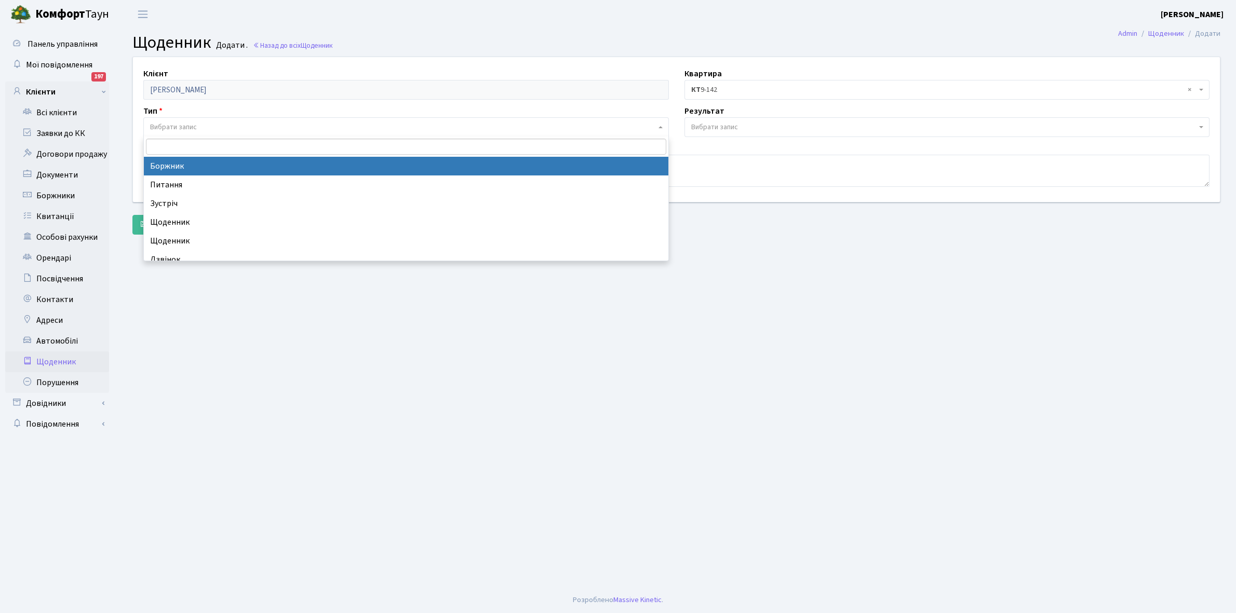
click at [197, 125] on span "Вибрати запис" at bounding box center [173, 127] width 47 height 10
select select "189"
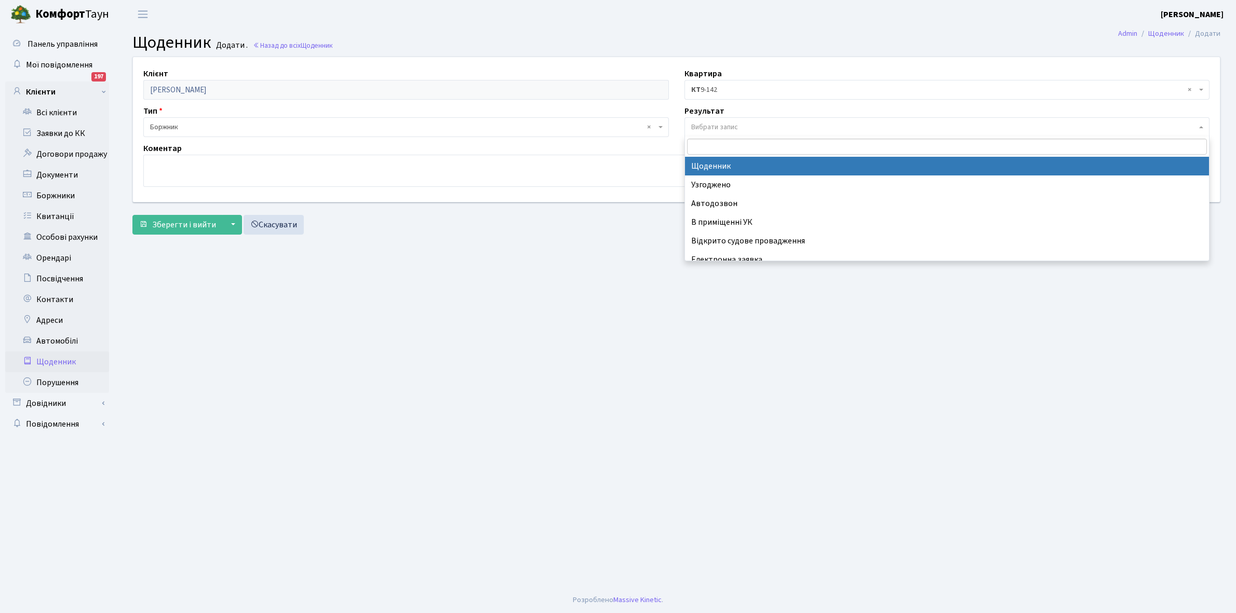
click at [716, 125] on span "Вибрати запис" at bounding box center [714, 127] width 47 height 10
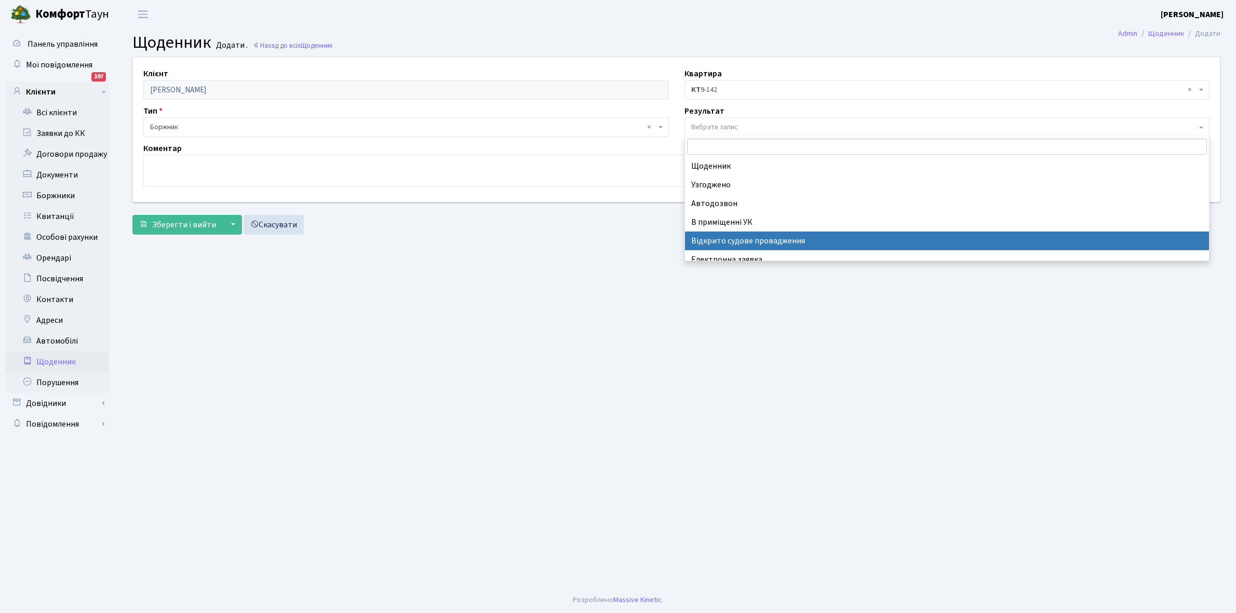
select select "201"
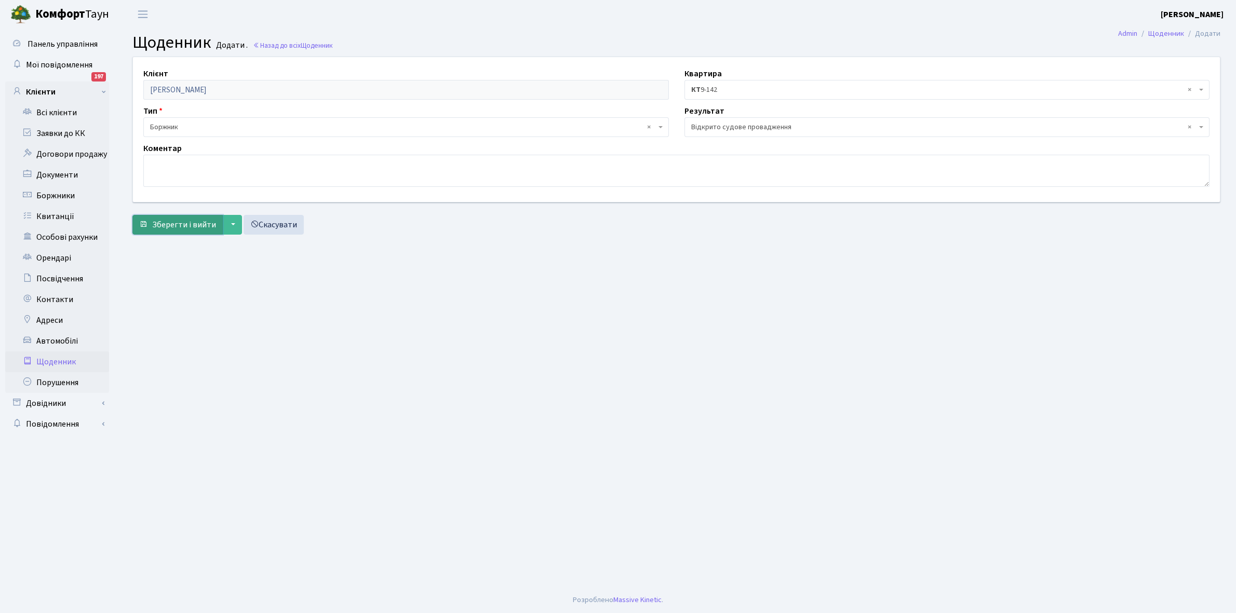
click at [173, 224] on span "Зберегти і вийти" at bounding box center [184, 224] width 64 height 11
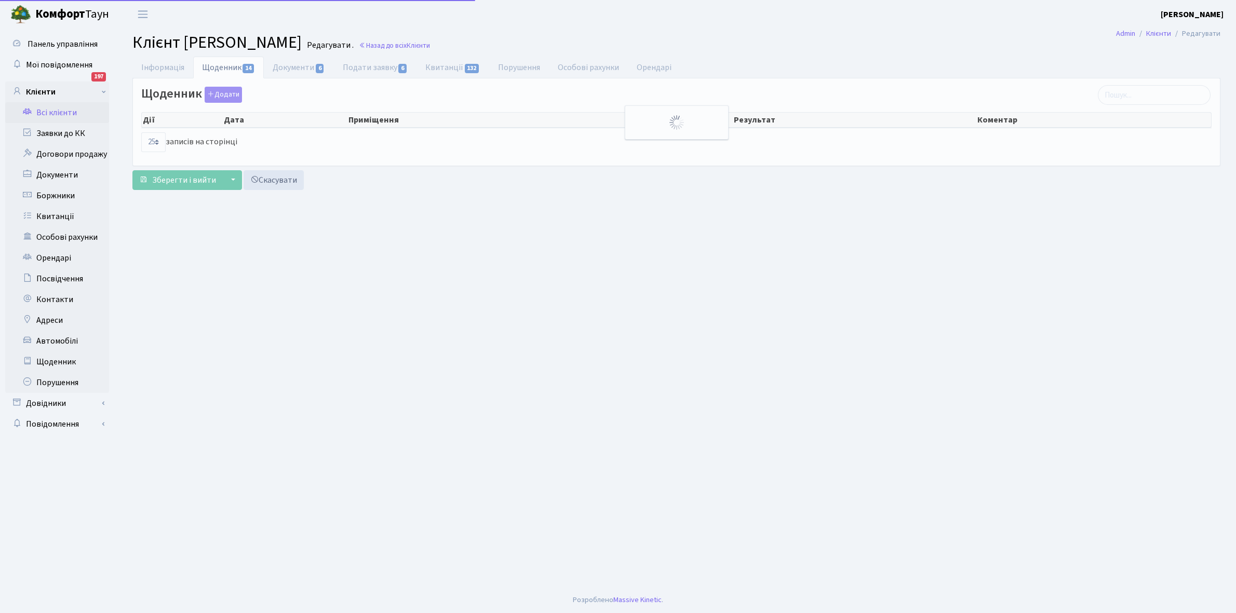
select select "25"
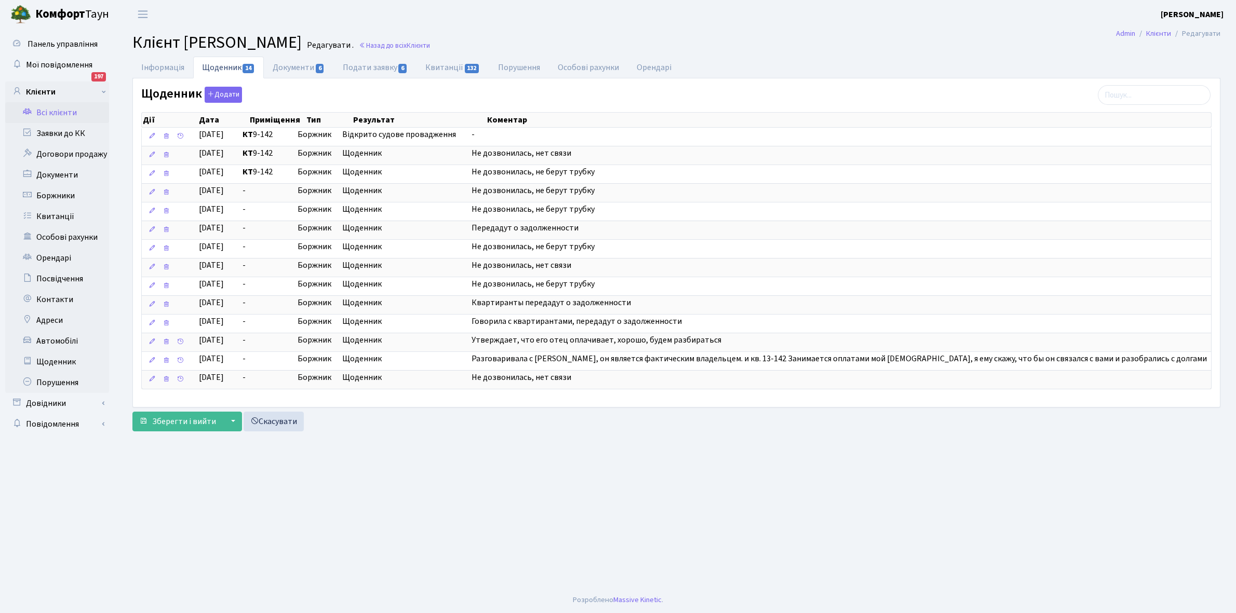
click at [53, 113] on link "Всі клієнти" at bounding box center [57, 112] width 104 height 21
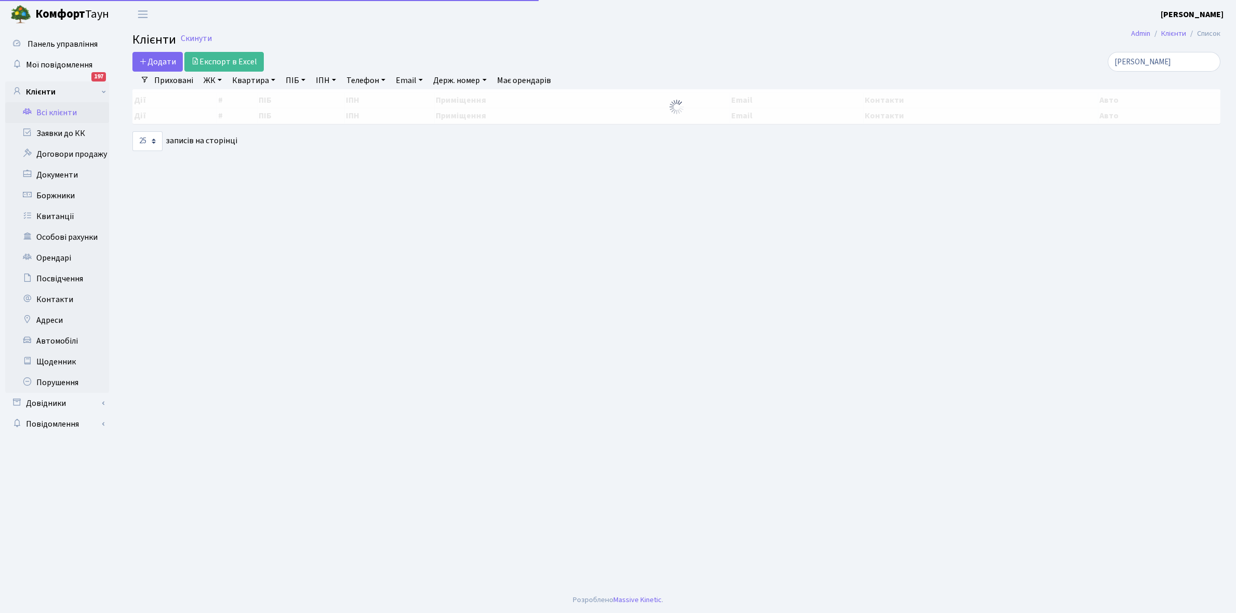
select select "25"
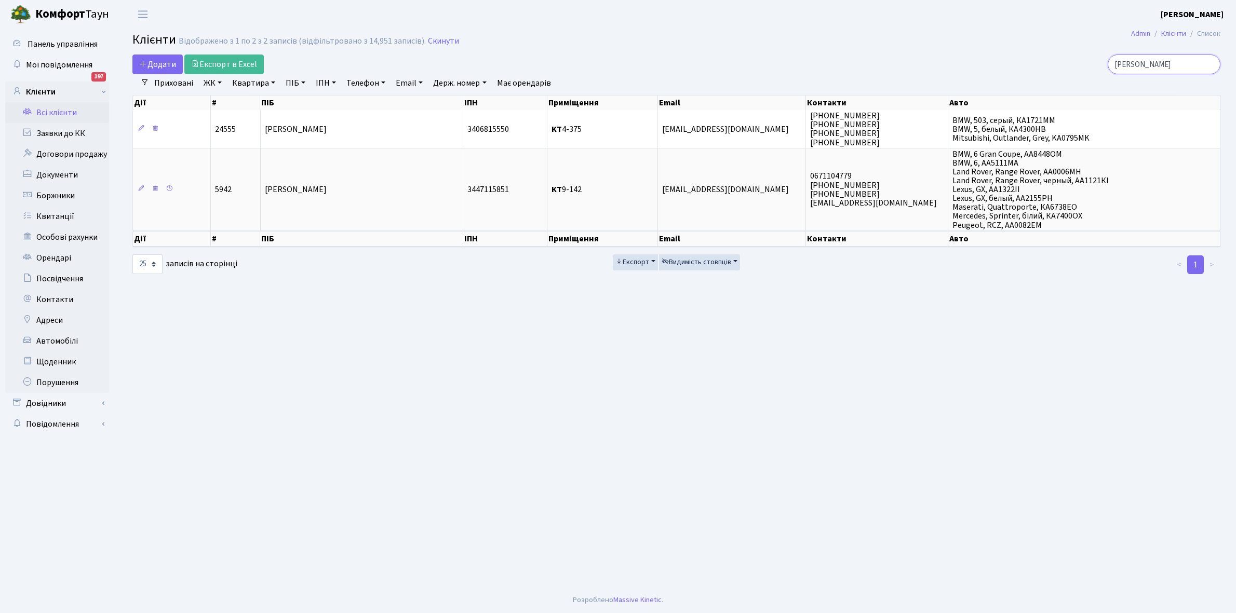
click at [1162, 68] on input "[PERSON_NAME]" at bounding box center [1164, 65] width 113 height 20
type input "С"
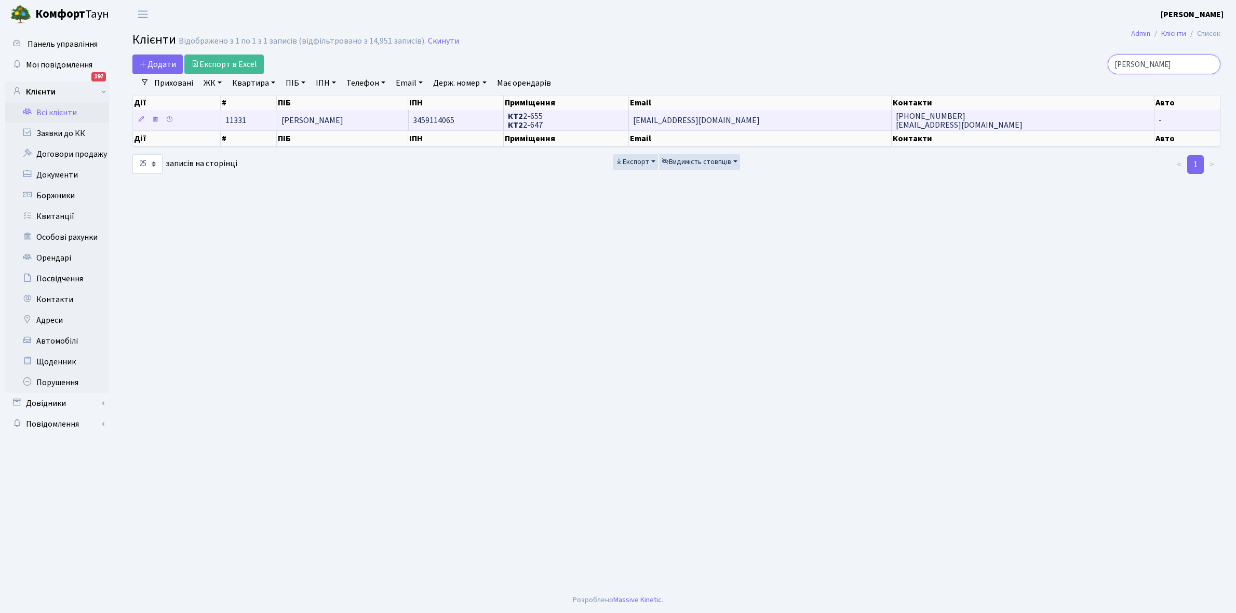
type input "[PERSON_NAME]"
click at [329, 118] on span "[PERSON_NAME]" at bounding box center [312, 120] width 62 height 11
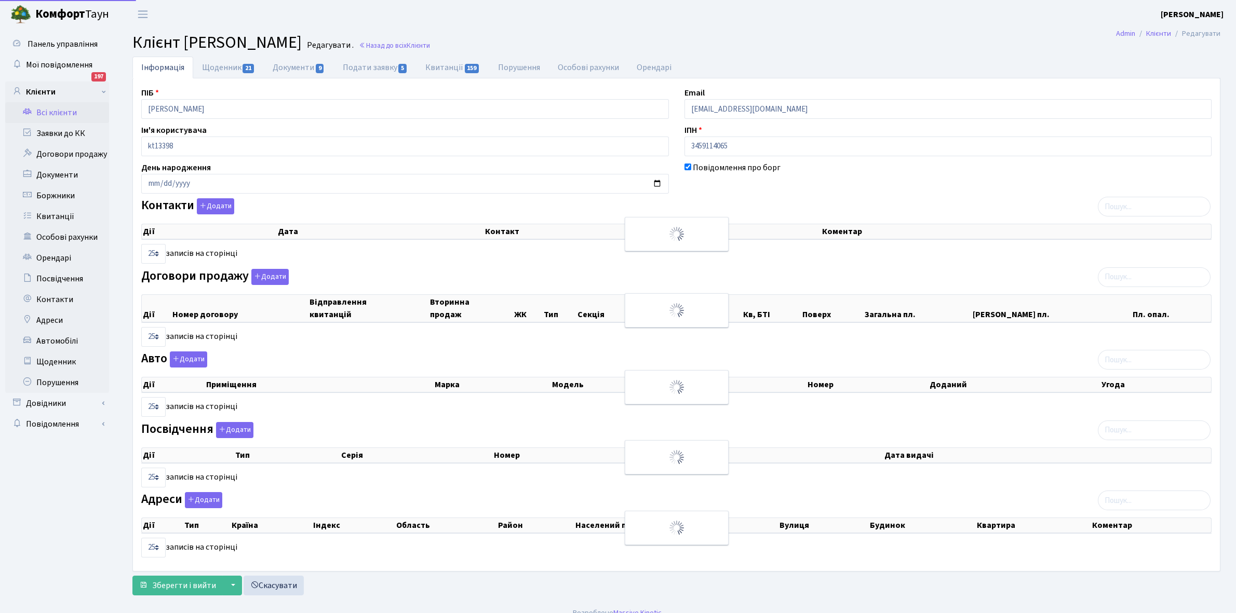
select select "25"
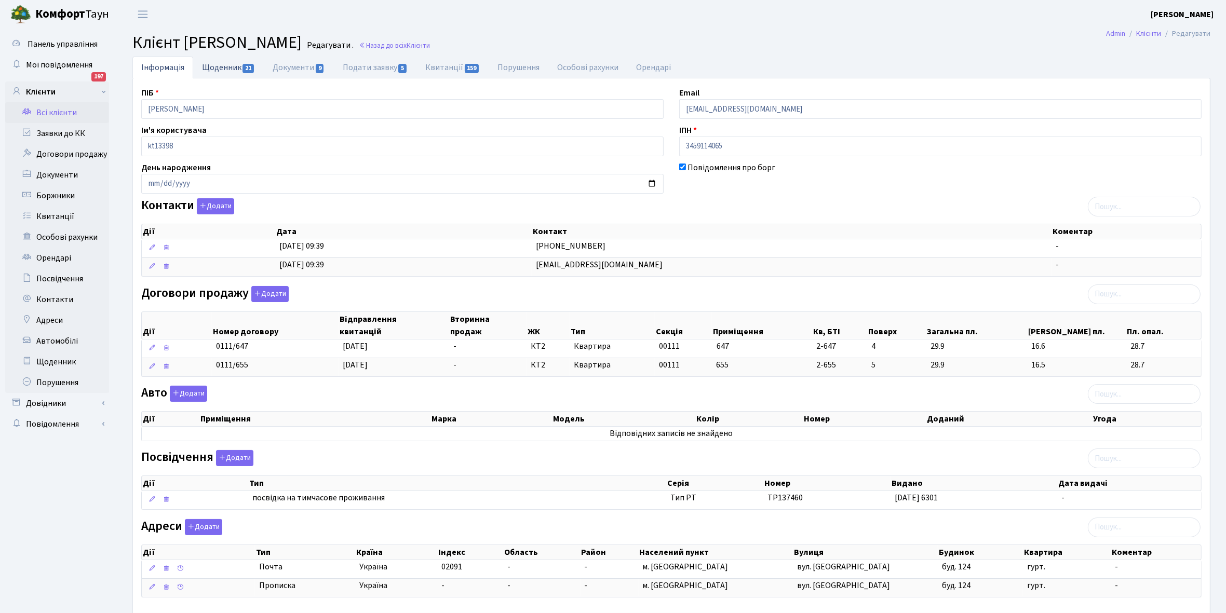
click at [213, 66] on link "Щоденник 21" at bounding box center [228, 67] width 71 height 21
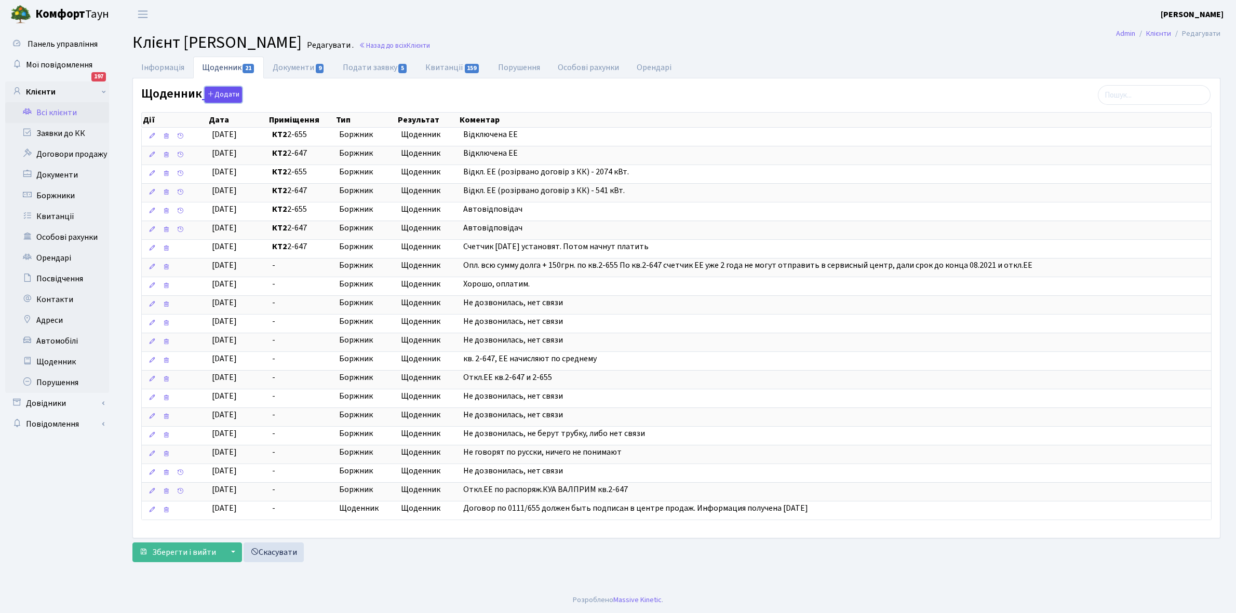
click at [222, 95] on button "Додати" at bounding box center [223, 95] width 37 height 16
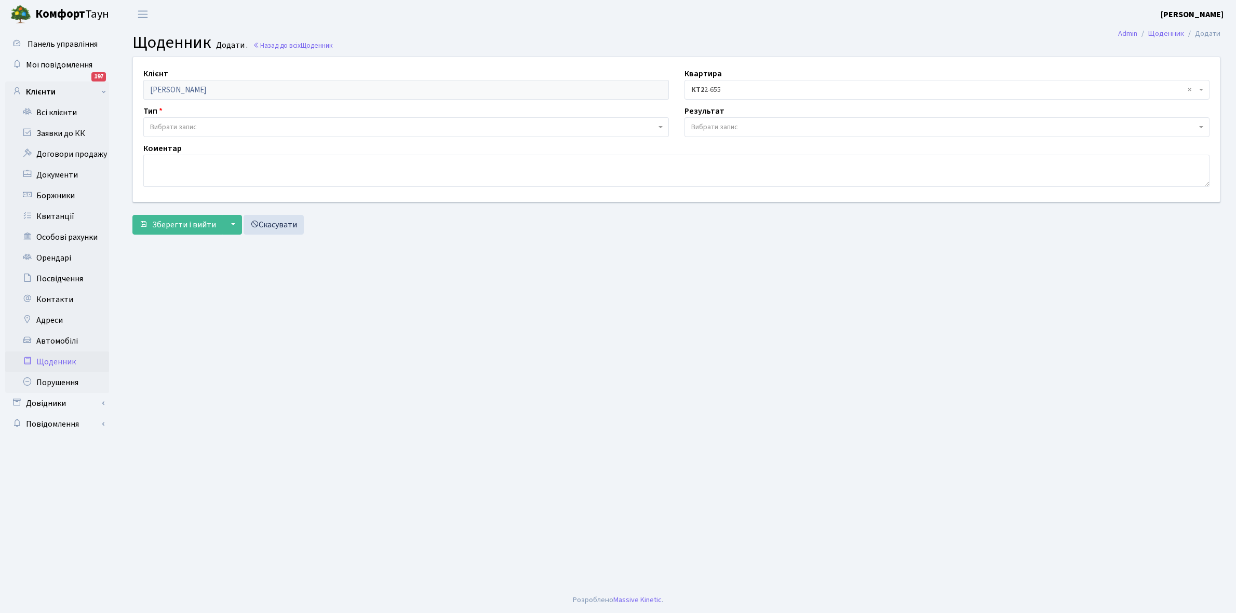
click at [198, 123] on span "Вибрати запис" at bounding box center [403, 127] width 506 height 10
select select "189"
click at [725, 129] on span "Вибрати запис" at bounding box center [714, 127] width 47 height 10
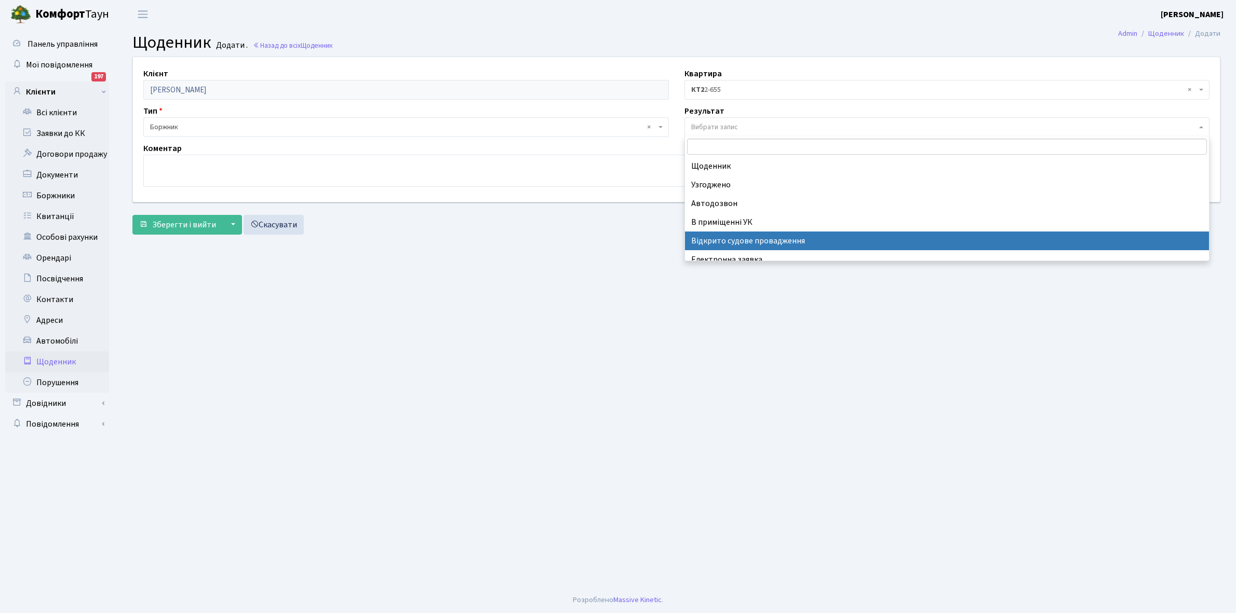
select select "201"
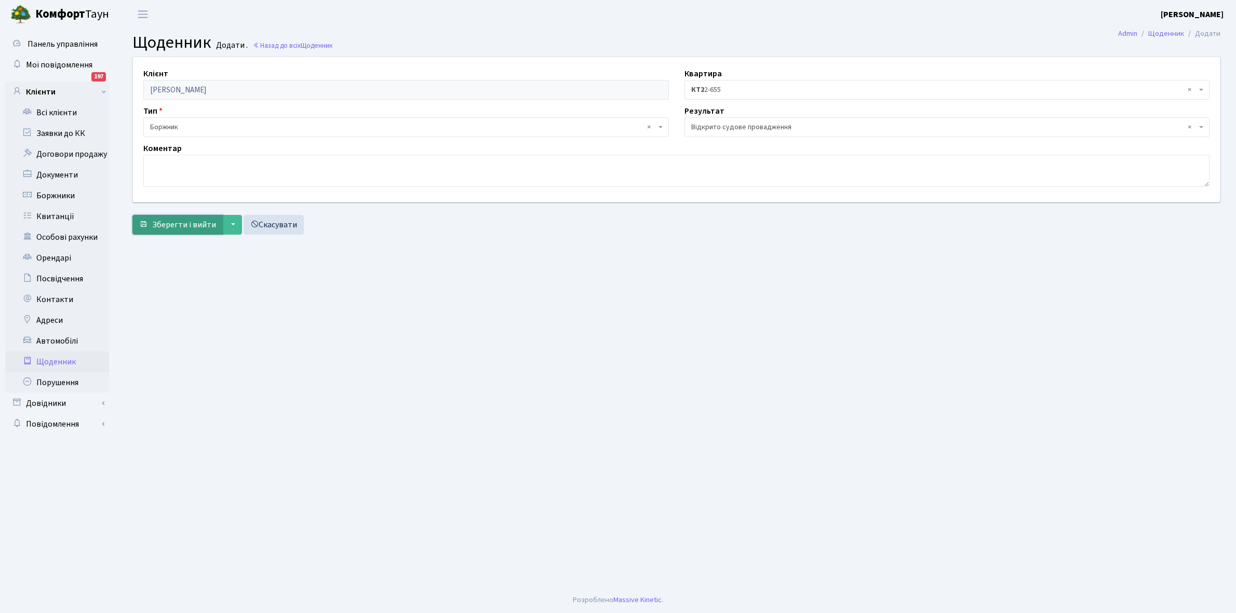
click at [171, 219] on span "Зберегти і вийти" at bounding box center [184, 224] width 64 height 11
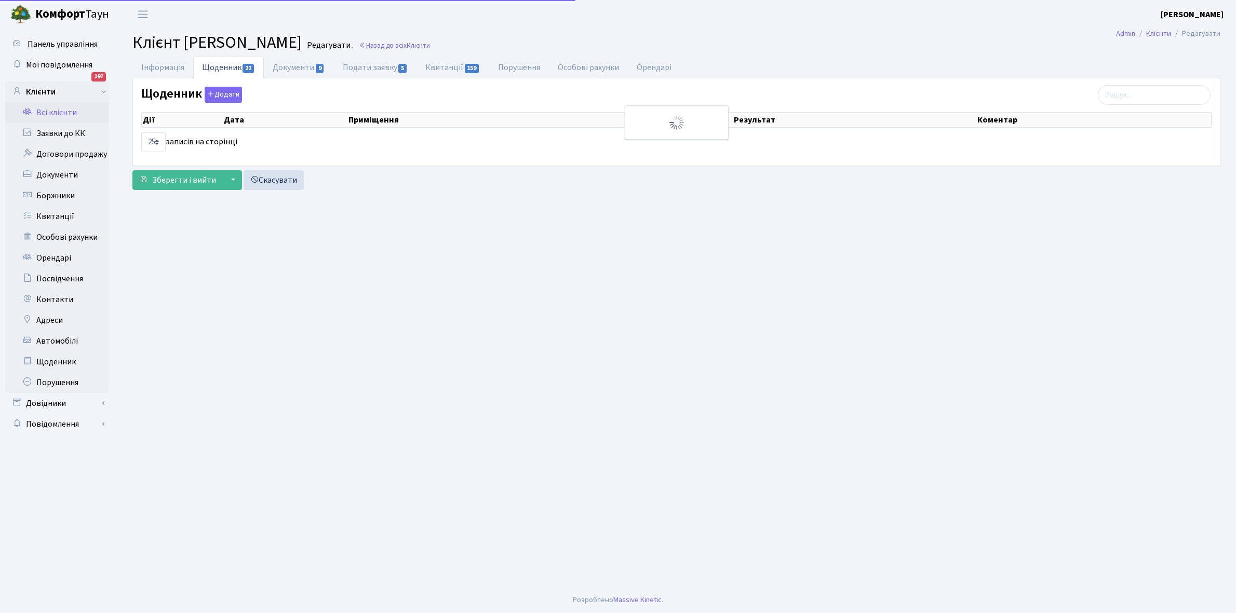
select select "25"
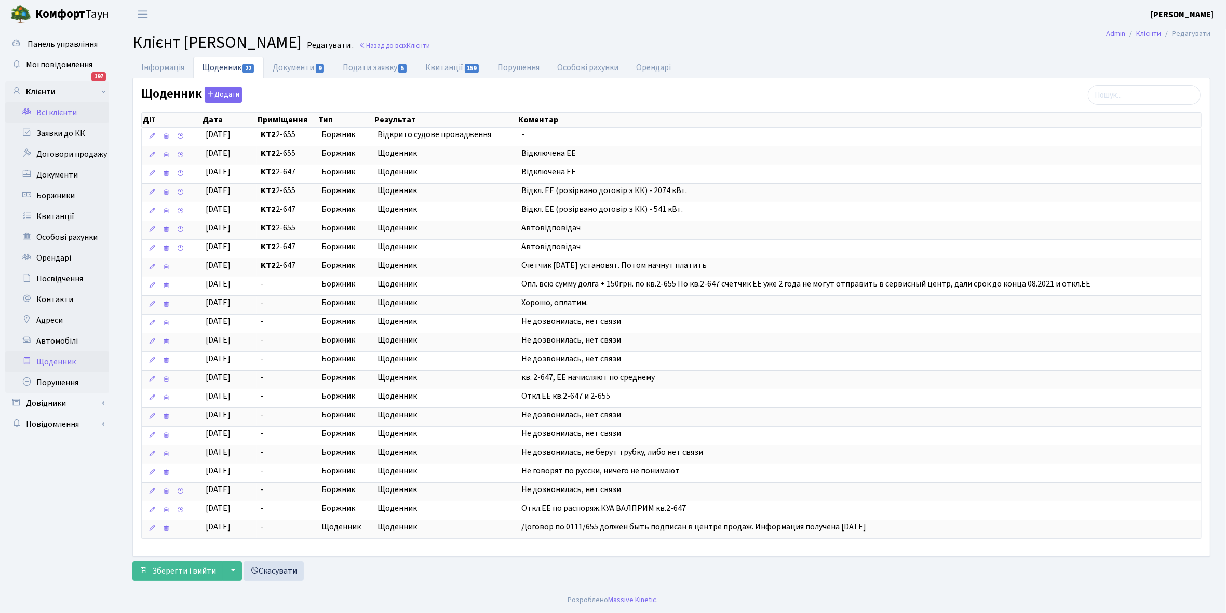
click at [51, 361] on link "Щоденник" at bounding box center [57, 362] width 104 height 21
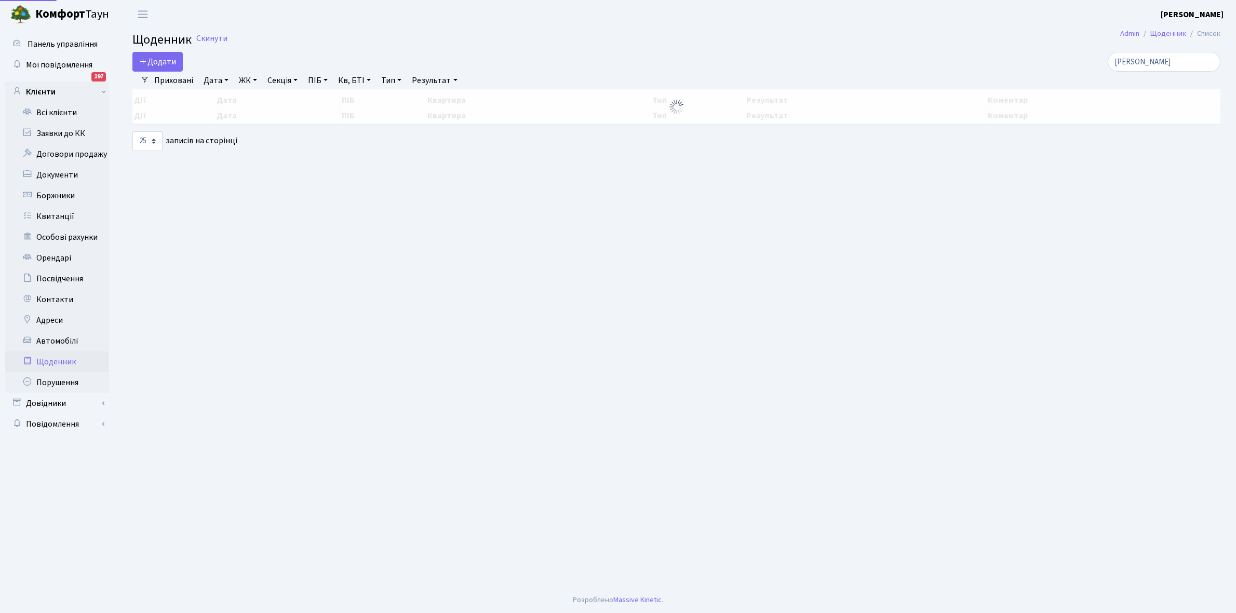
select select "25"
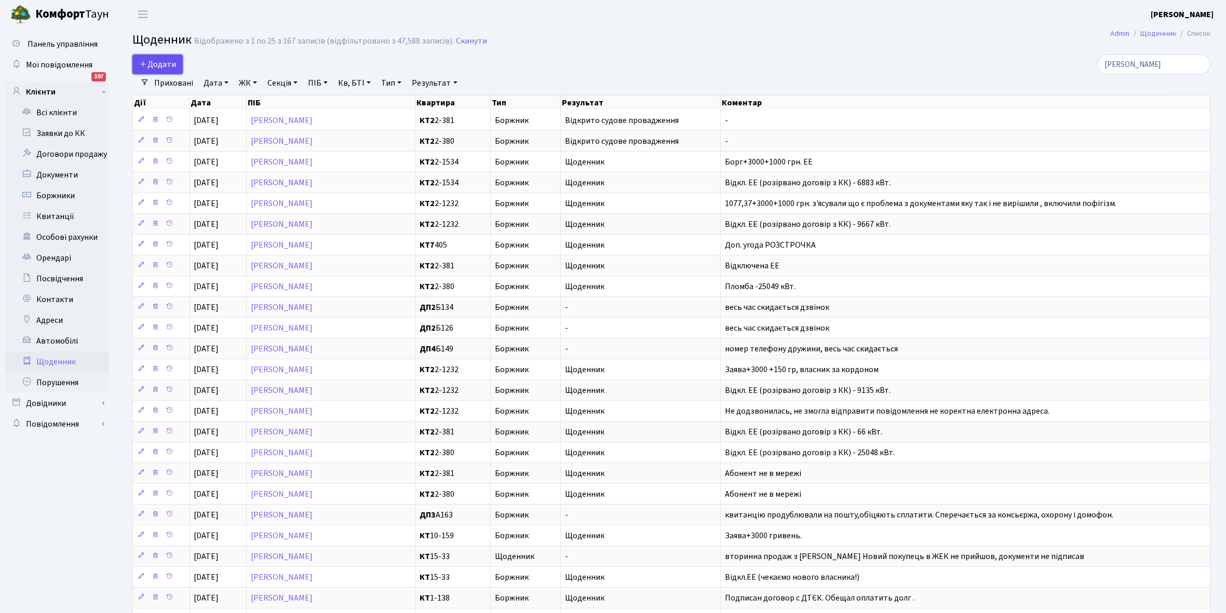
click at [164, 65] on span "Додати" at bounding box center [157, 64] width 37 height 11
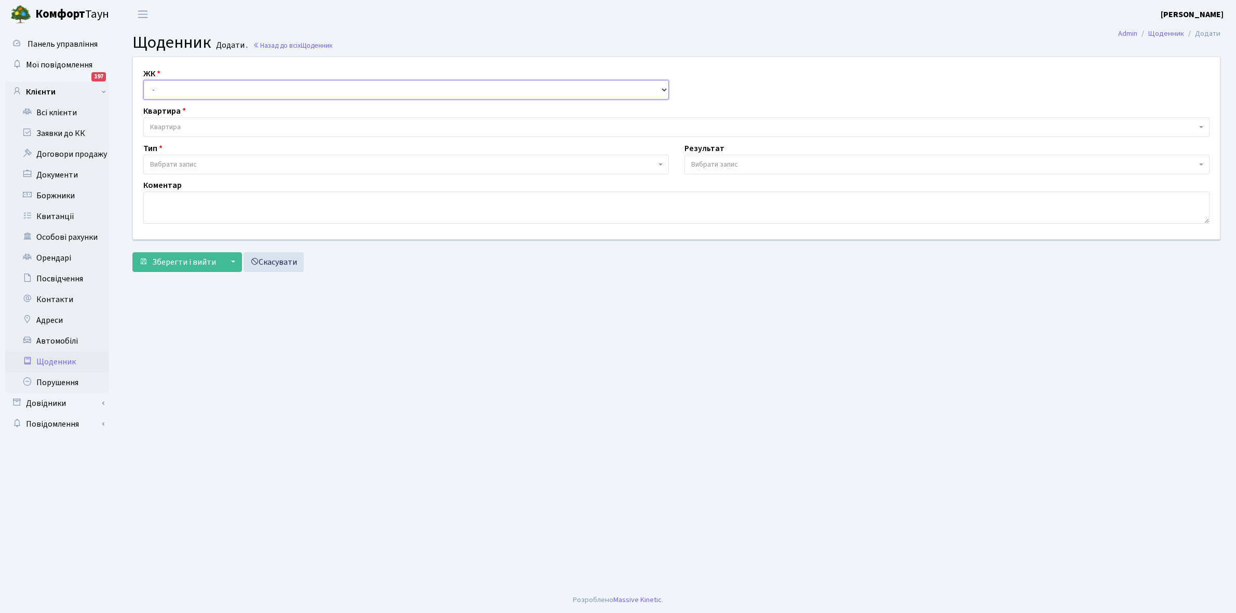
click at [183, 89] on select "- КТ, вул. Регенераторна, 4 КТ2, просп. Соборності, 17 КТ3, вул. Березнева, 16 …" at bounding box center [405, 90] width 525 height 20
select select "295"
click at [143, 80] on select "- КТ, вул. Регенераторна, 4 КТ2, просп. [STREET_ADDRESS] [STREET_ADDRESS] [PERS…" at bounding box center [405, 90] width 525 height 20
select select
click at [190, 125] on span "Квартира" at bounding box center [673, 127] width 1046 height 10
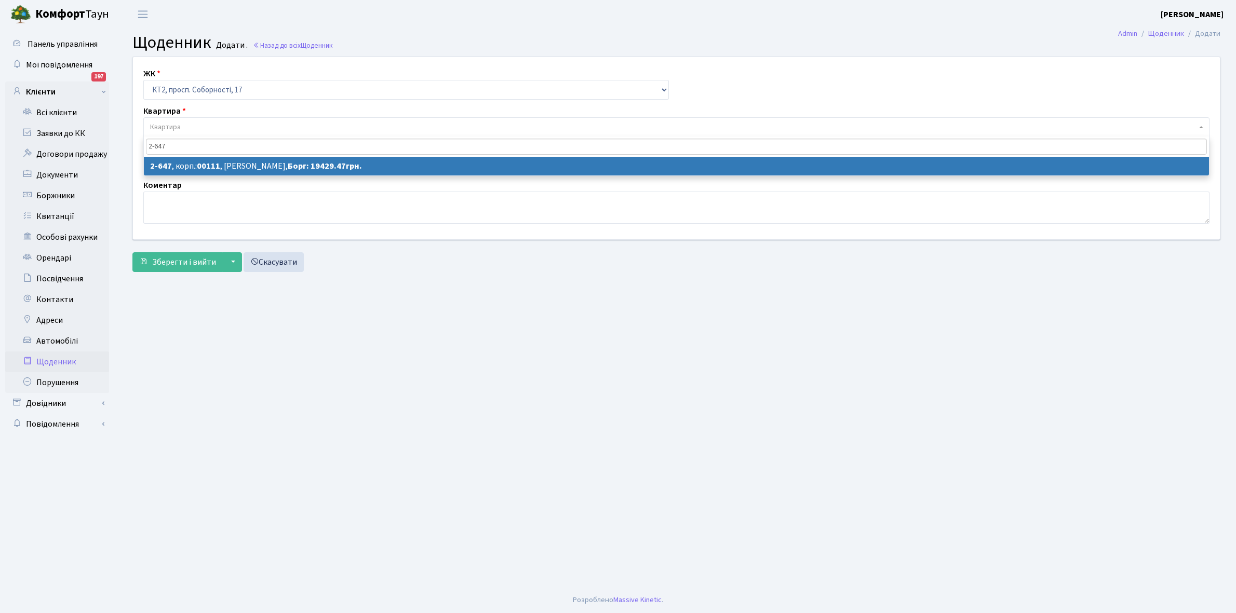
type input "2-647"
select select "15696"
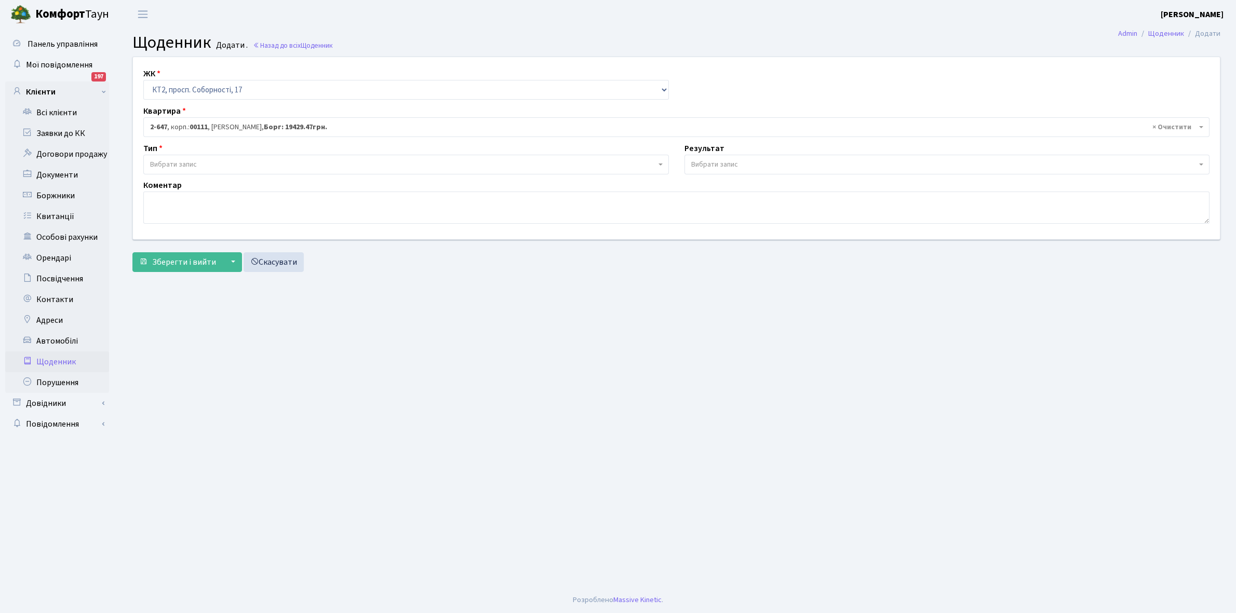
click at [190, 164] on span "Вибрати запис" at bounding box center [173, 164] width 47 height 10
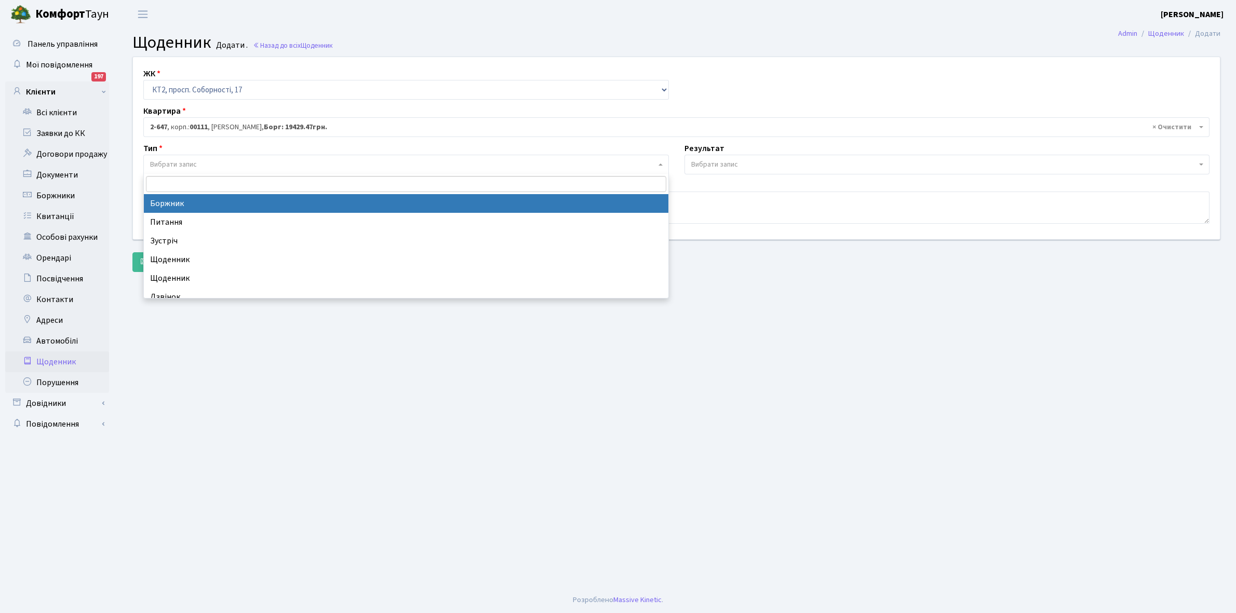
select select "189"
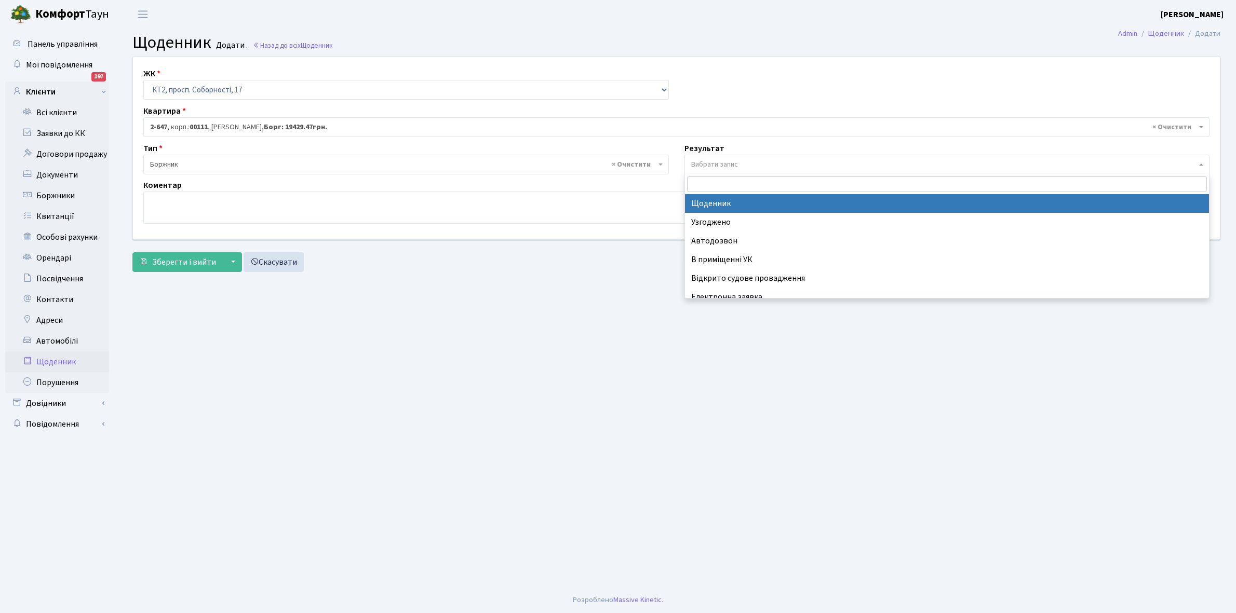
click at [727, 161] on span "Вибрати запис" at bounding box center [714, 164] width 47 height 10
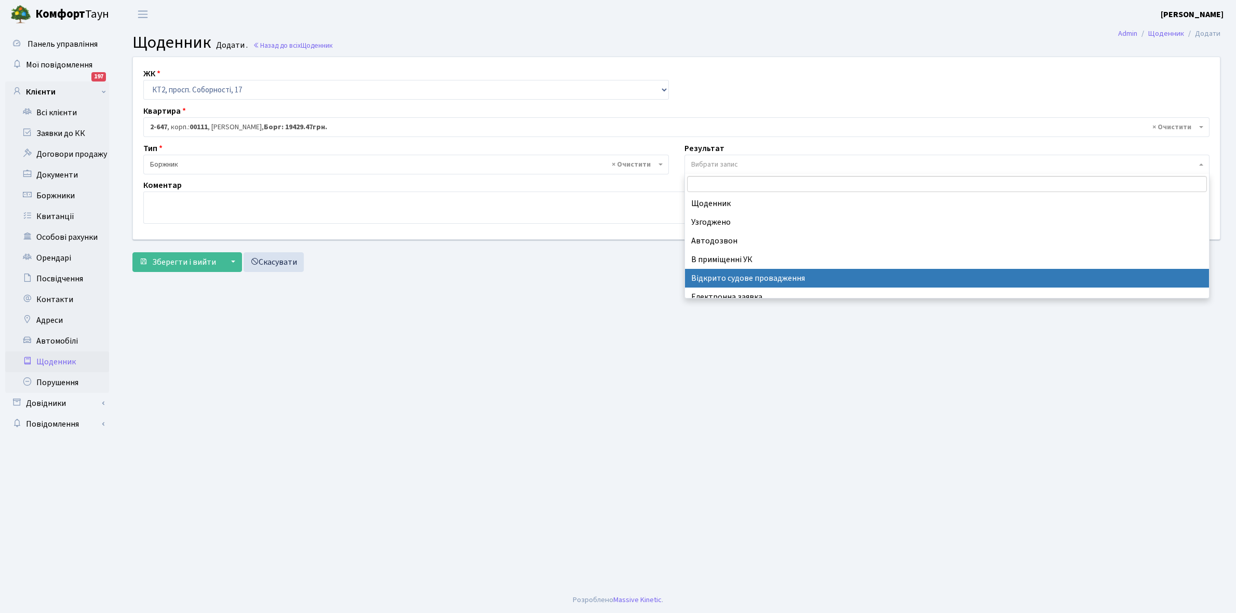
select select "201"
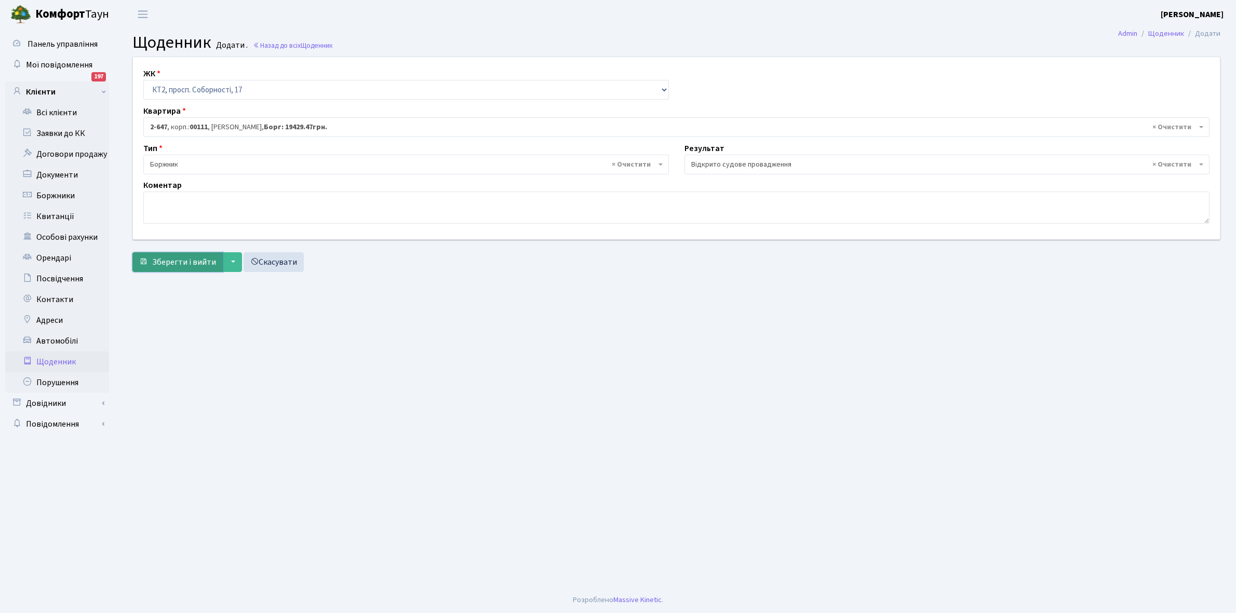
click at [177, 253] on button "Зберегти і вийти" at bounding box center [177, 262] width 90 height 20
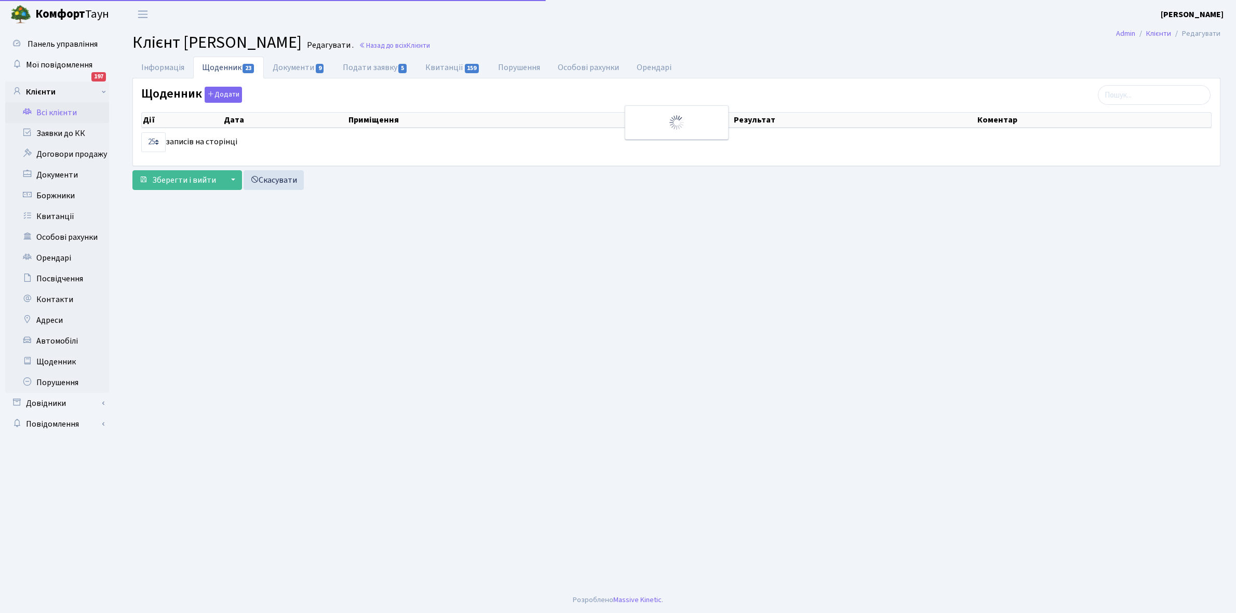
select select "25"
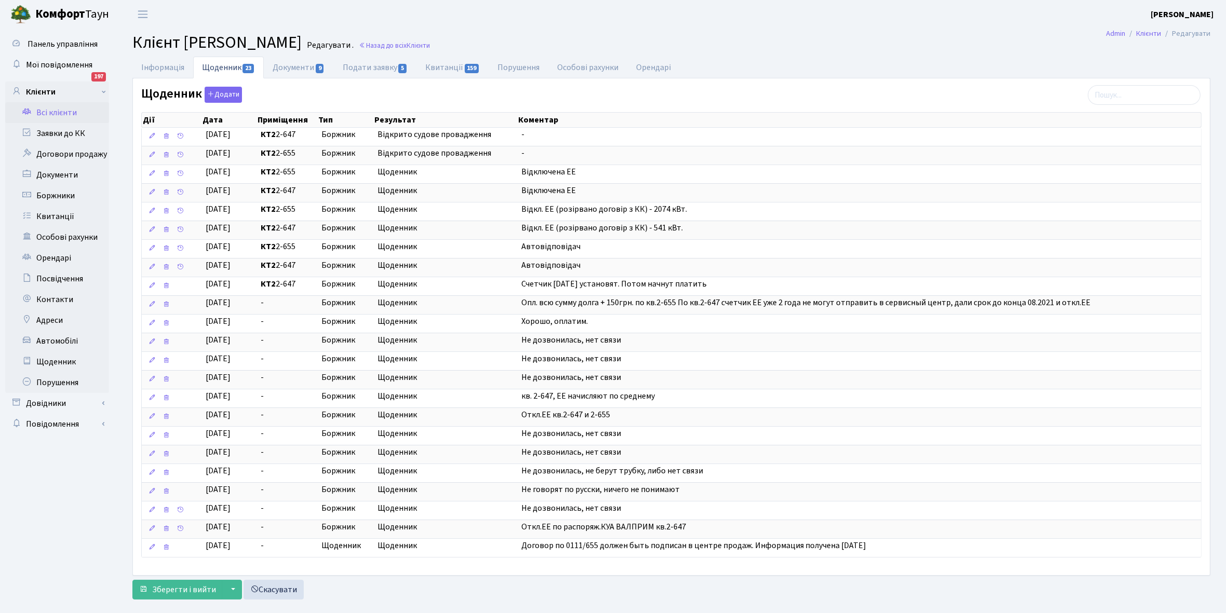
click at [55, 110] on link "Всі клієнти" at bounding box center [57, 112] width 104 height 21
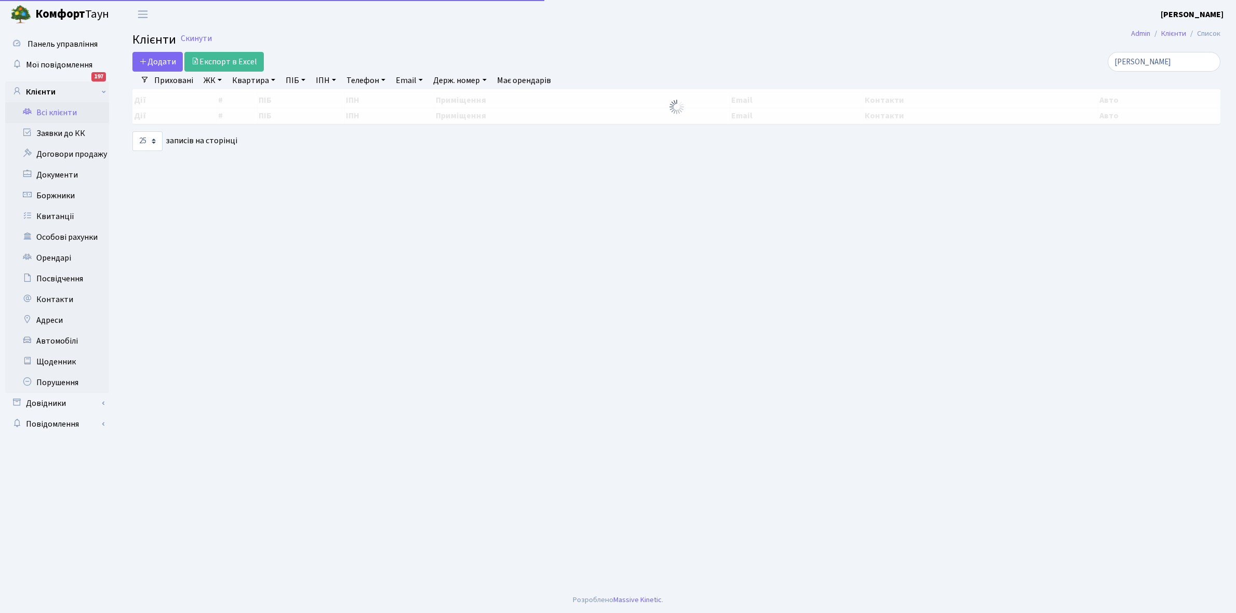
select select "25"
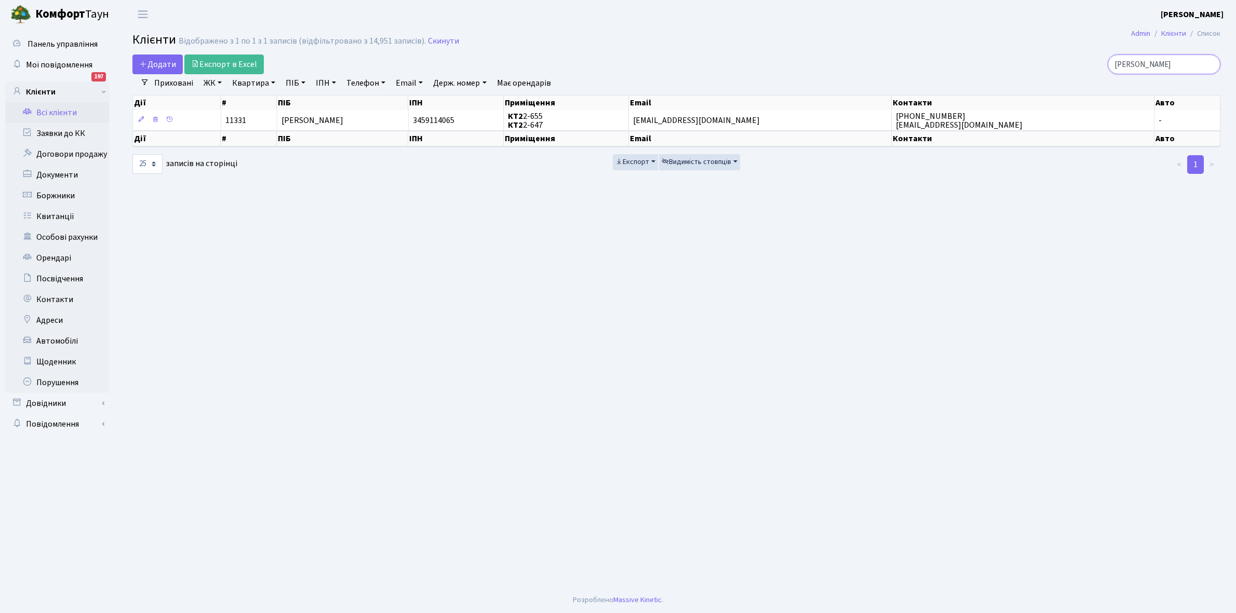
click at [1169, 66] on input "Мохамед" at bounding box center [1164, 65] width 113 height 20
type input "М"
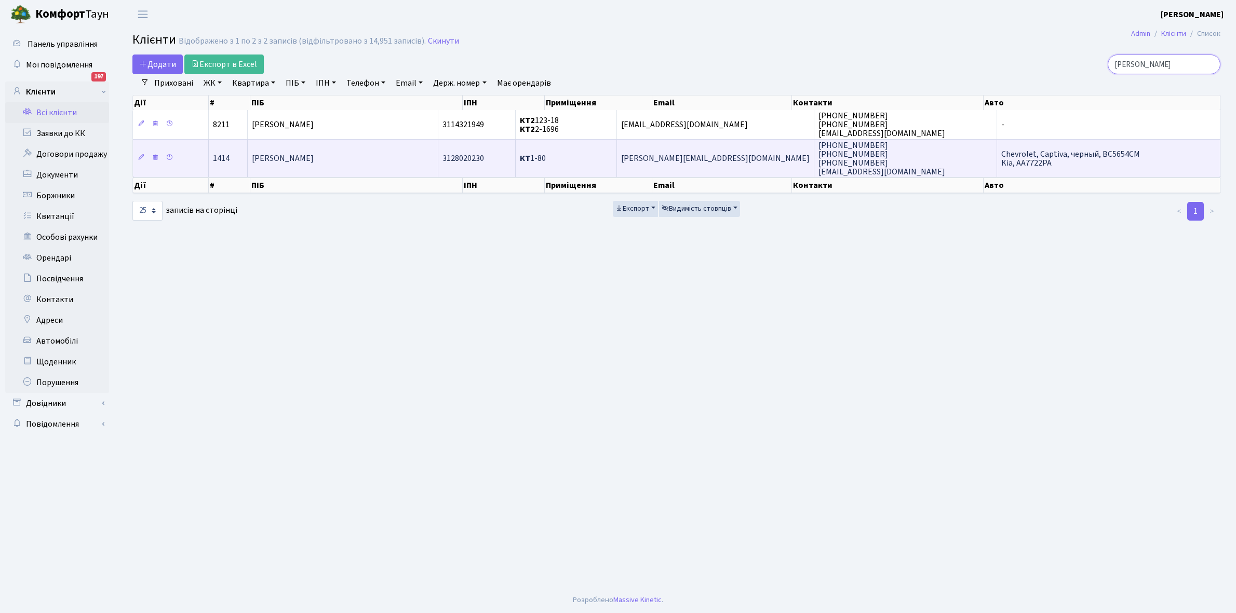
type input "Урсул"
click at [314, 154] on span "Урсул Олександр Олександрович" at bounding box center [283, 158] width 62 height 11
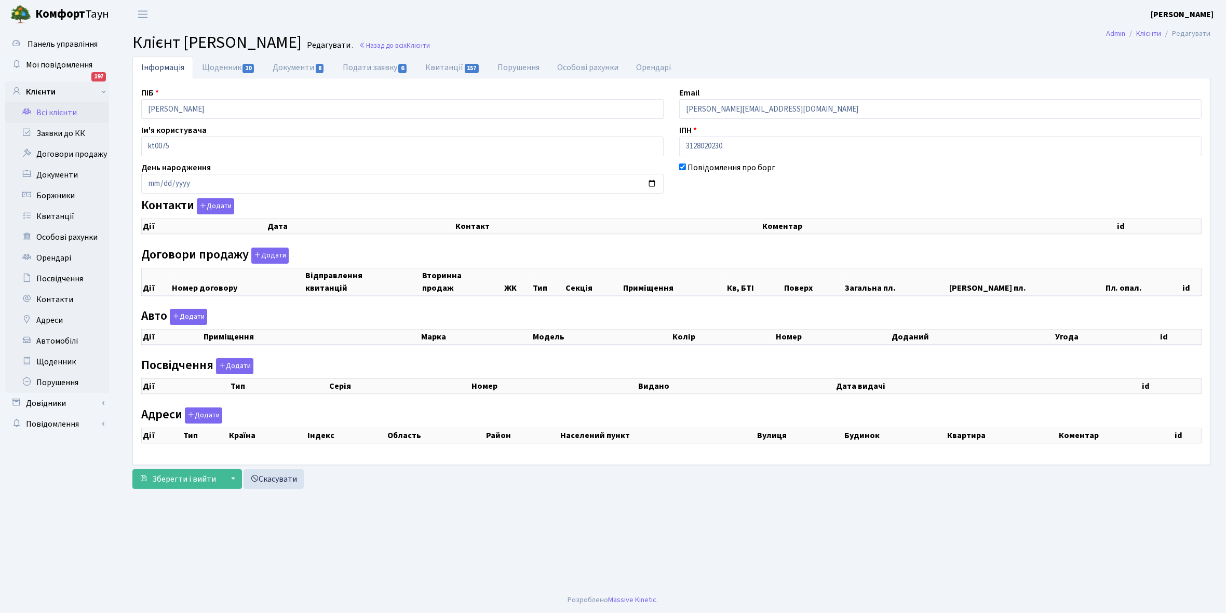
checkbox input "true"
click at [221, 65] on link "Щоденник 10" at bounding box center [228, 68] width 71 height 22
select select "25"
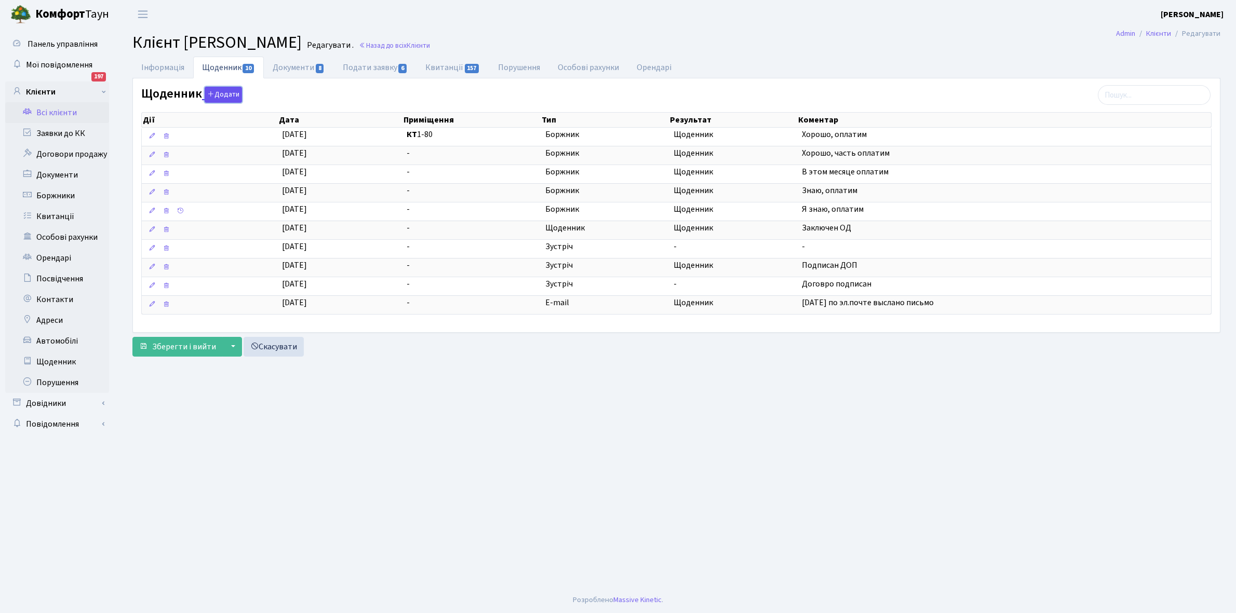
click at [226, 97] on button "Додати" at bounding box center [223, 95] width 37 height 16
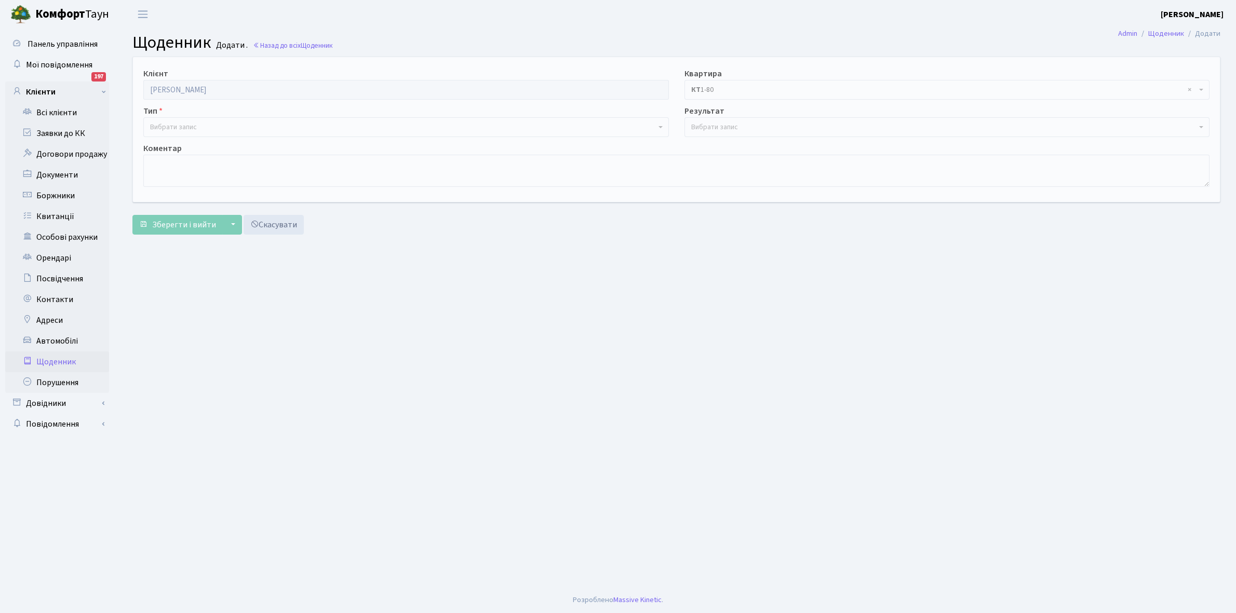
click at [194, 123] on span "Вибрати запис" at bounding box center [173, 127] width 47 height 10
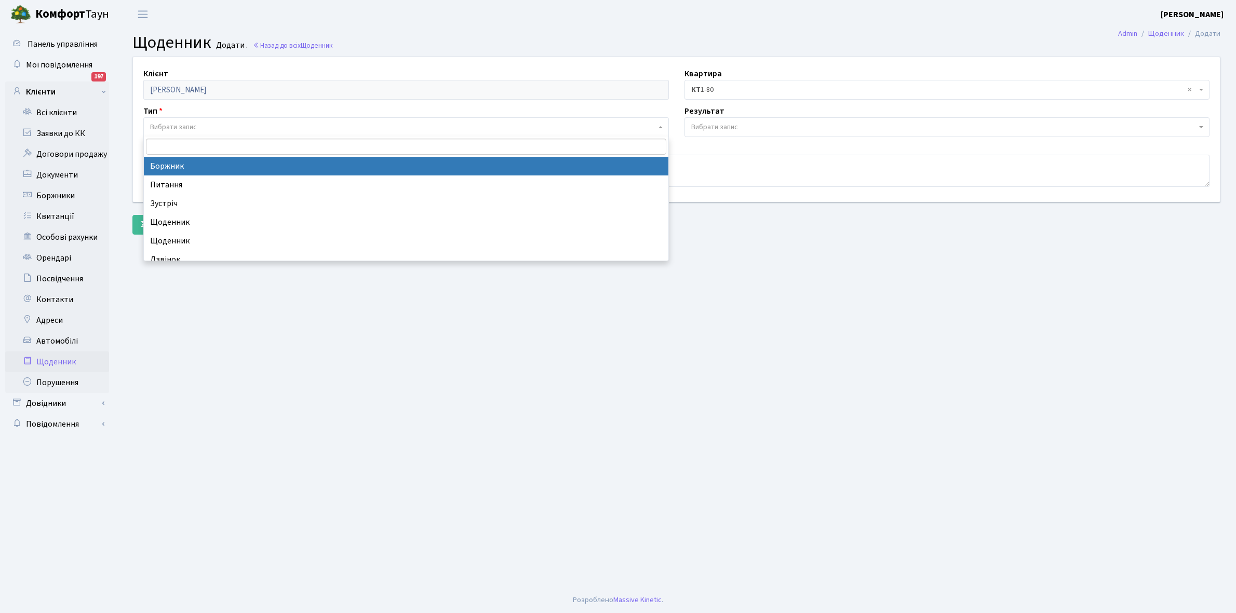
select select "189"
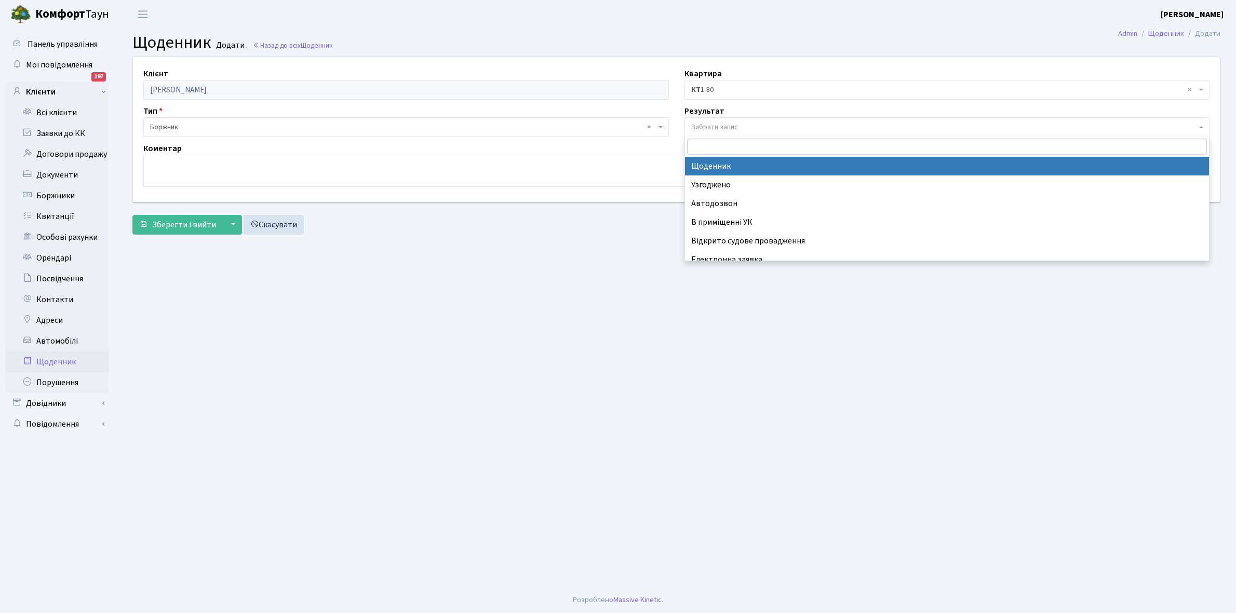
click at [726, 128] on span "Вибрати запис" at bounding box center [714, 127] width 47 height 10
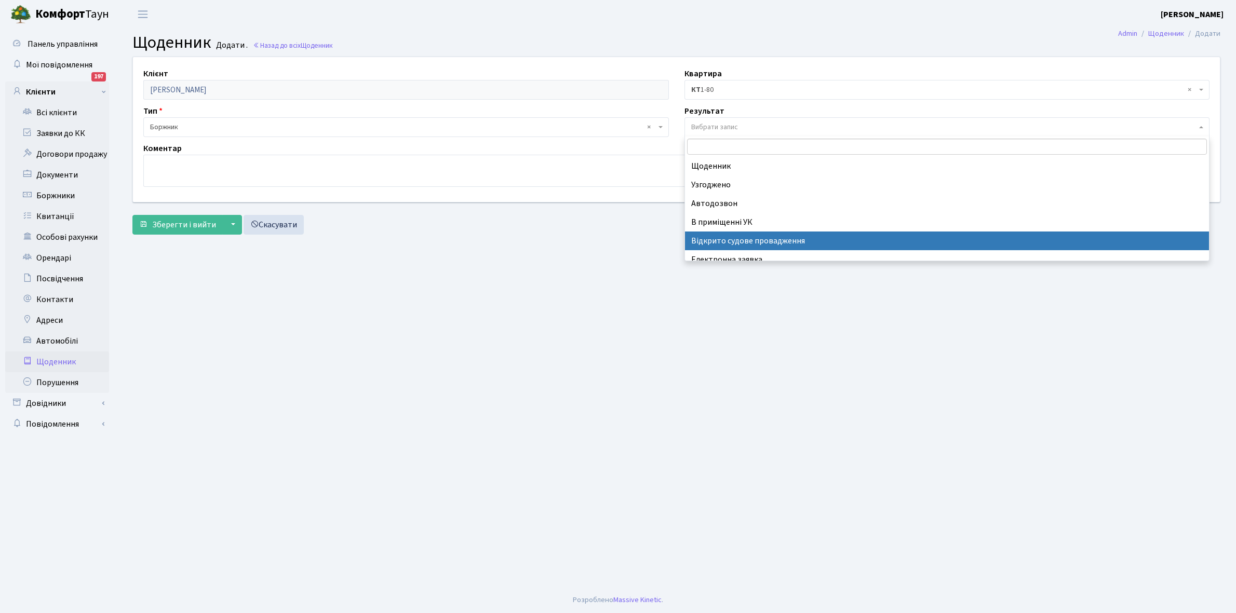
select select "201"
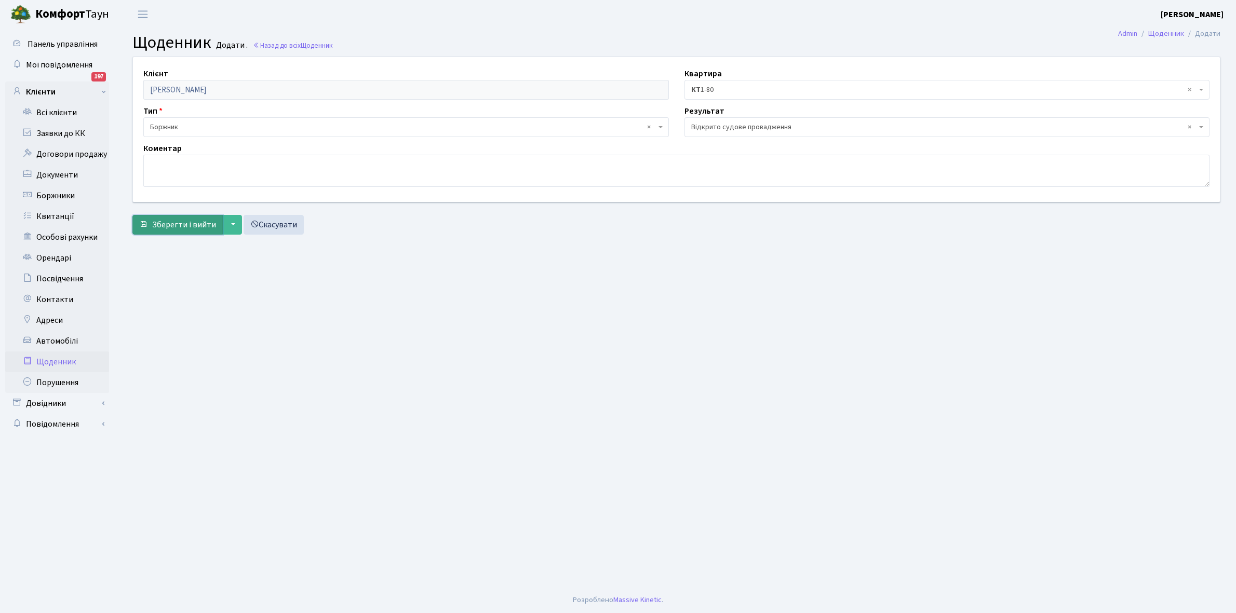
click at [191, 219] on span "Зберегти і вийти" at bounding box center [184, 224] width 64 height 11
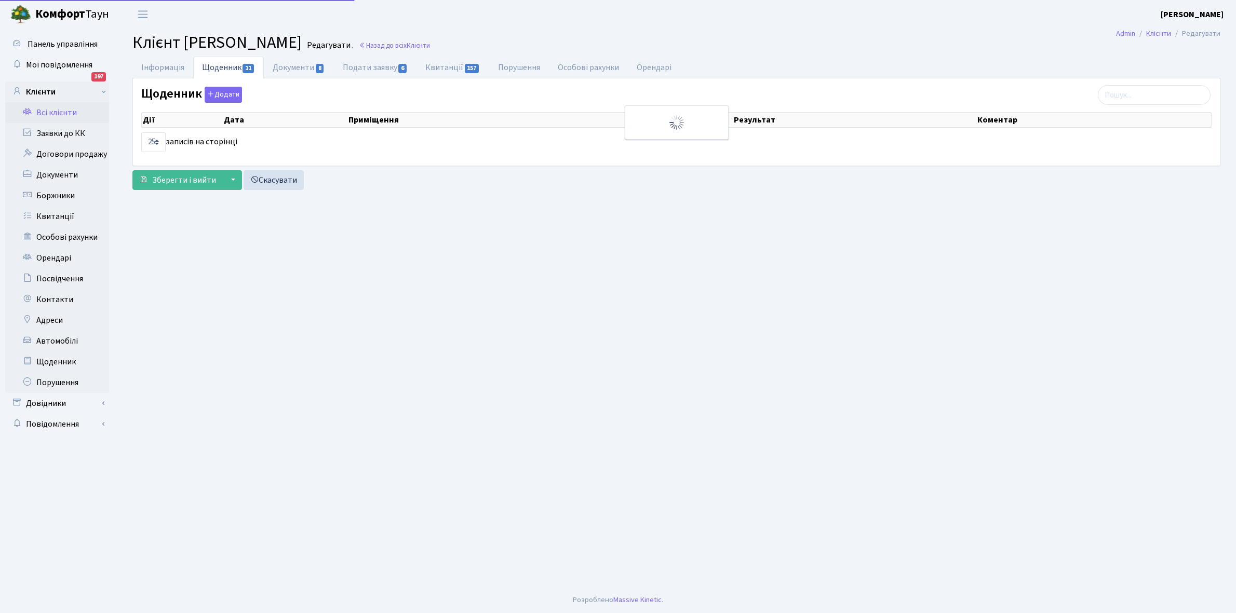
select select "25"
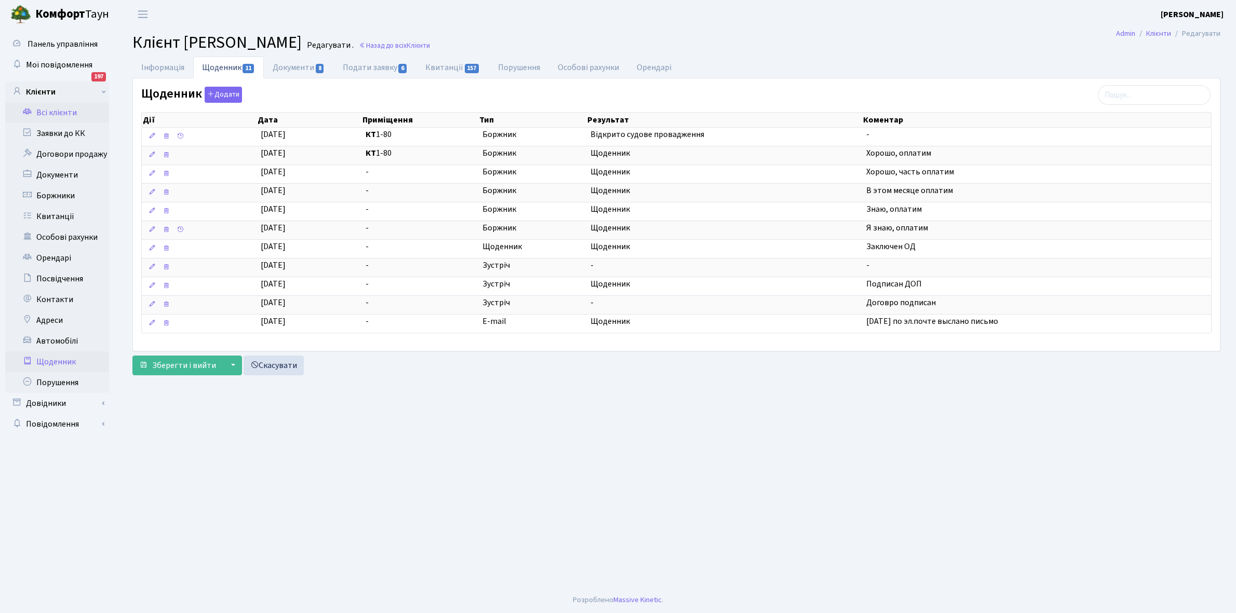
click at [51, 363] on link "Щоденник" at bounding box center [57, 362] width 104 height 21
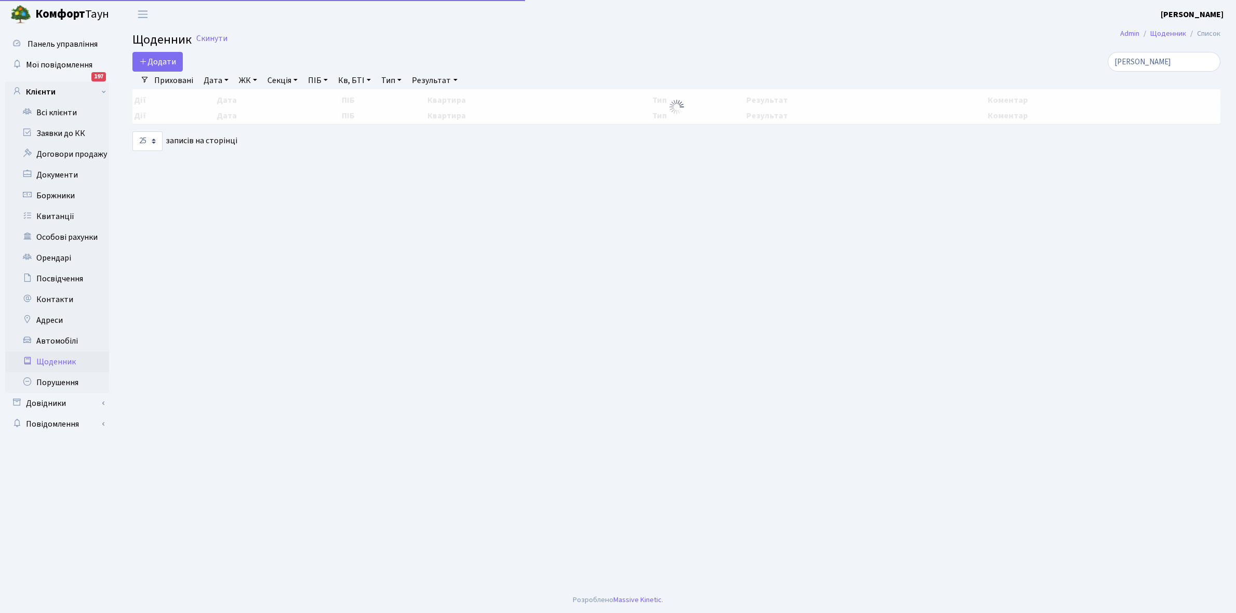
select select "25"
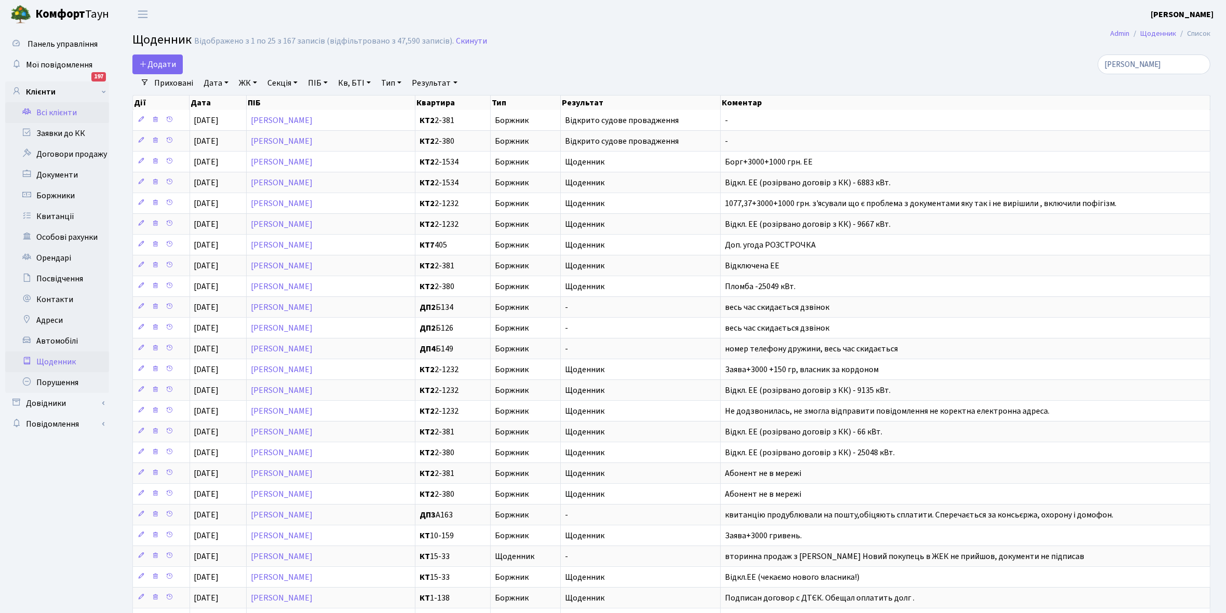
click at [59, 110] on link "Всі клієнти" at bounding box center [57, 112] width 104 height 21
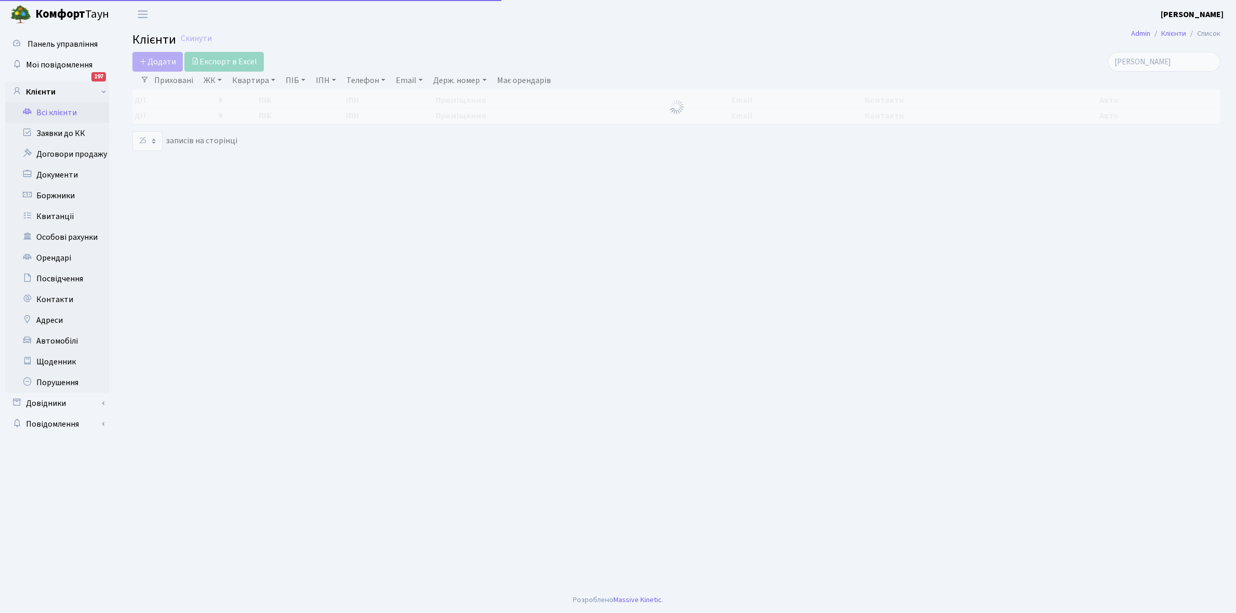
select select "25"
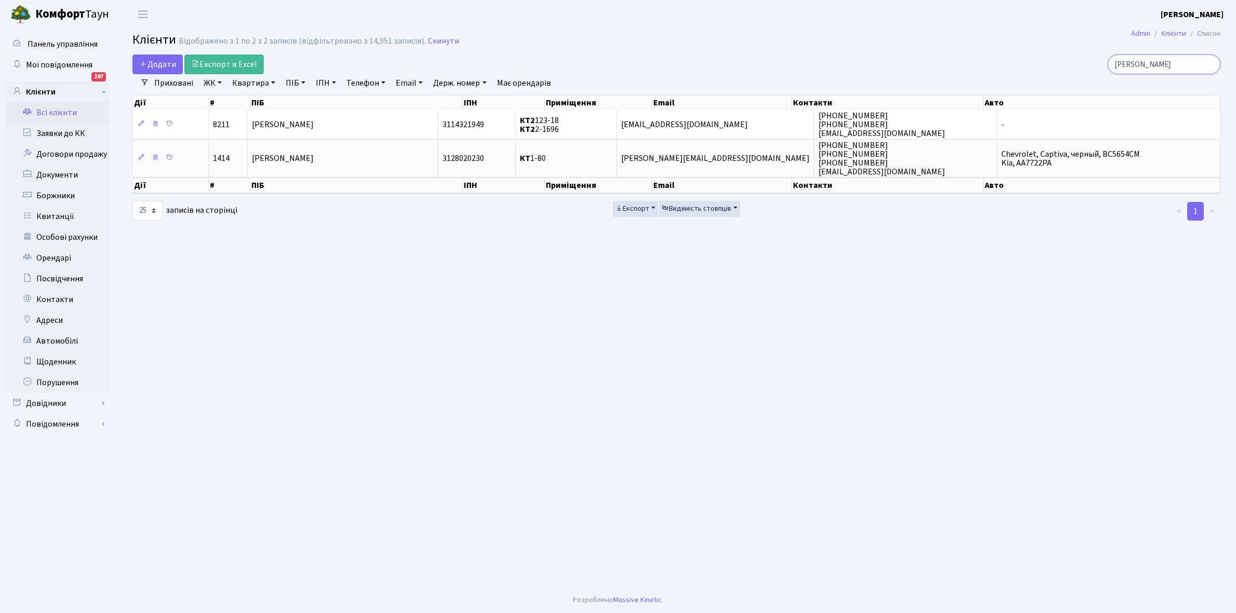
click at [1153, 61] on input "[PERSON_NAME]" at bounding box center [1164, 65] width 113 height 20
type input "У"
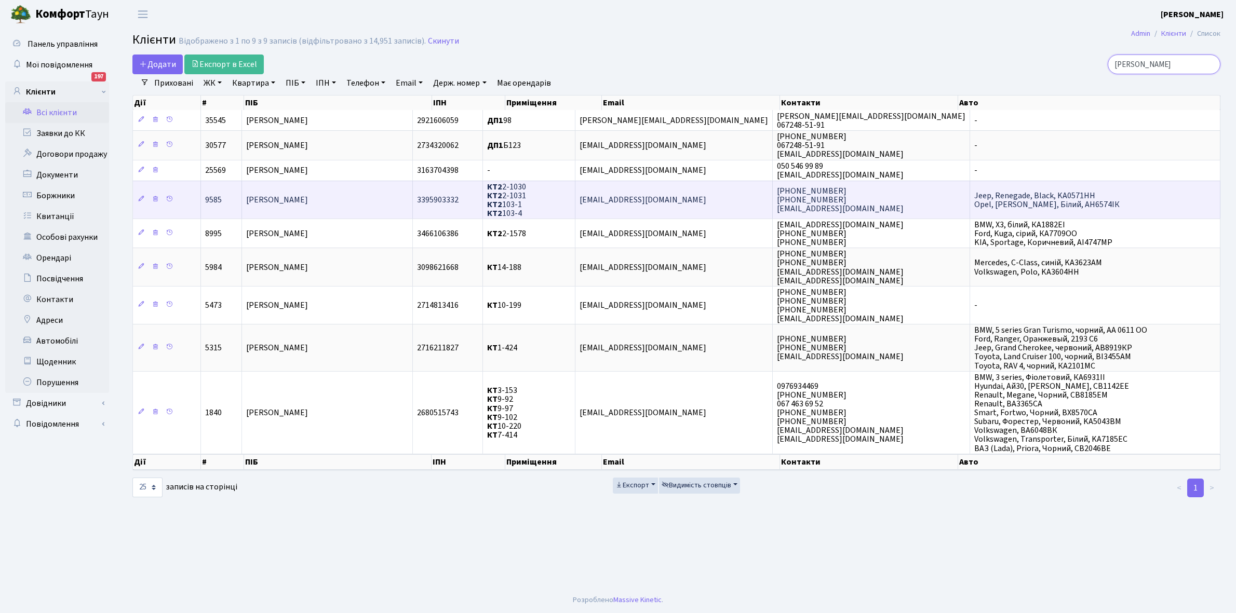
type input "[PERSON_NAME]"
click at [308, 198] on span "[PERSON_NAME]" at bounding box center [277, 199] width 62 height 11
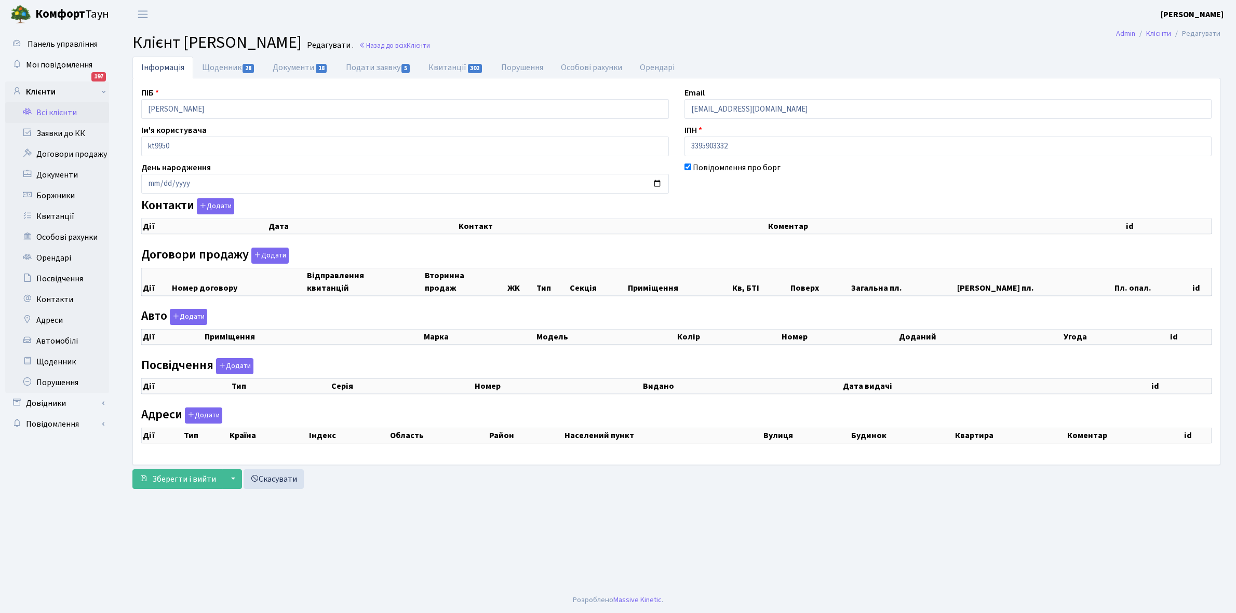
checkbox input "true"
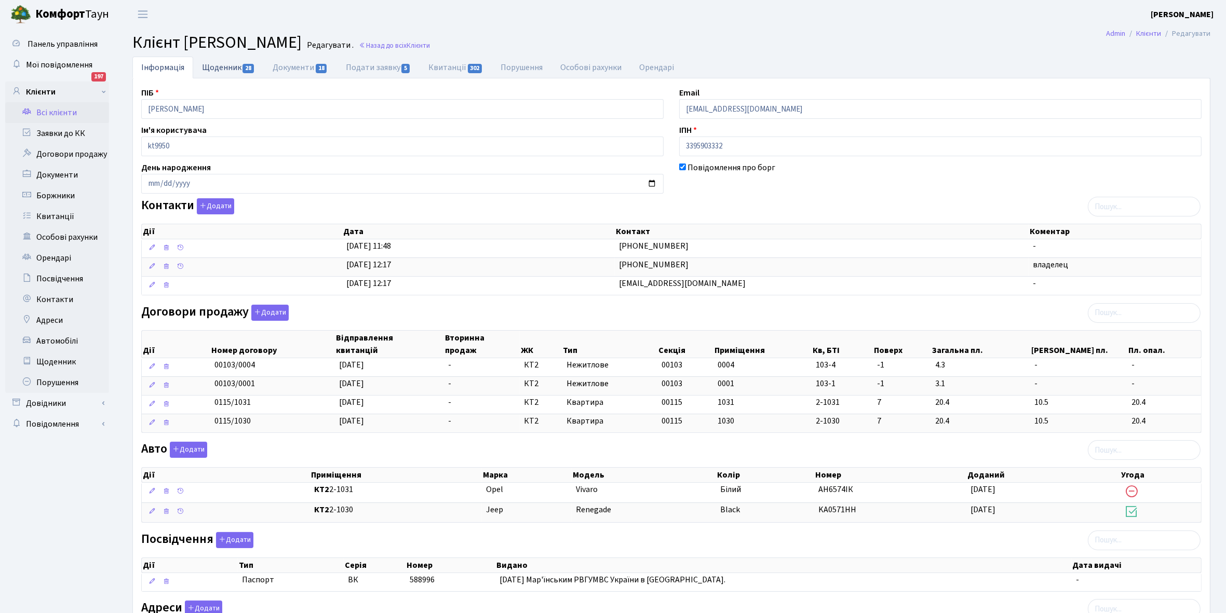
click at [214, 69] on link "Щоденник 28" at bounding box center [228, 67] width 71 height 21
select select "25"
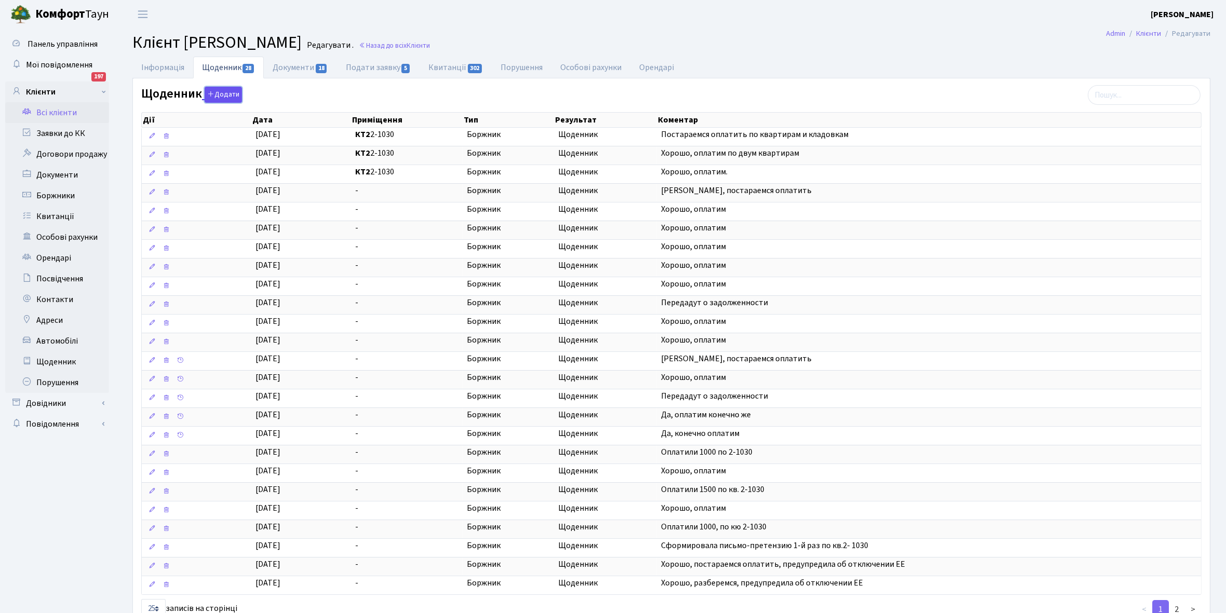
click at [219, 90] on button "Додати" at bounding box center [223, 95] width 37 height 16
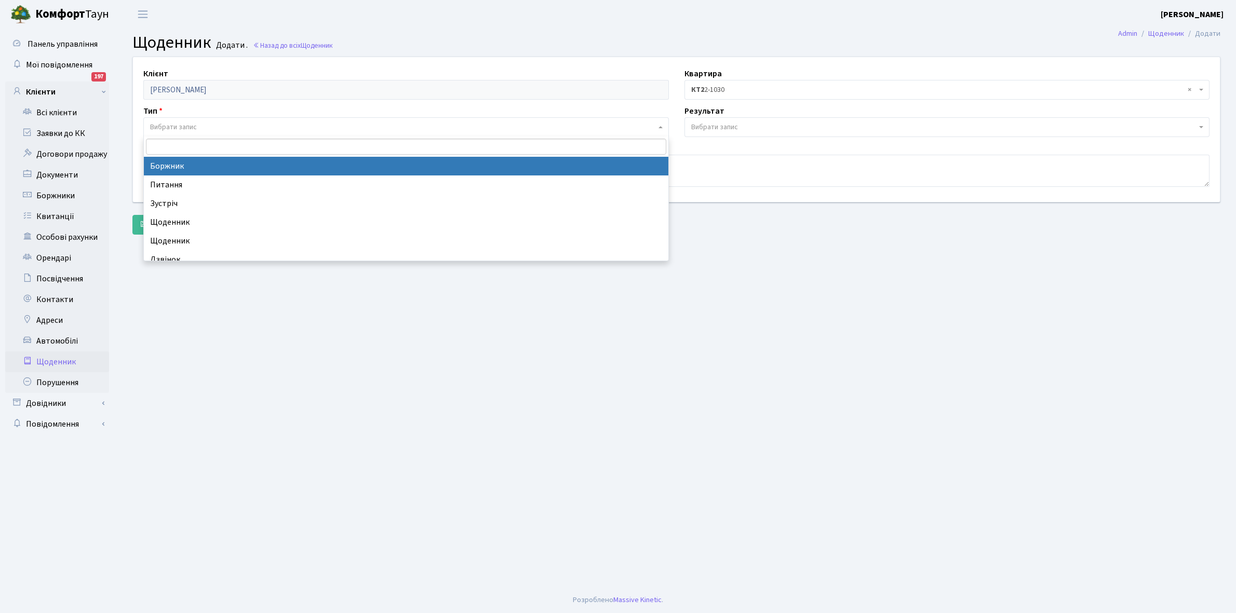
click at [200, 122] on span "Вибрати запис" at bounding box center [403, 127] width 506 height 10
select select "189"
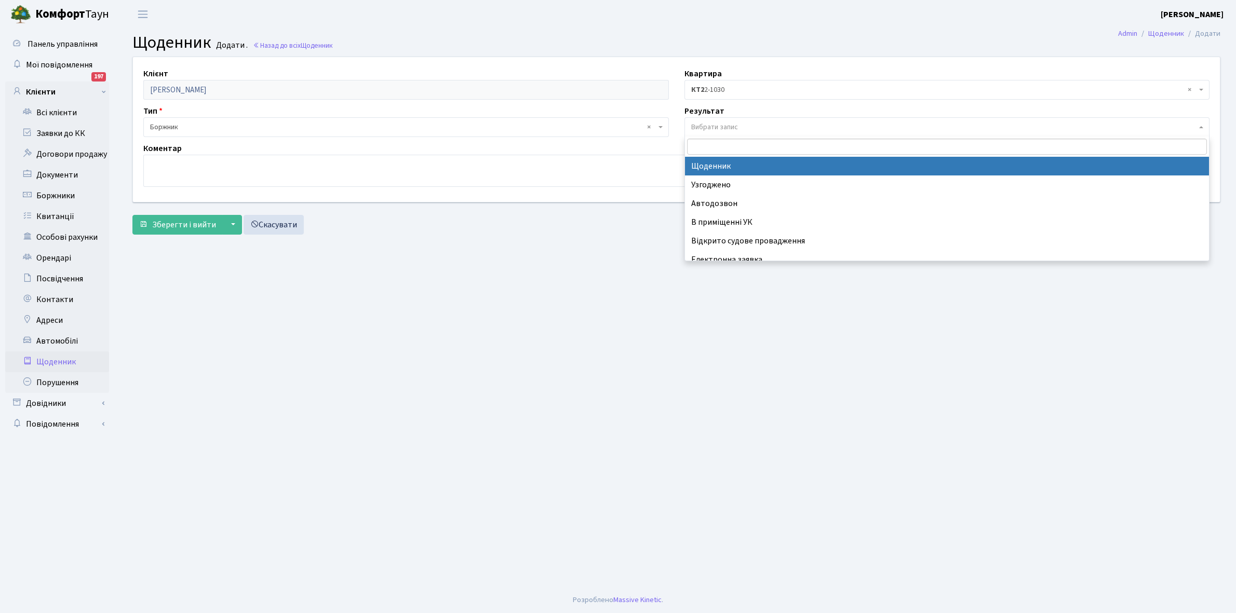
click at [715, 120] on span "Вибрати запис" at bounding box center [946, 127] width 525 height 20
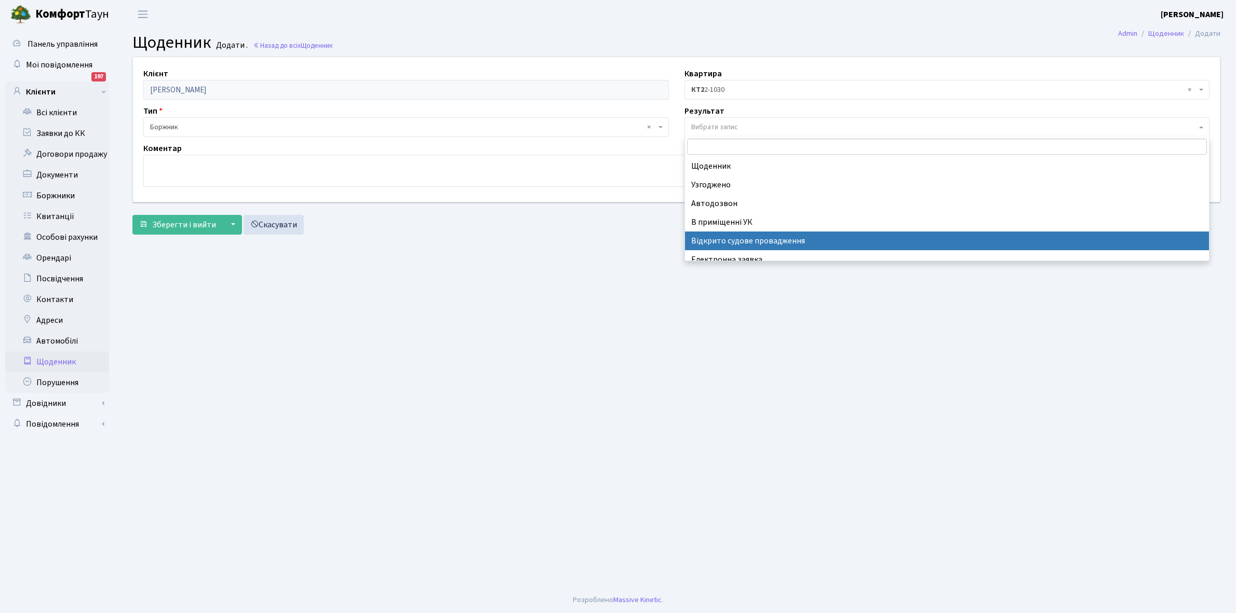
select select "201"
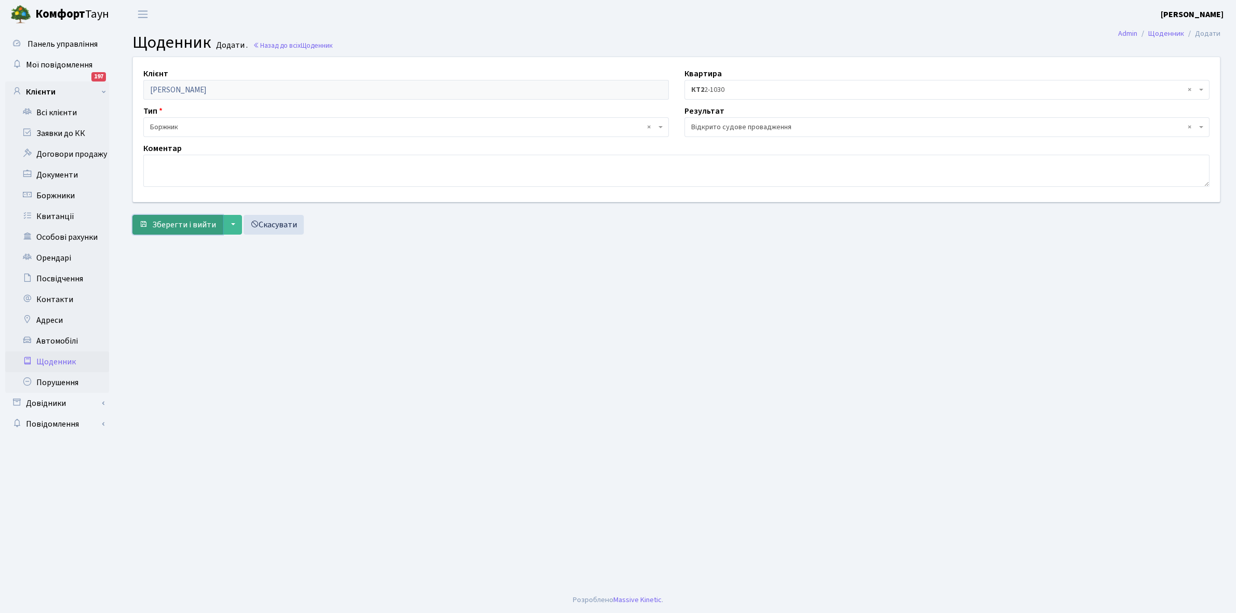
click at [177, 226] on span "Зберегти і вийти" at bounding box center [184, 224] width 64 height 11
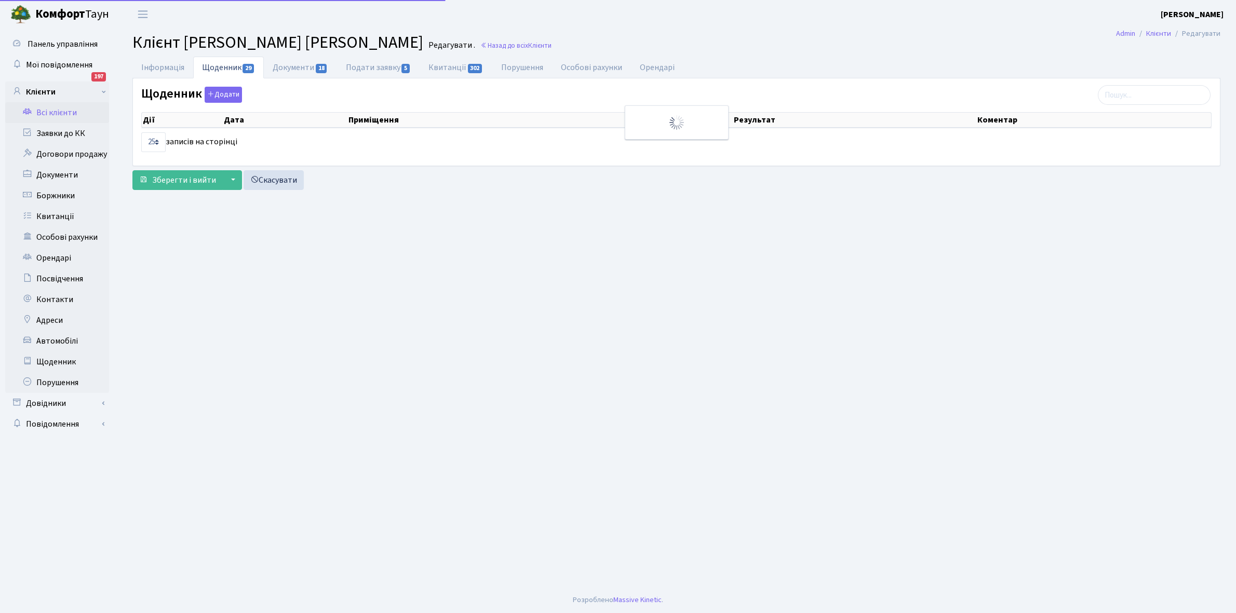
select select "25"
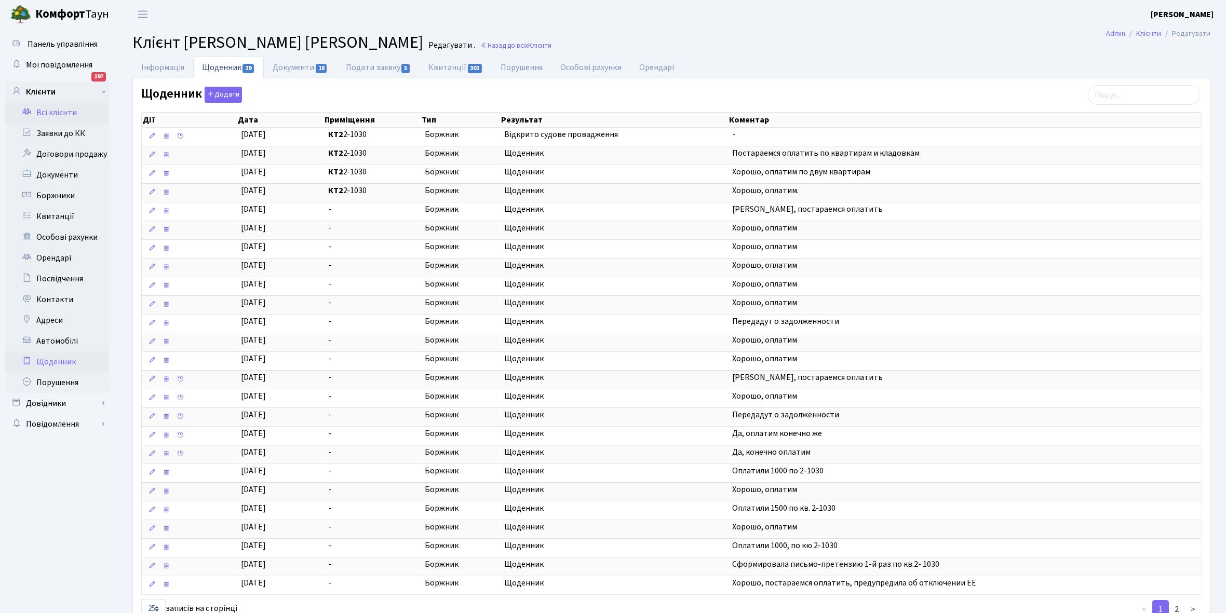
click at [62, 362] on link "Щоденник" at bounding box center [57, 362] width 104 height 21
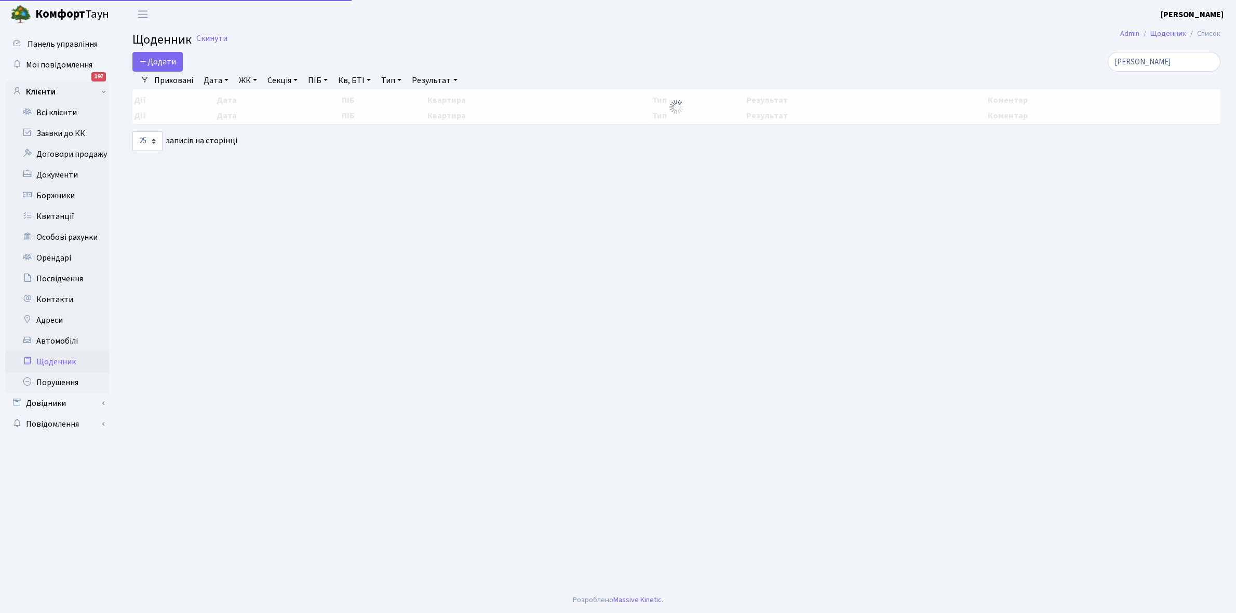
select select "25"
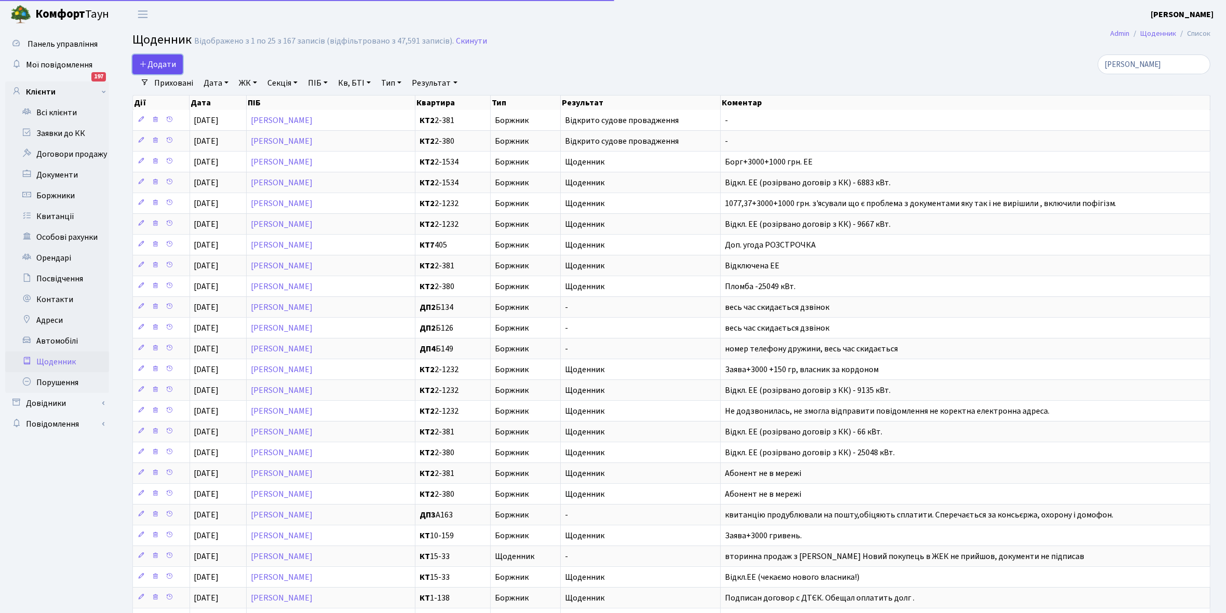
click at [154, 55] on link "Додати" at bounding box center [157, 65] width 50 height 20
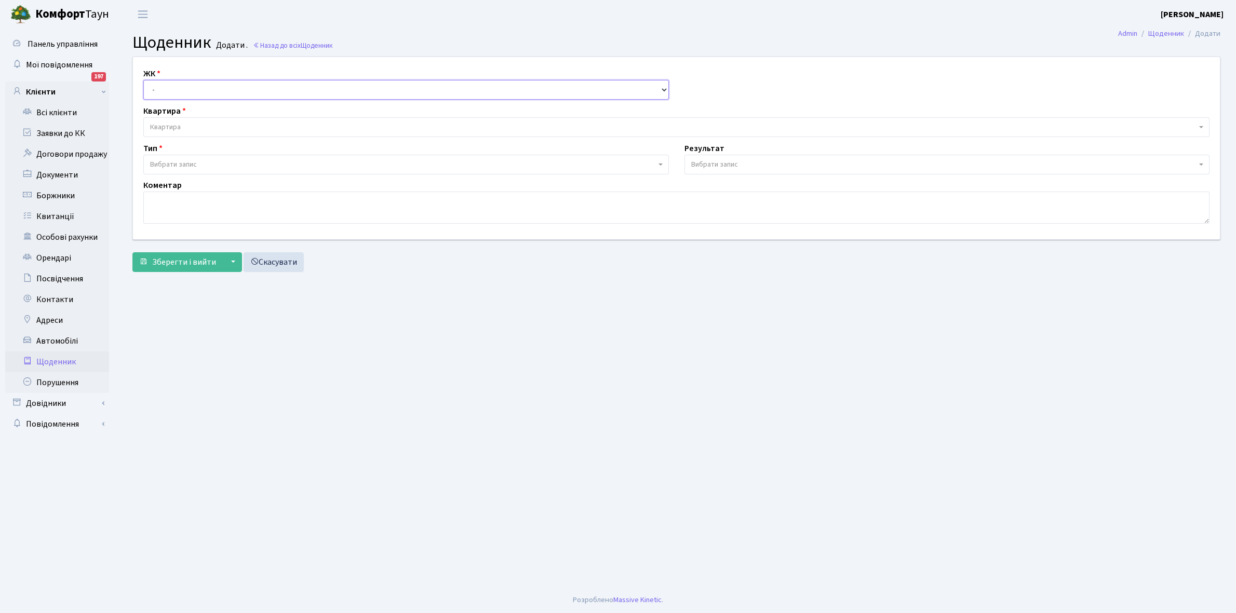
click at [172, 92] on select "- КТ, вул. Регенераторна, 4 КТ2, просп. [STREET_ADDRESS] [STREET_ADDRESS] [PERS…" at bounding box center [405, 90] width 525 height 20
select select "295"
click at [143, 80] on select "- КТ, вул. Регенераторна, 4 КТ2, просп. Соборності, 17 КТ3, вул. Березнева, 16 …" at bounding box center [405, 90] width 525 height 20
select select
click at [191, 124] on span "Квартира" at bounding box center [673, 127] width 1046 height 10
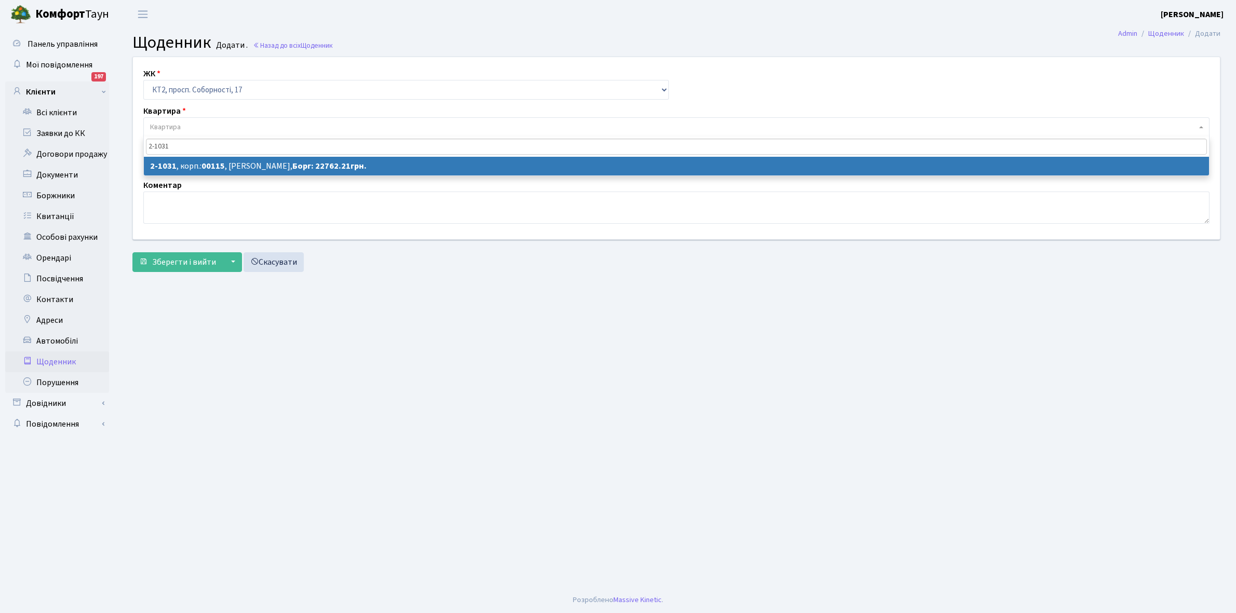
type input "2-1031"
select select "12642"
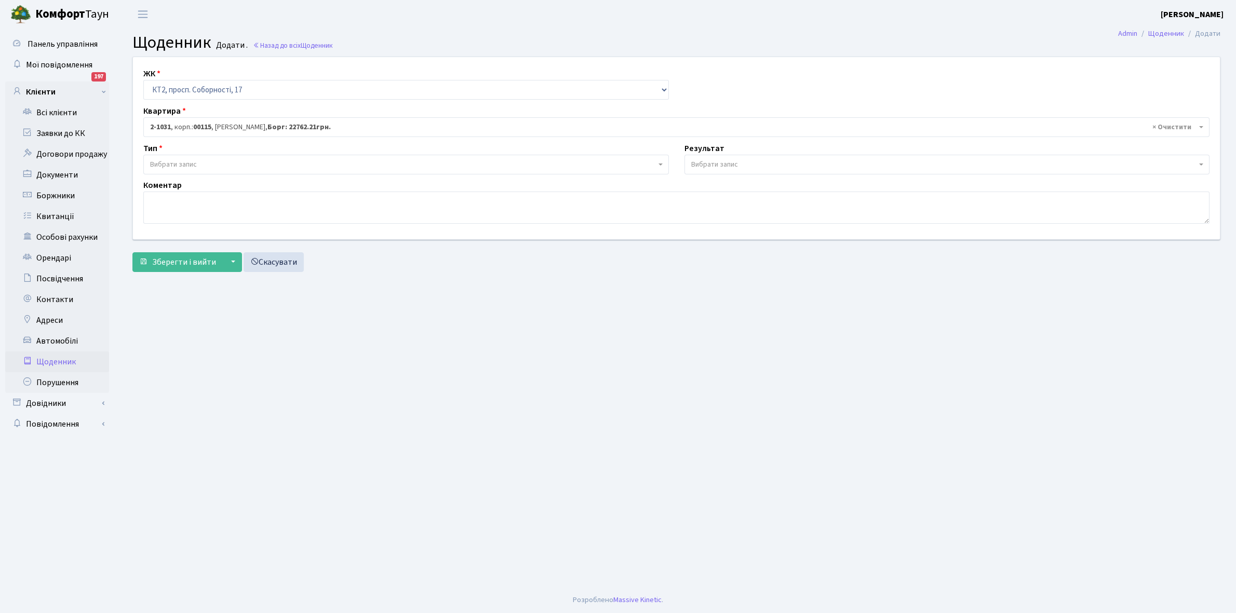
click at [217, 162] on span "Вибрати запис" at bounding box center [403, 164] width 506 height 10
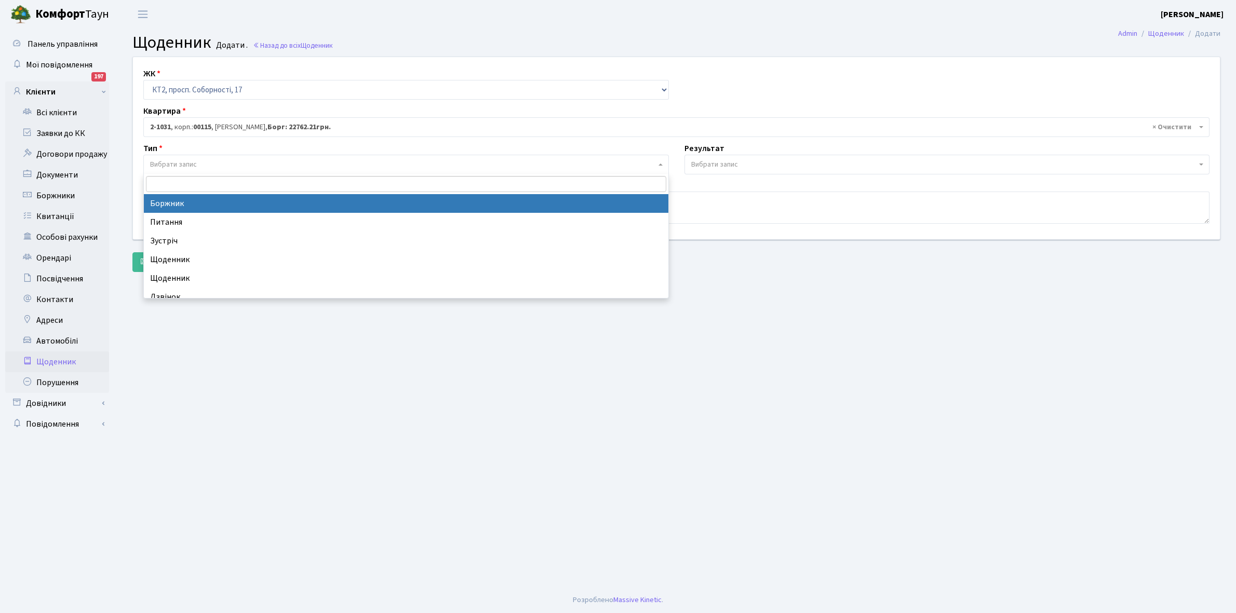
select select "189"
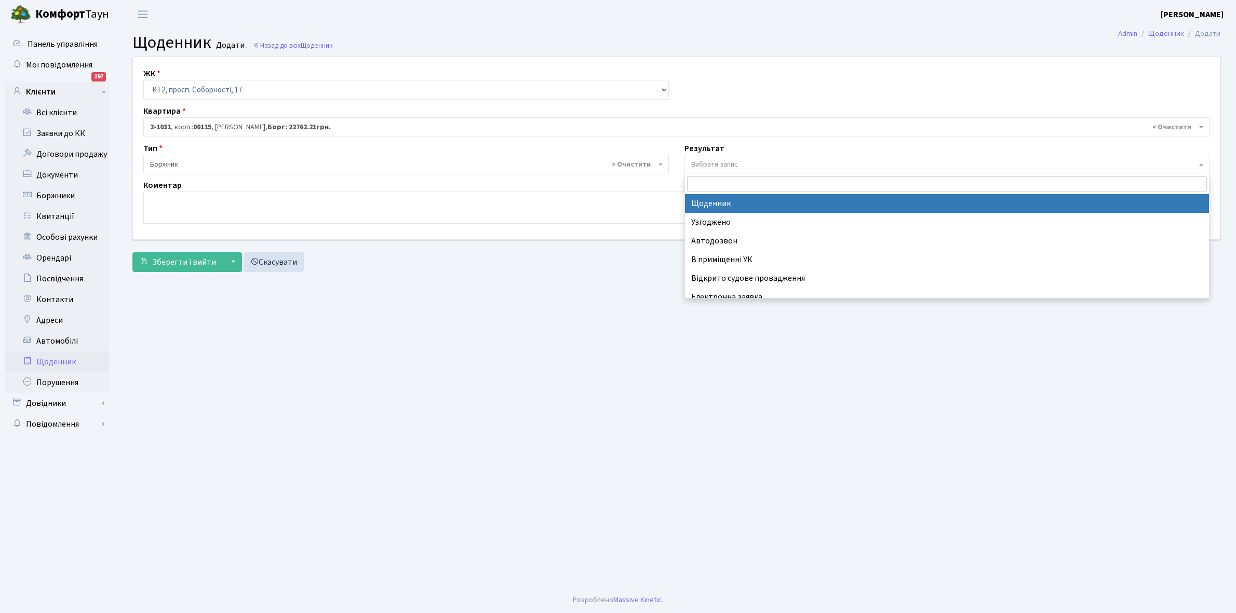
click at [718, 165] on span "Вибрати запис" at bounding box center [714, 164] width 47 height 10
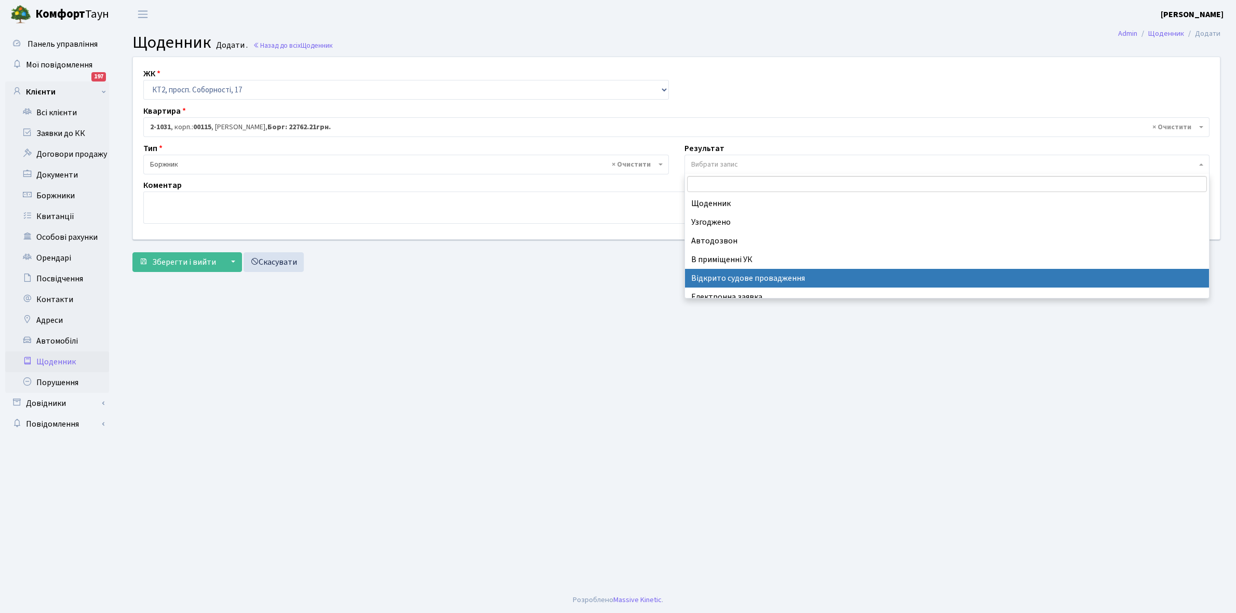
select select "201"
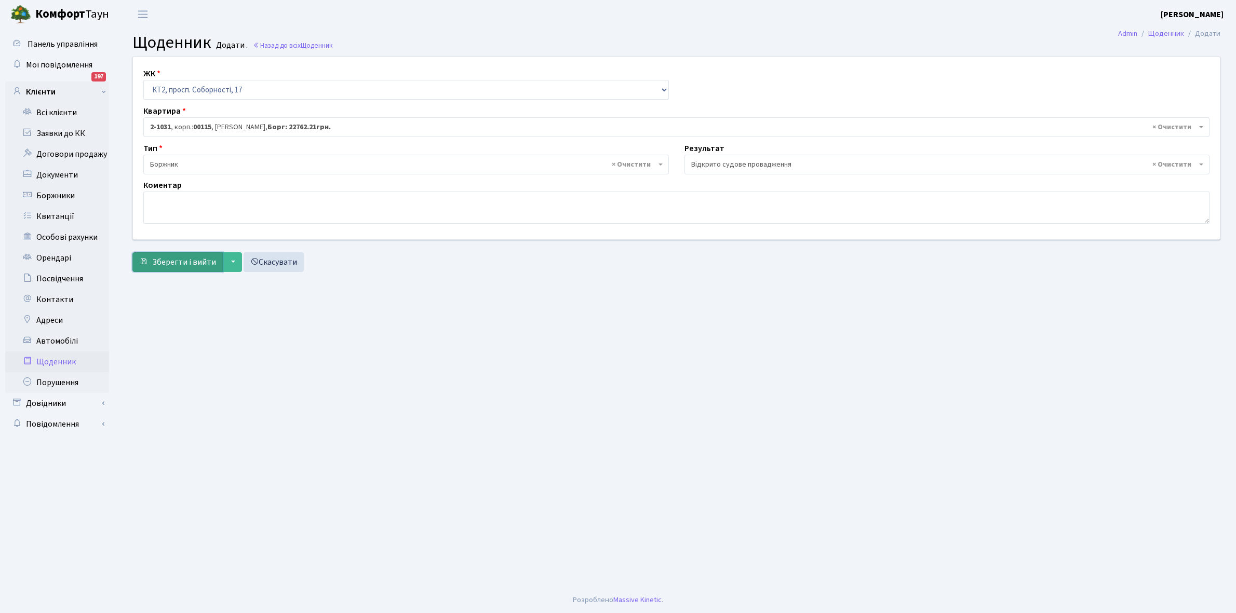
click at [186, 252] on button "Зберегти і вийти" at bounding box center [177, 262] width 90 height 20
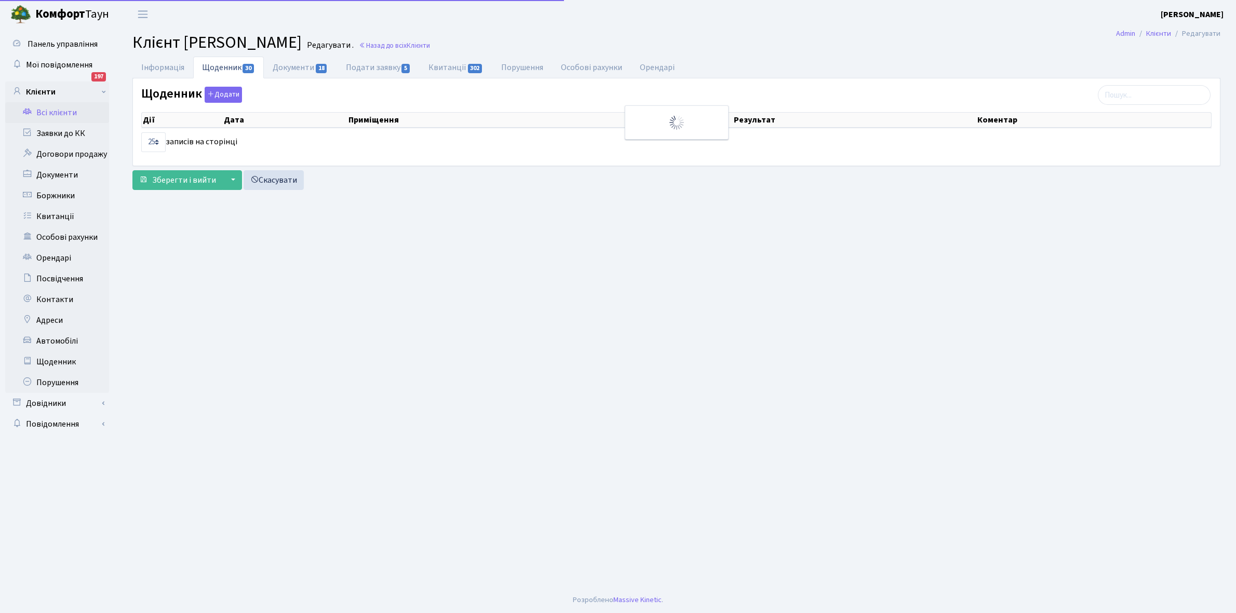
select select "25"
